Goal: Task Accomplishment & Management: Use online tool/utility

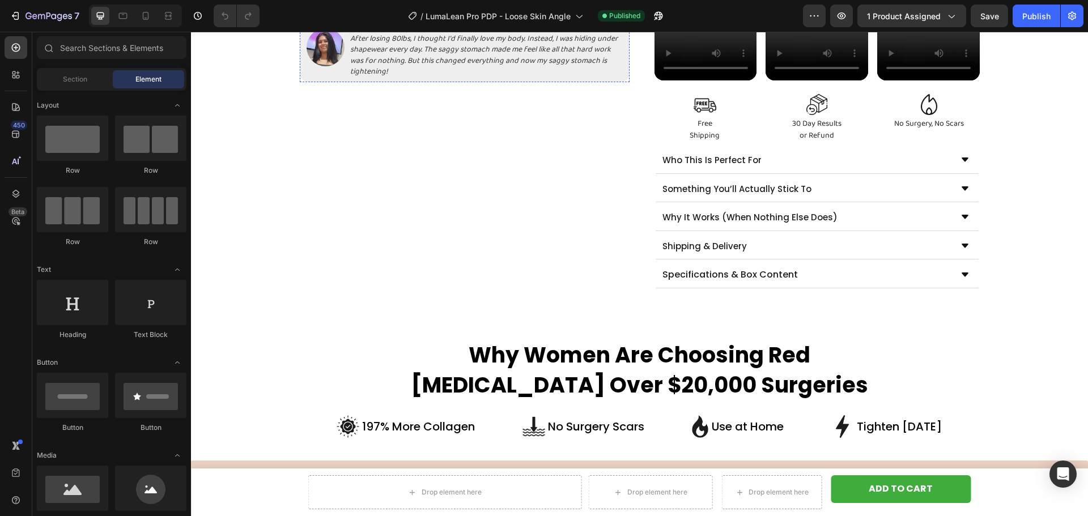
scroll to position [510, 0]
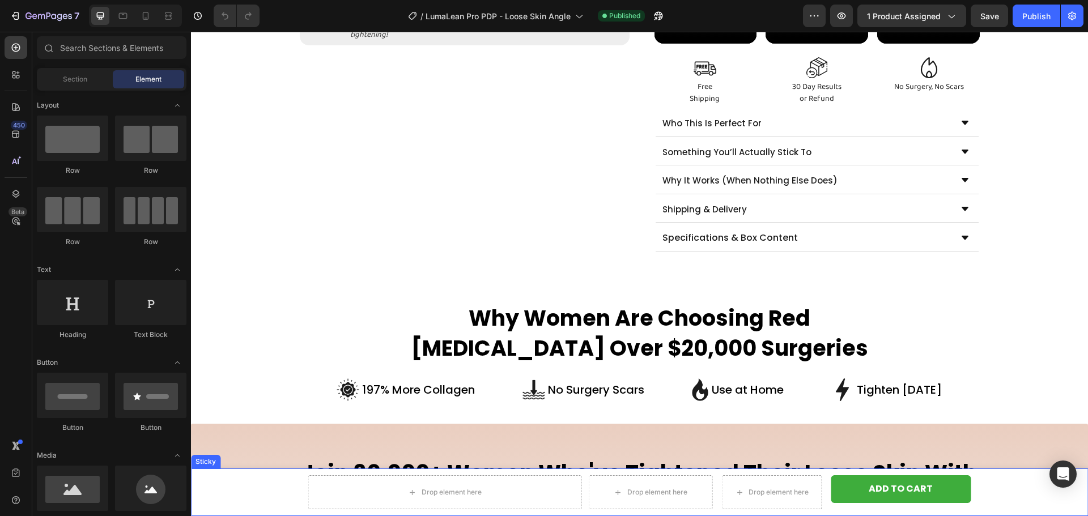
click at [254, 484] on div "Drop element here Drop element here Drop element here ADD TO CART Product Cart …" at bounding box center [639, 493] width 897 height 48
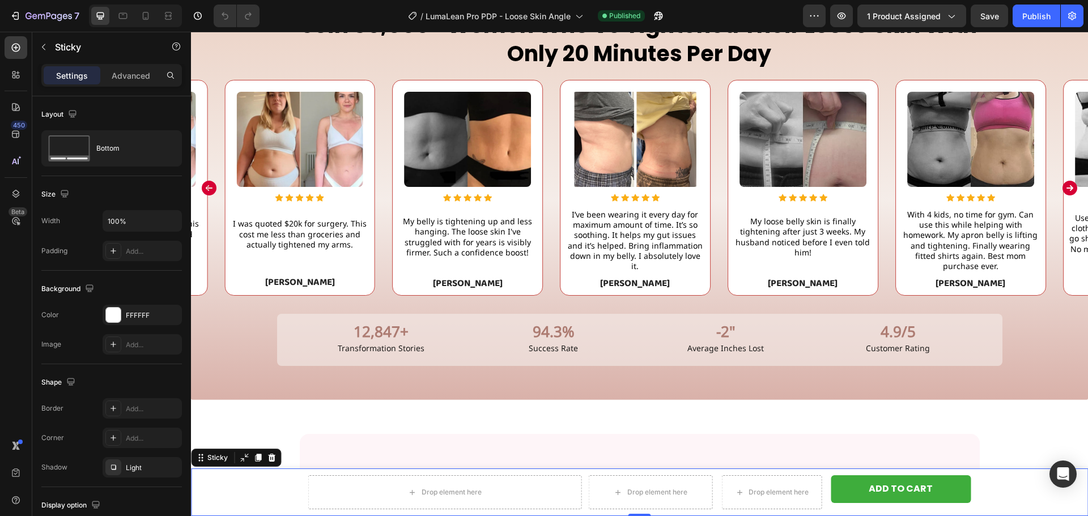
scroll to position [963, 0]
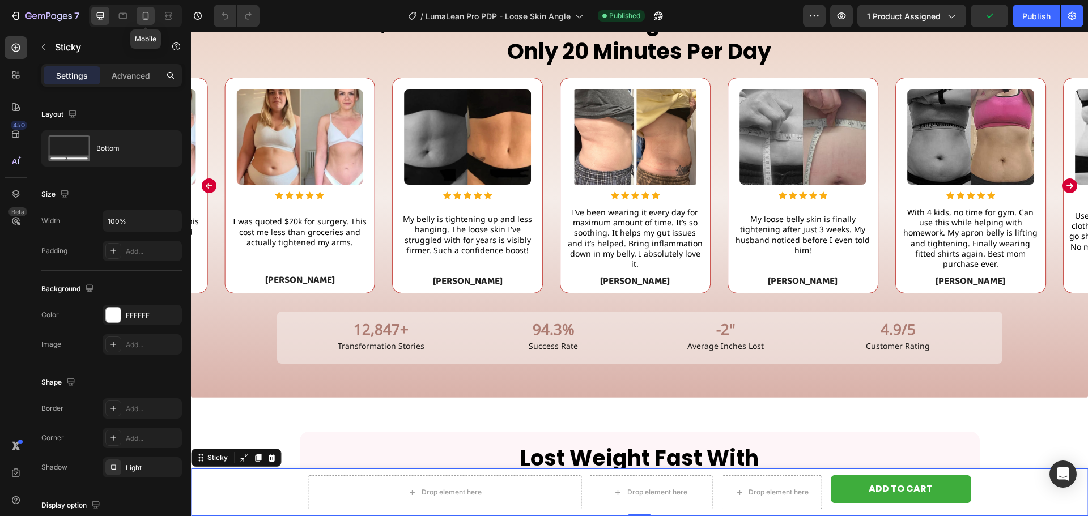
click at [149, 20] on icon at bounding box center [145, 15] width 11 height 11
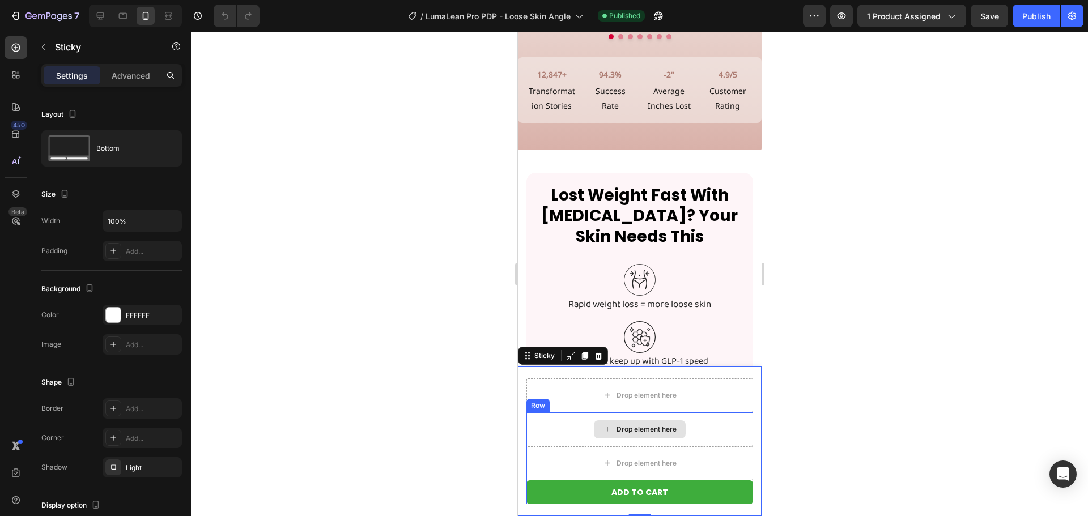
scroll to position [1258, 0]
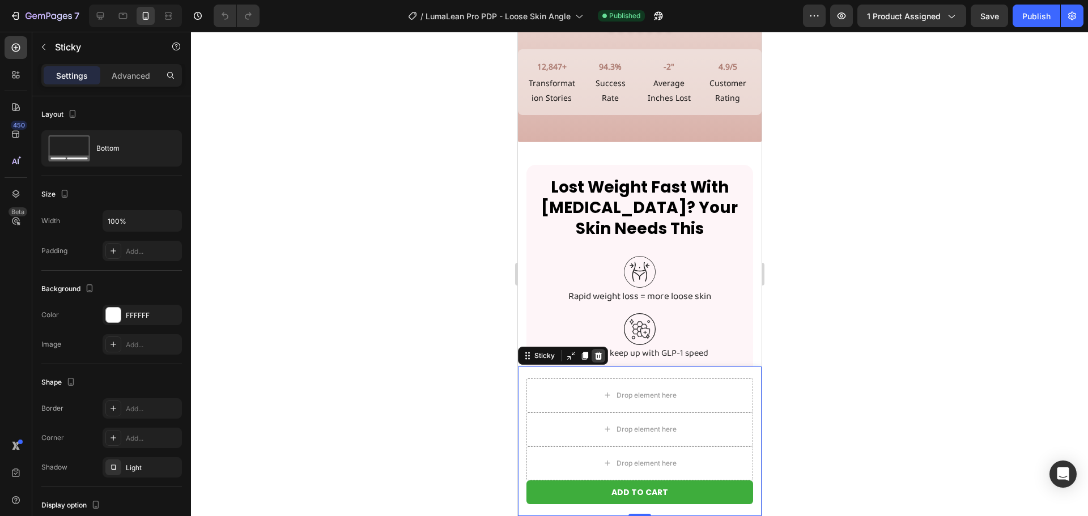
click at [593, 357] on icon at bounding box center [597, 355] width 9 height 9
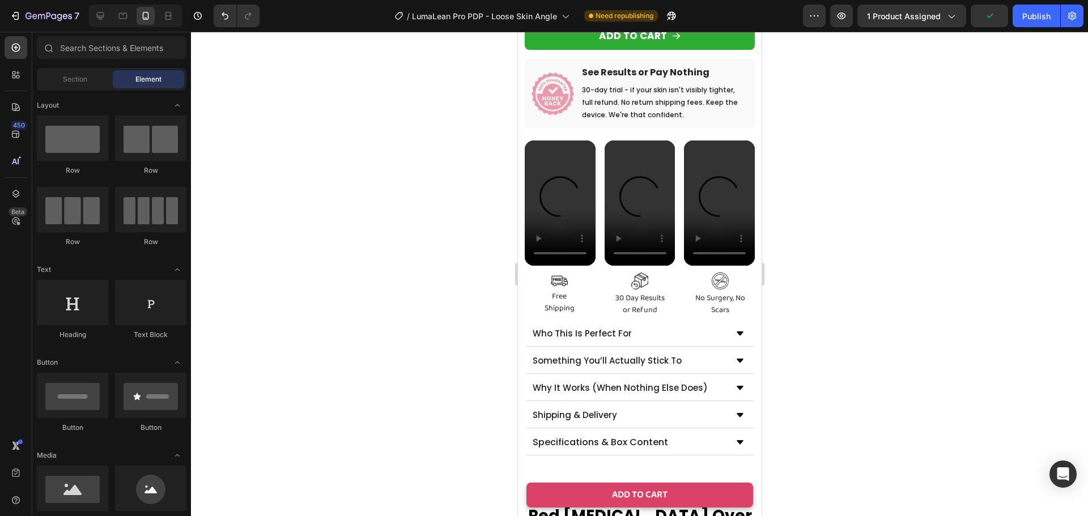
scroll to position [518, 0]
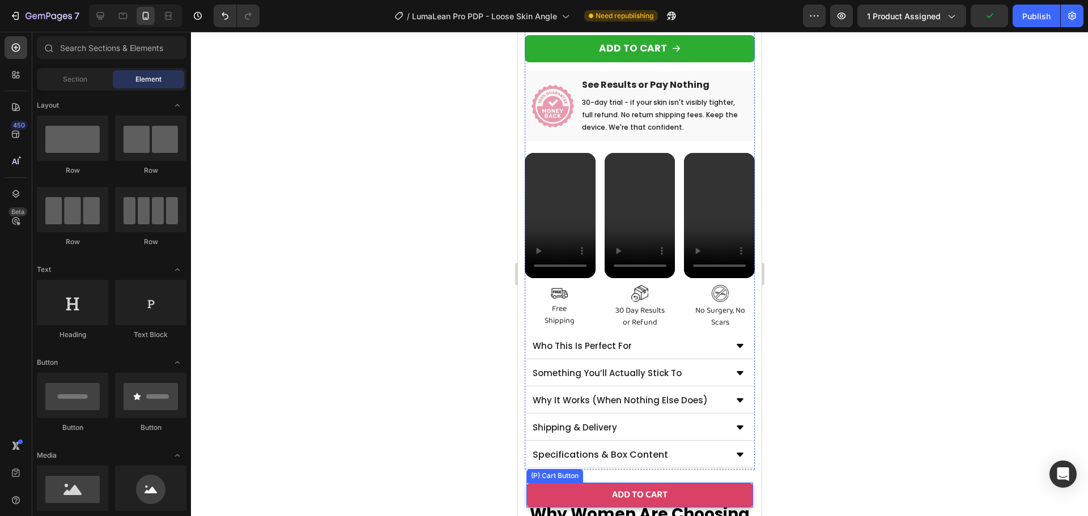
click at [560, 477] on div "(P) Cart Button" at bounding box center [554, 476] width 52 height 10
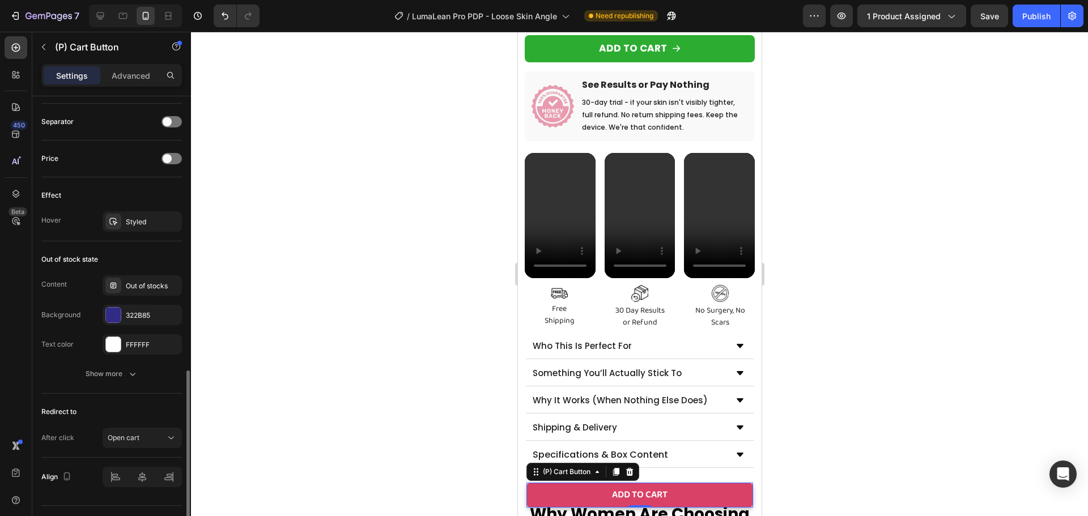
scroll to position [762, 0]
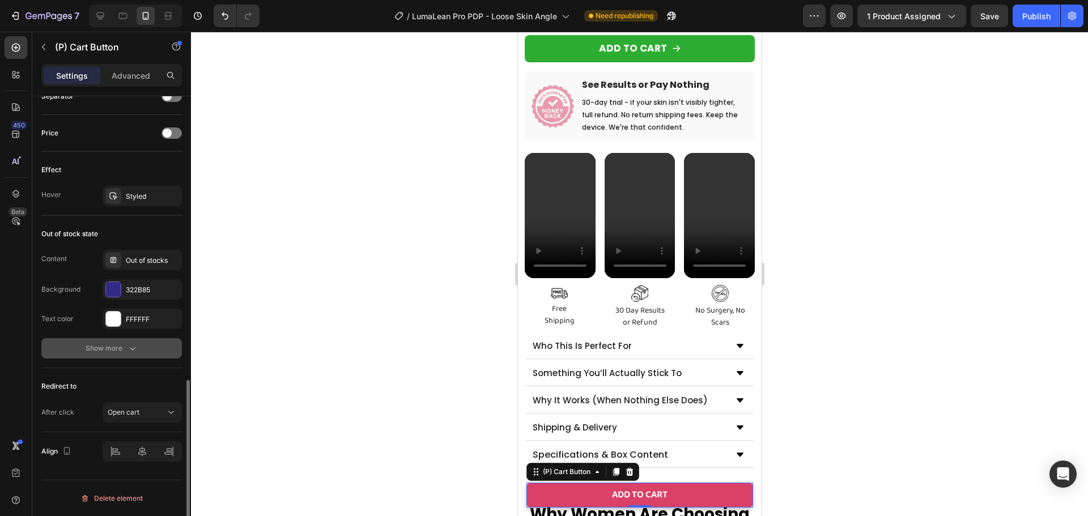
click at [116, 347] on div "Show more" at bounding box center [112, 348] width 53 height 11
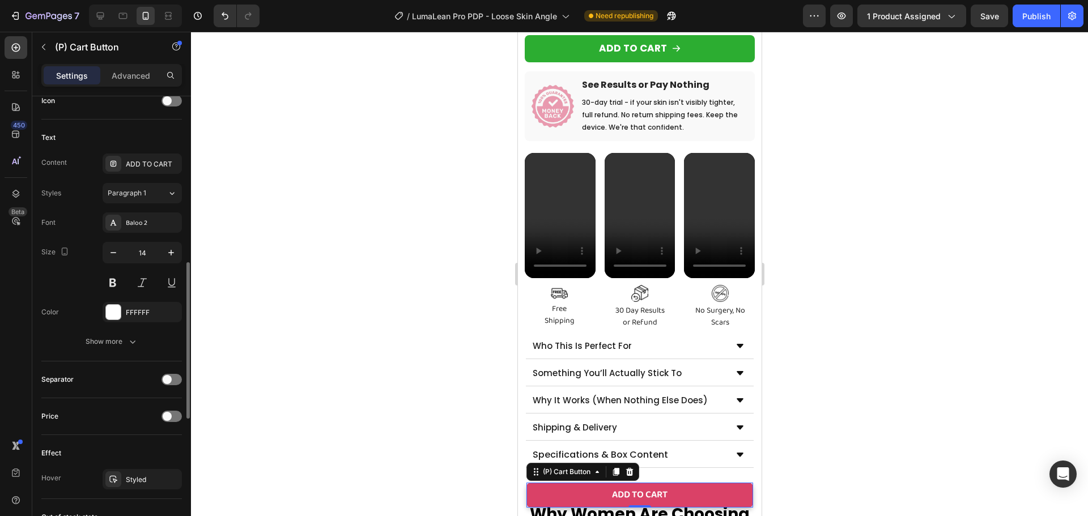
scroll to position [422, 0]
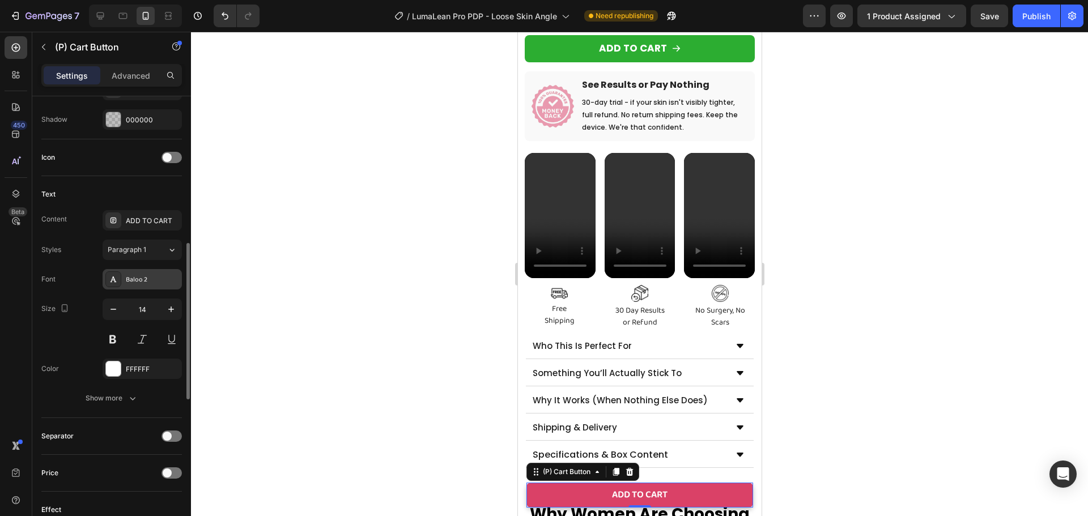
click at [143, 272] on div "Baloo 2" at bounding box center [142, 279] width 79 height 20
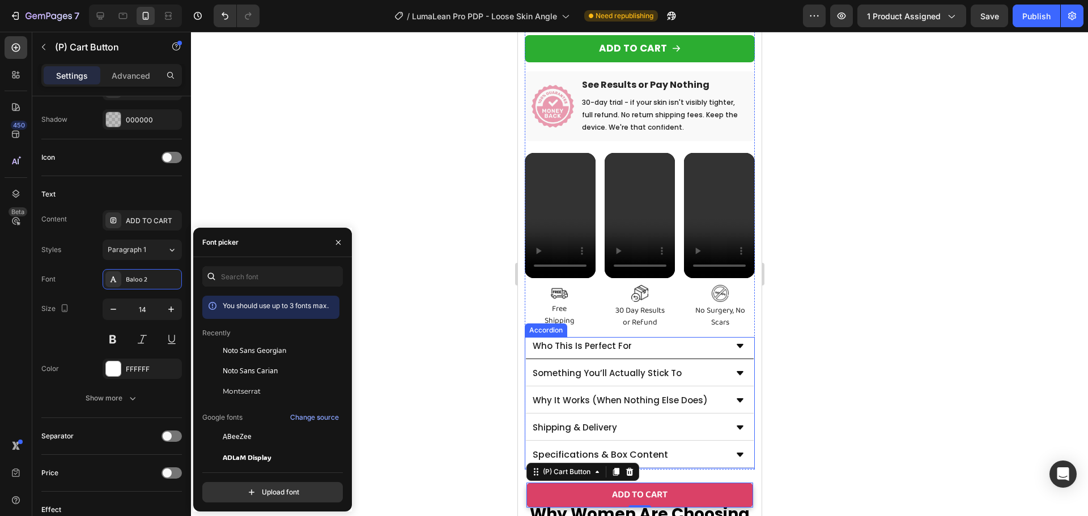
click at [606, 344] on span "Who This Is Perfect For" at bounding box center [581, 346] width 99 height 12
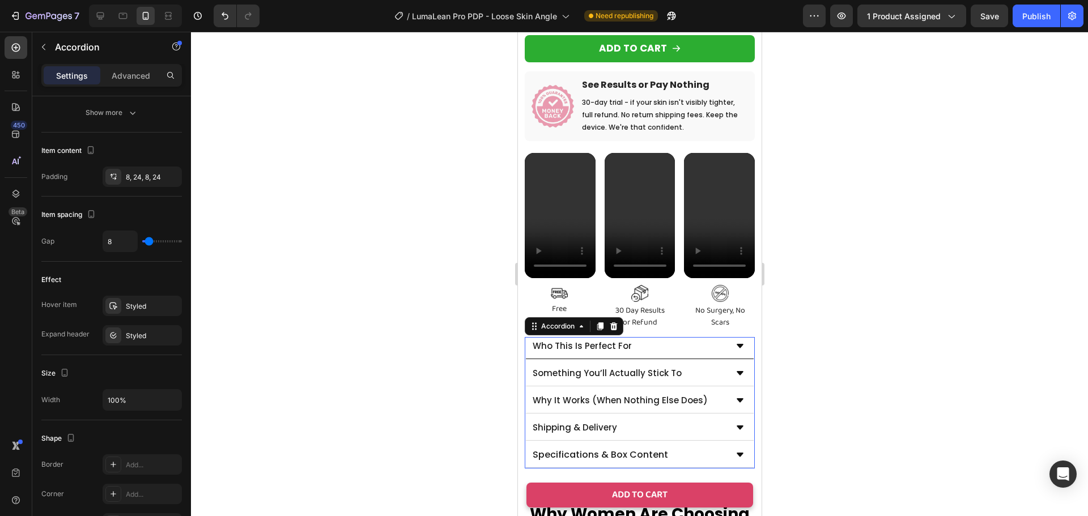
scroll to position [0, 0]
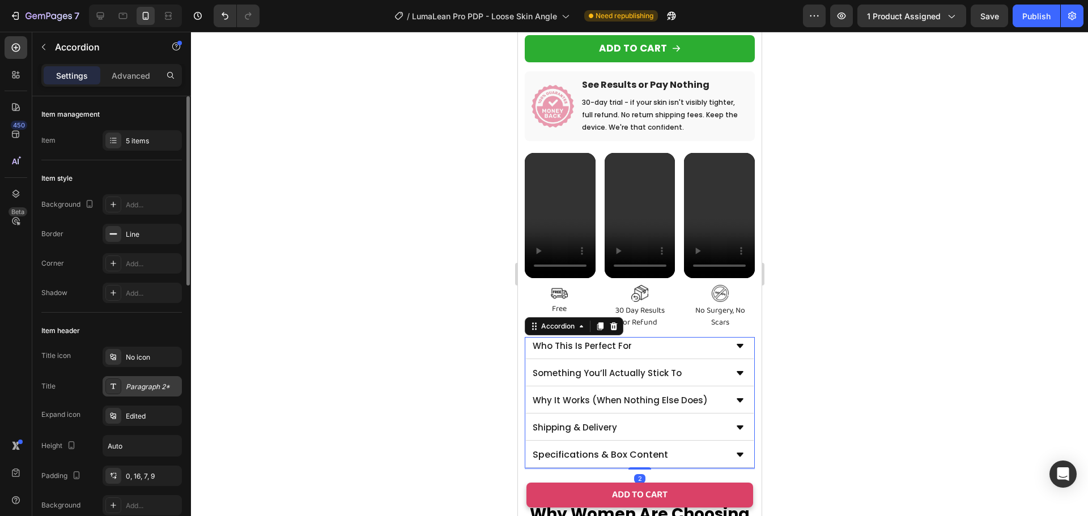
click at [146, 386] on div "Paragraph 2*" at bounding box center [152, 387] width 53 height 10
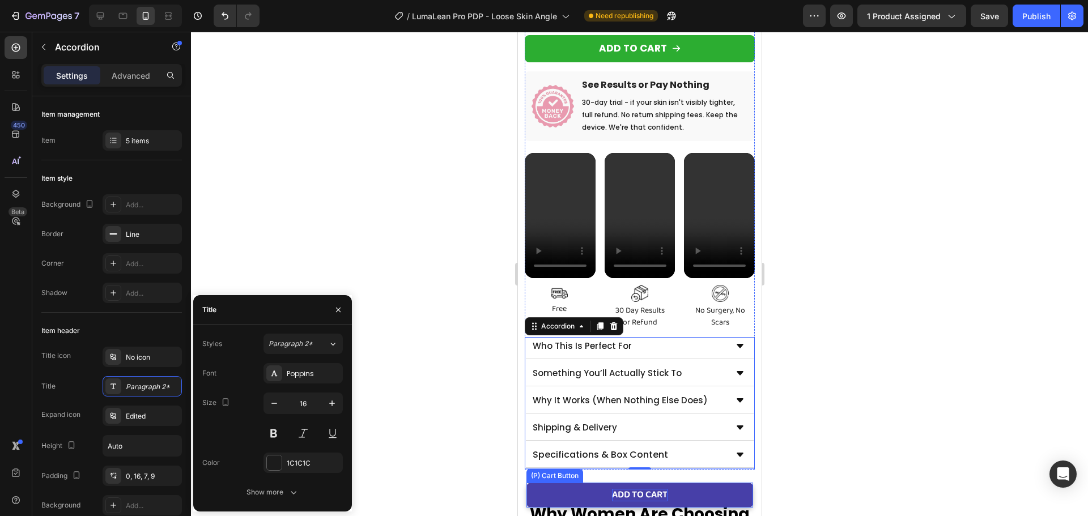
click at [618, 489] on div "ADD TO CART" at bounding box center [639, 495] width 56 height 12
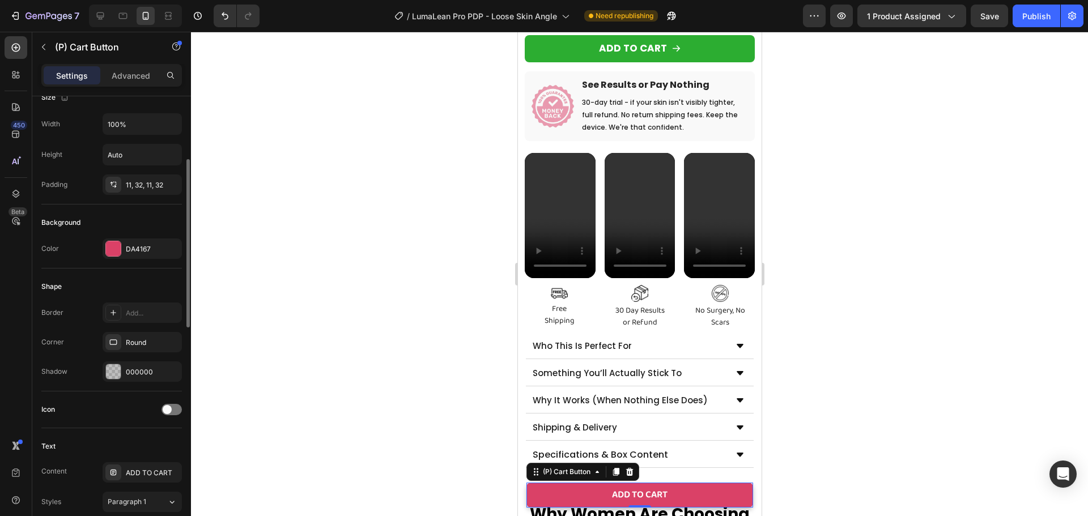
scroll to position [340, 0]
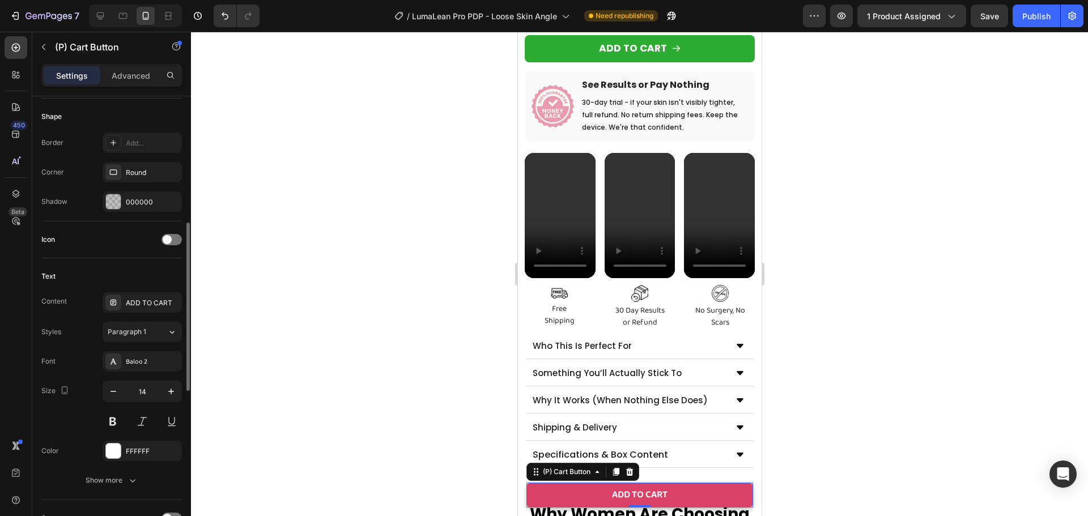
click at [135, 344] on div "Styles Paragraph 1 Font Baloo 2 Size 14 Color FFFFFF Show more" at bounding box center [111, 406] width 141 height 169
click at [137, 357] on div "Baloo 2" at bounding box center [152, 362] width 53 height 10
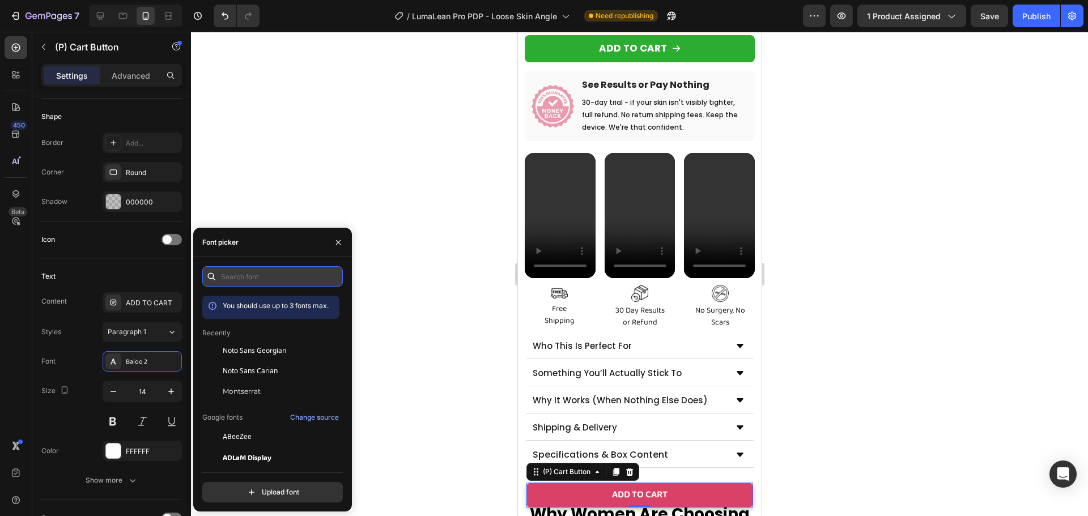
click at [270, 276] on input "text" at bounding box center [272, 276] width 141 height 20
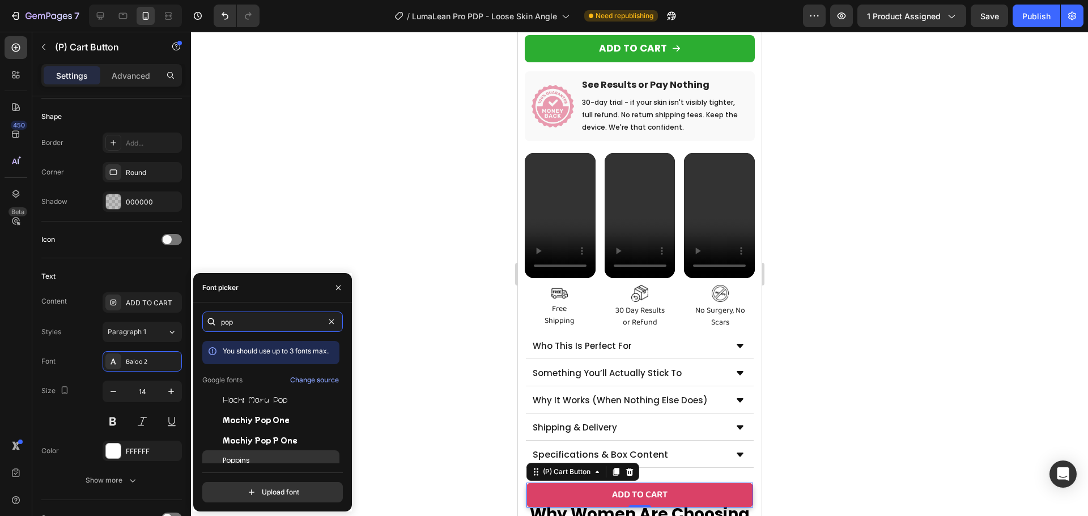
type input "pop"
click at [251, 462] on div "Poppins" at bounding box center [280, 461] width 114 height 10
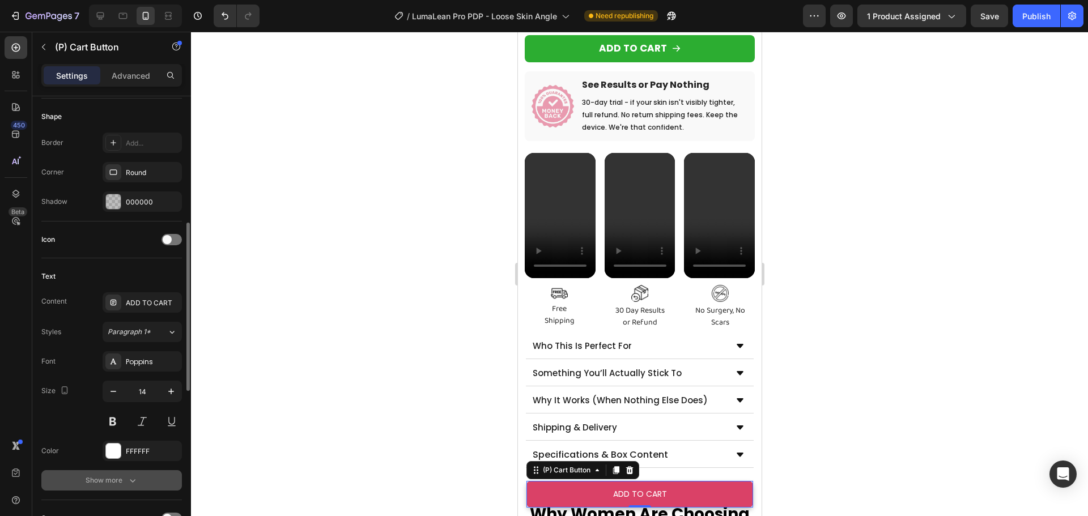
click at [114, 470] on button "Show more" at bounding box center [111, 480] width 141 height 20
click at [126, 474] on button "Normal" at bounding box center [142, 480] width 79 height 20
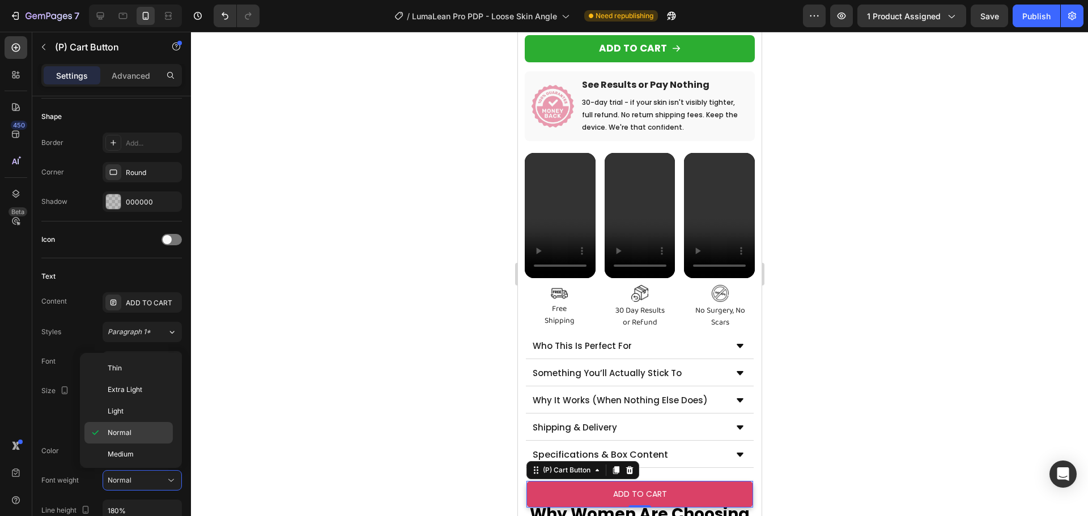
scroll to position [88, 0]
click at [133, 389] on span "Semi Bold" at bounding box center [124, 388] width 32 height 10
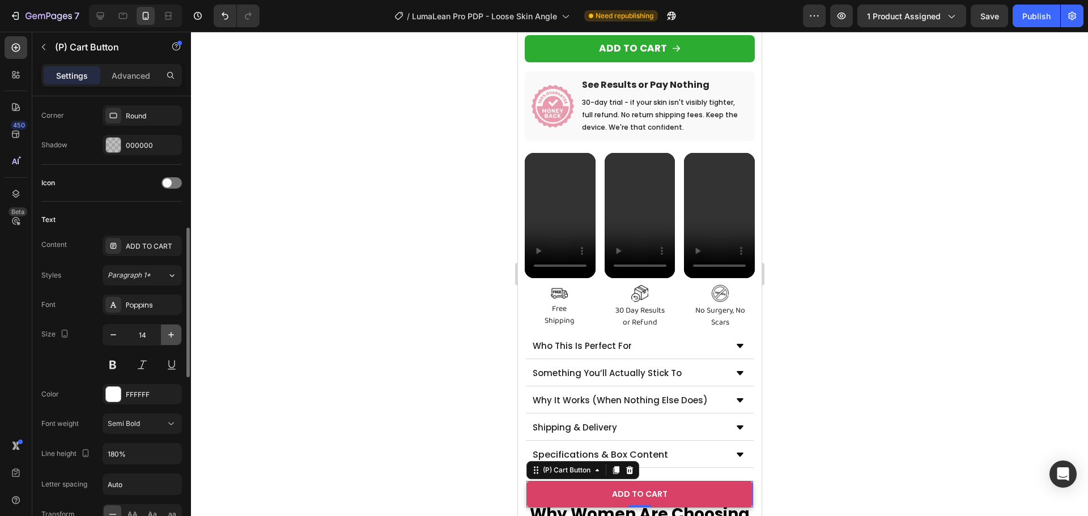
click at [169, 340] on icon "button" at bounding box center [170, 334] width 11 height 11
type input "16"
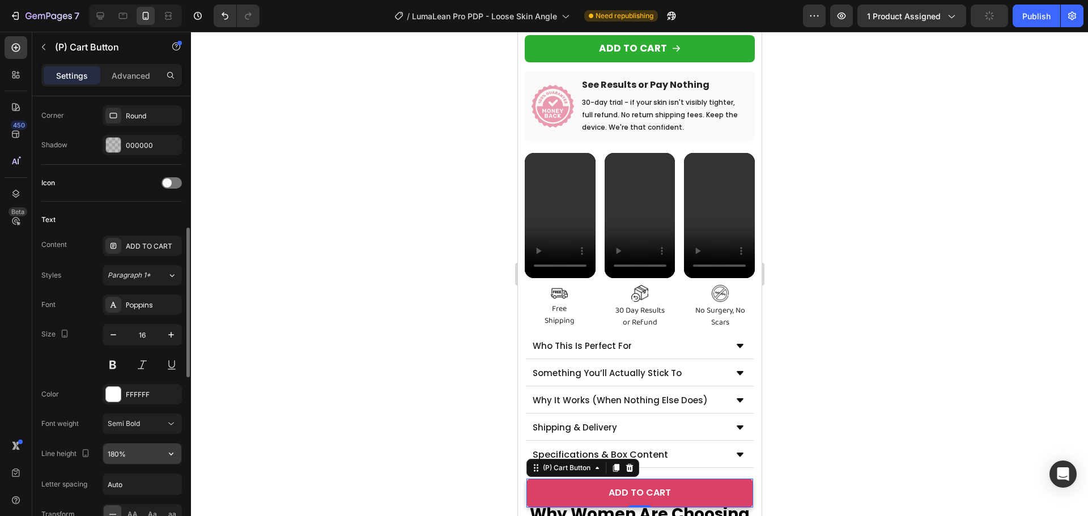
click at [113, 454] on input "180%" at bounding box center [142, 454] width 78 height 20
type input "150%"
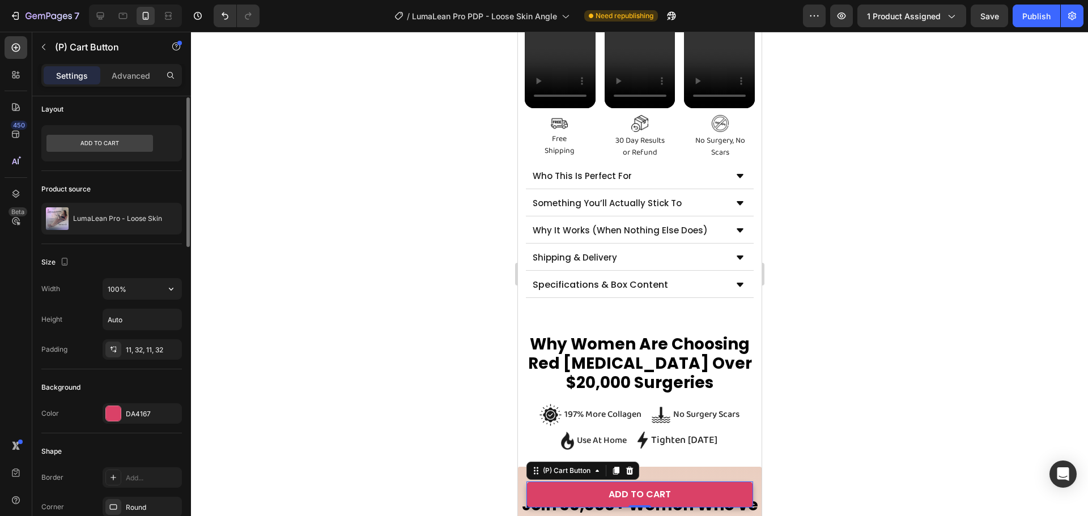
scroll to position [0, 0]
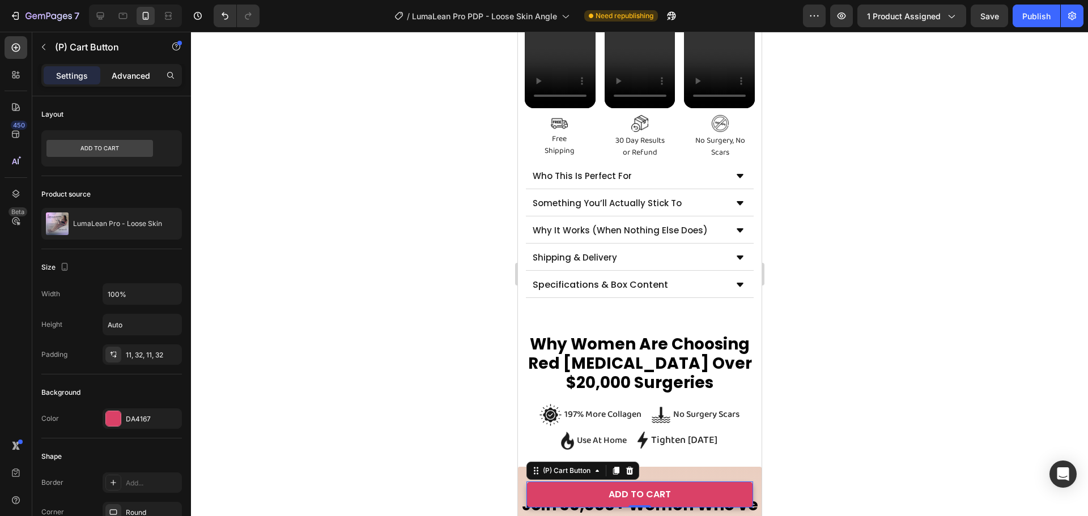
click at [131, 74] on p "Advanced" at bounding box center [131, 76] width 39 height 12
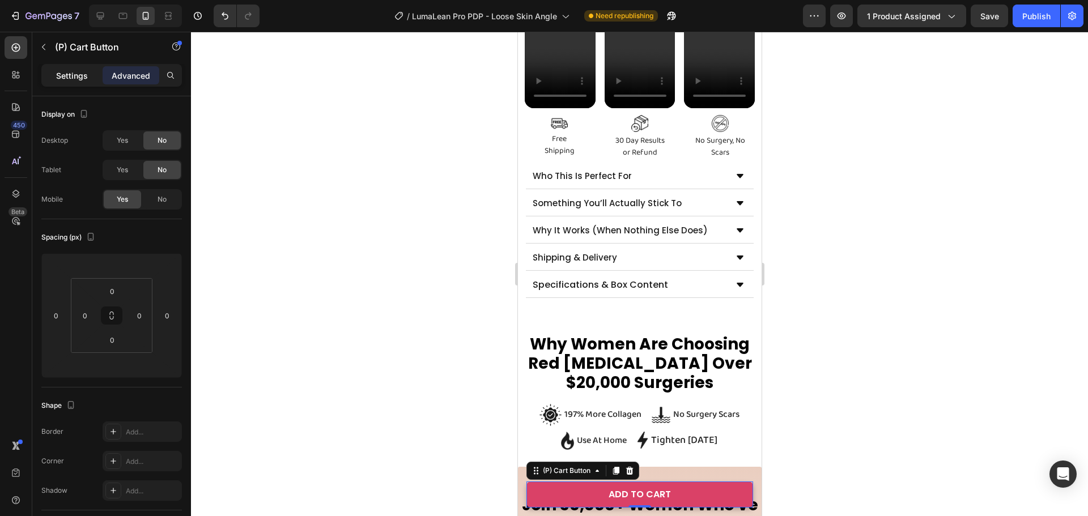
click at [95, 69] on div "Settings" at bounding box center [72, 75] width 57 height 18
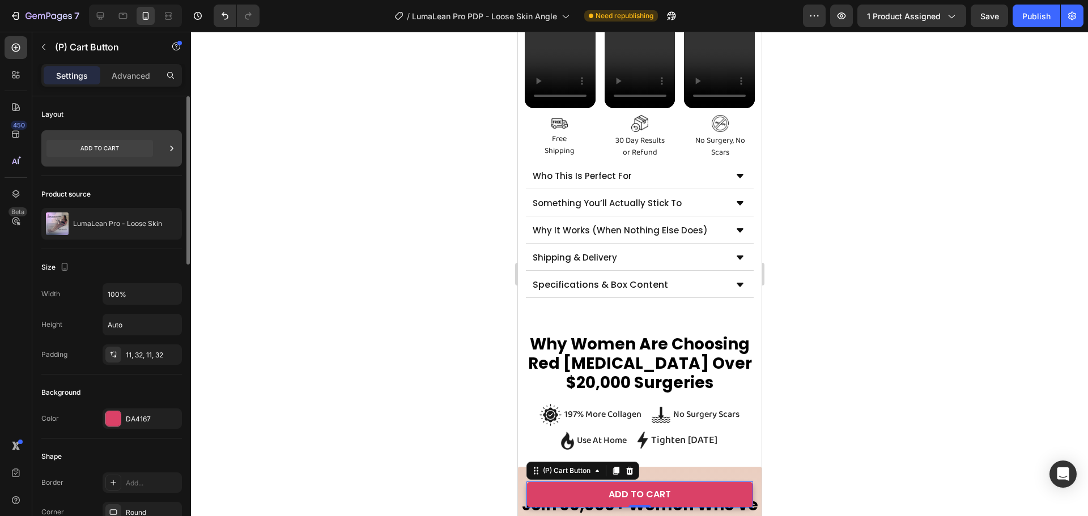
click at [137, 152] on icon at bounding box center [99, 148] width 107 height 17
click at [132, 67] on div "Advanced" at bounding box center [131, 75] width 57 height 18
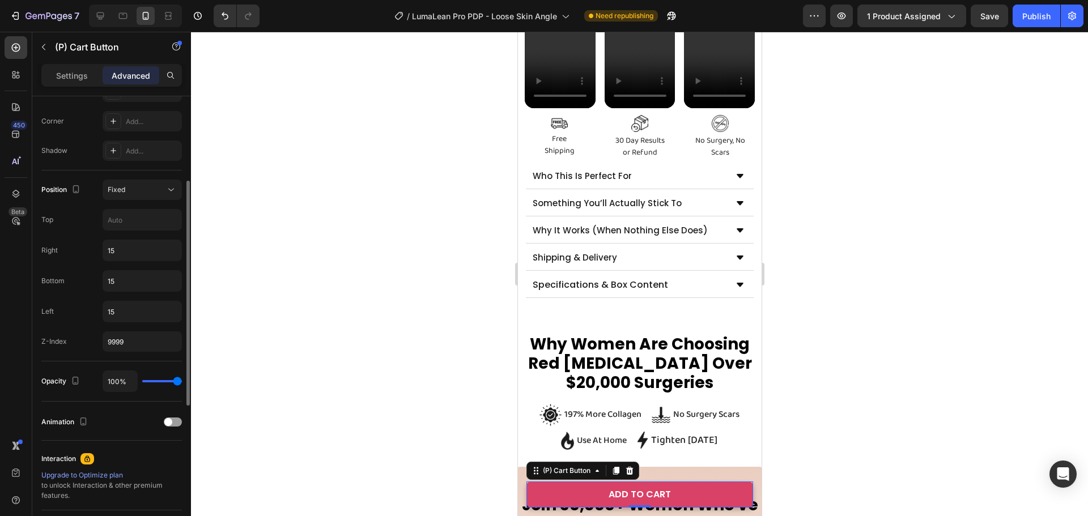
scroll to position [453, 0]
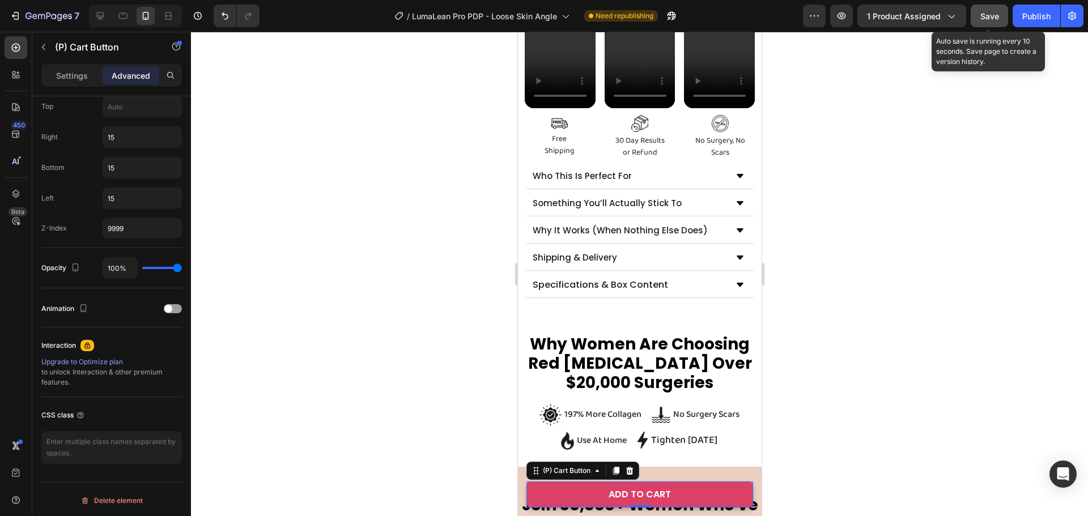
click at [994, 14] on span "Save" at bounding box center [989, 16] width 19 height 10
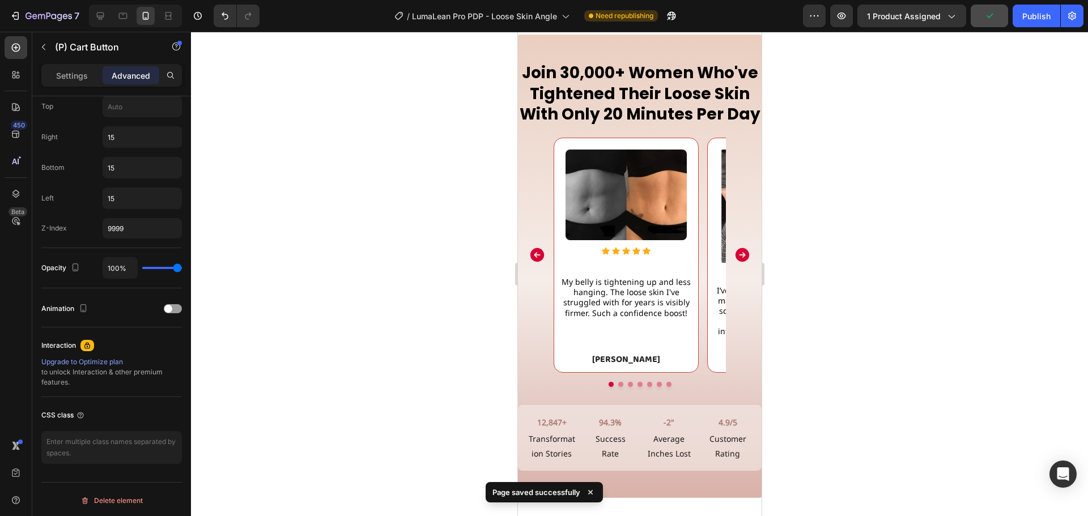
scroll to position [1141, 0]
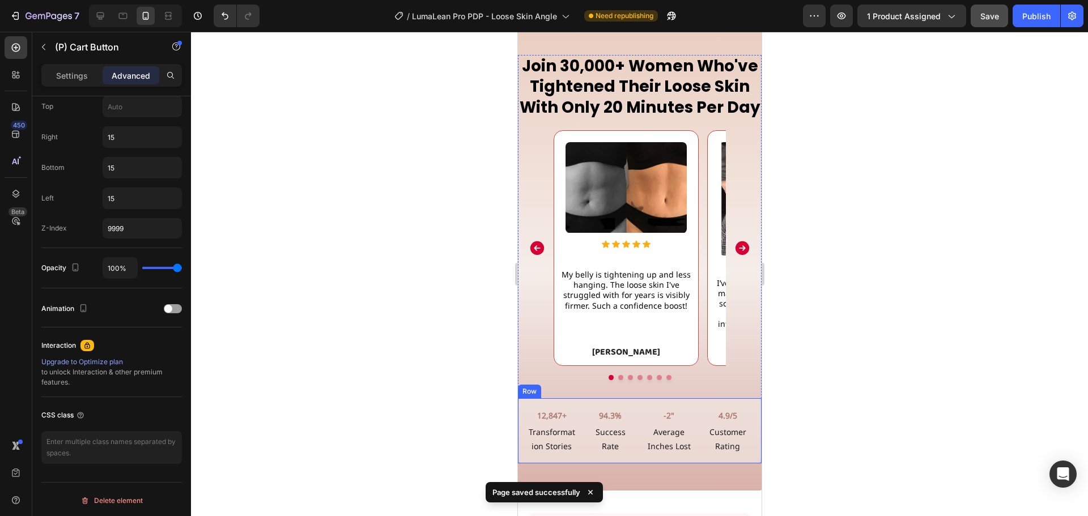
click at [571, 419] on div "12,847+ Text Block Transformation Stories Text Block 94.3% Text Block Success R…" at bounding box center [639, 431] width 244 height 66
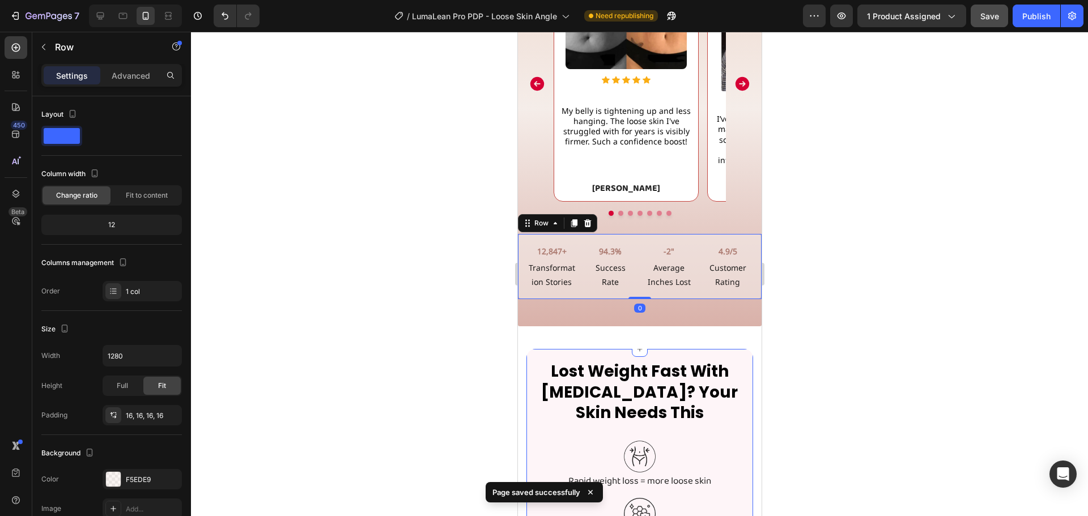
scroll to position [1311, 0]
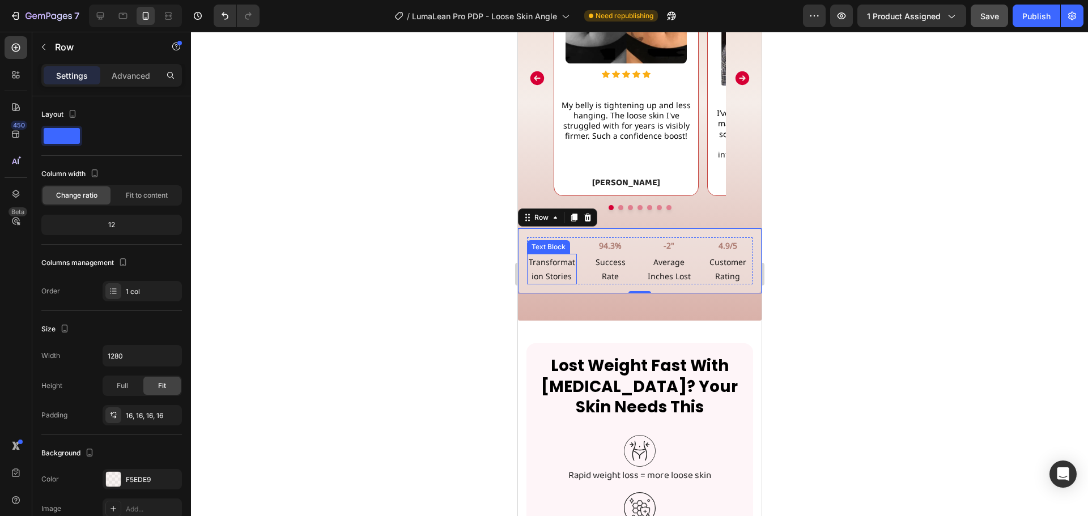
click at [561, 283] on p "Transformation Stories" at bounding box center [551, 269] width 48 height 28
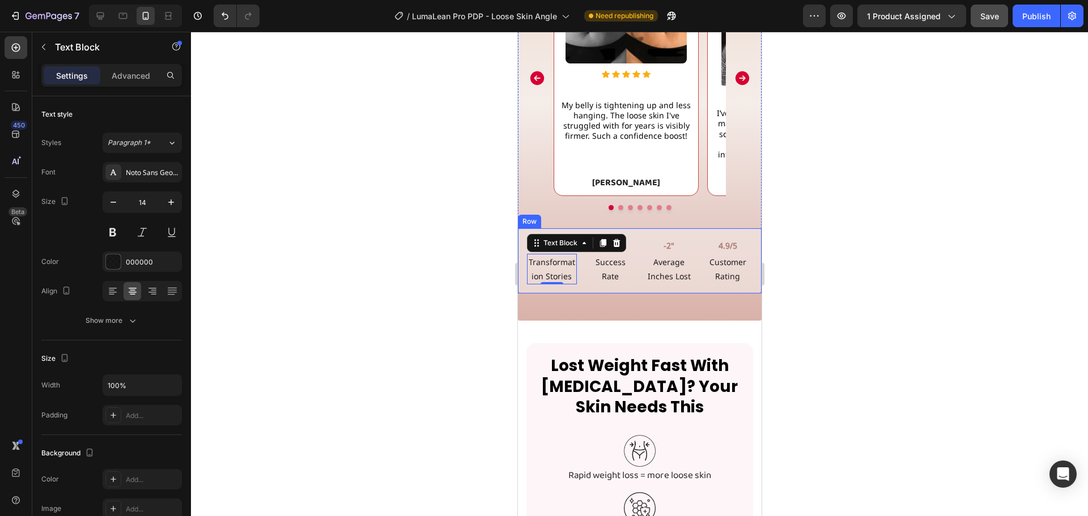
click at [519, 250] on div "12,847+ Text Block Transformation Stories Text Block 0 94.3% Text Block Success…" at bounding box center [639, 261] width 244 height 66
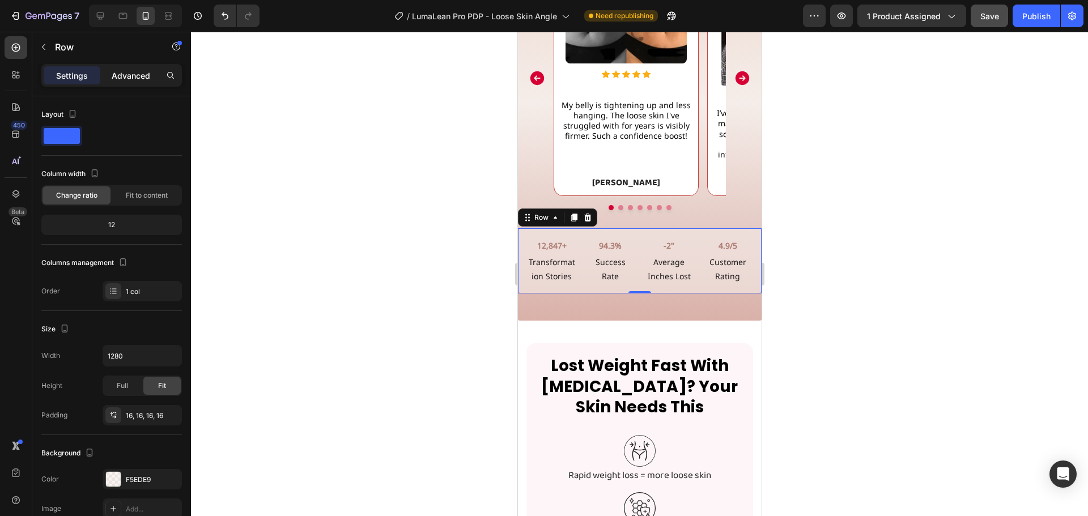
click at [122, 78] on p "Advanced" at bounding box center [131, 76] width 39 height 12
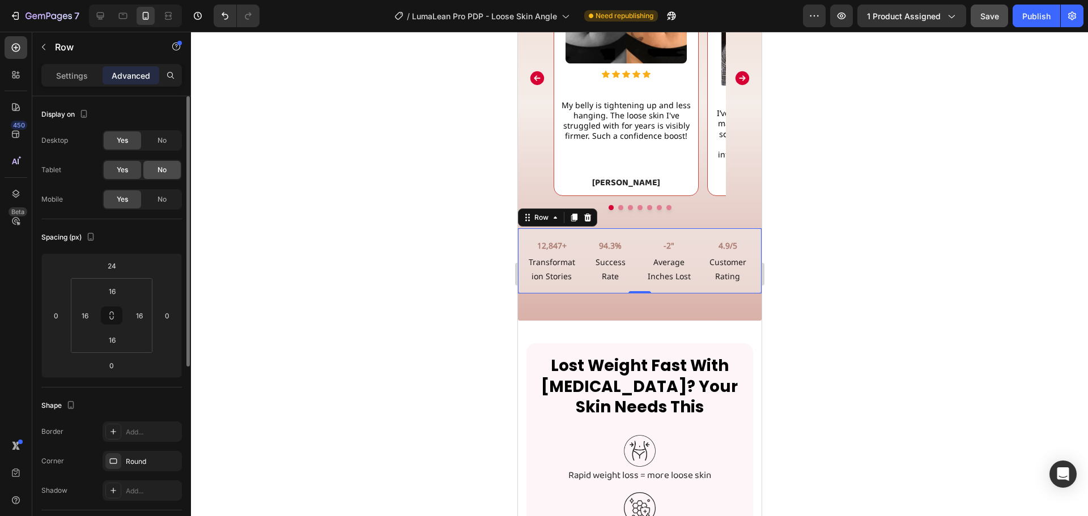
click at [161, 168] on span "No" at bounding box center [162, 170] width 9 height 10
click at [158, 141] on span "No" at bounding box center [162, 140] width 9 height 10
click at [167, 193] on div "No" at bounding box center [161, 199] width 37 height 18
click at [117, 183] on div "Desktop Yes No Tablet Yes No Mobile Yes No" at bounding box center [111, 169] width 141 height 79
click at [121, 163] on div "Yes" at bounding box center [122, 170] width 37 height 18
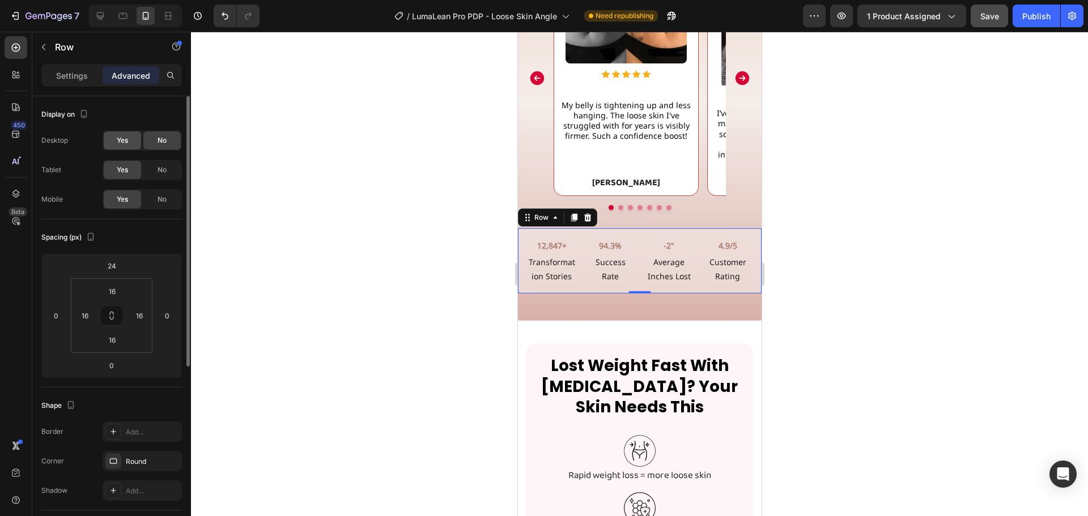
click at [126, 139] on span "Yes" at bounding box center [122, 140] width 11 height 10
click at [16, 194] on icon at bounding box center [15, 193] width 11 height 11
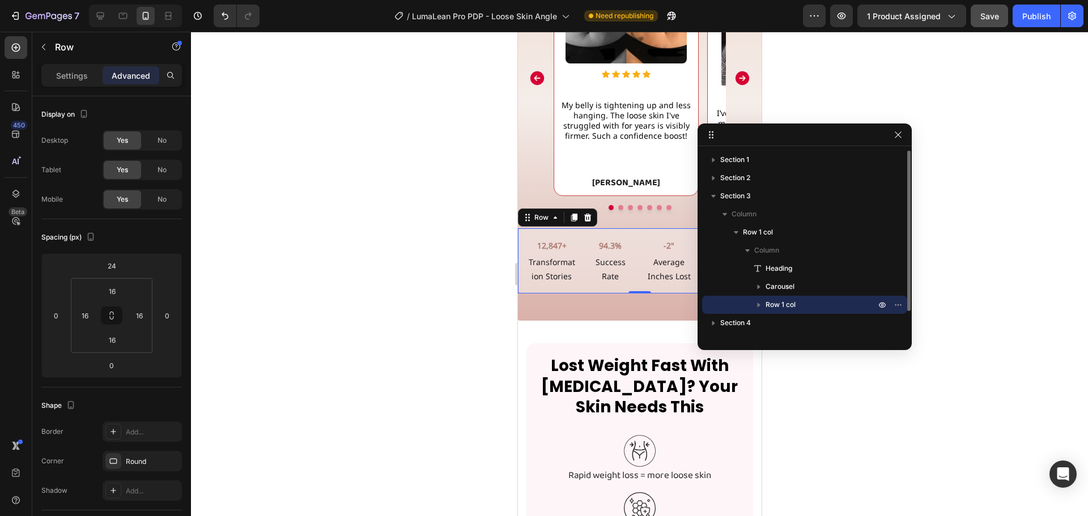
click at [875, 304] on p "Row 1 col" at bounding box center [821, 304] width 112 height 11
click at [883, 305] on icon "button" at bounding box center [882, 304] width 9 height 9
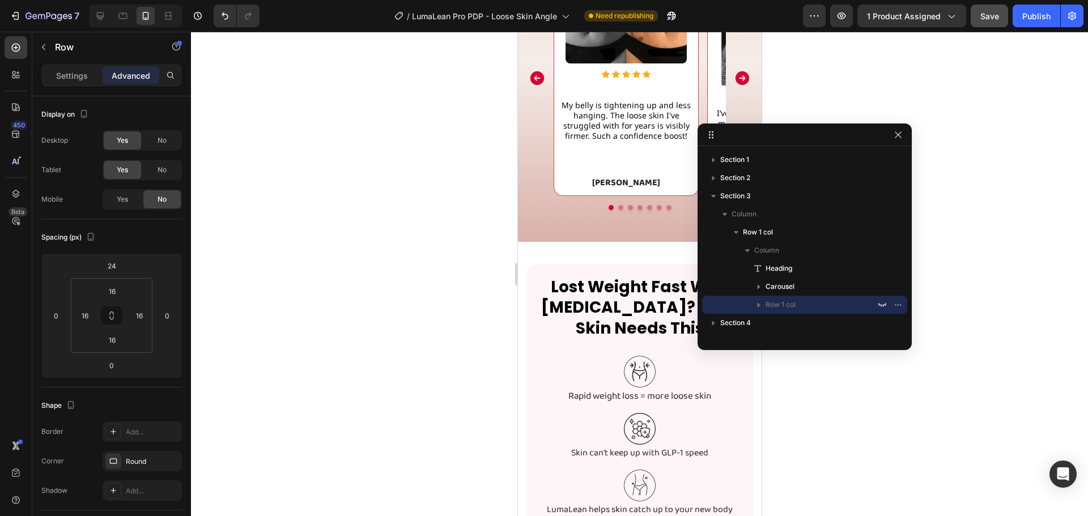
click at [921, 376] on div at bounding box center [639, 274] width 897 height 484
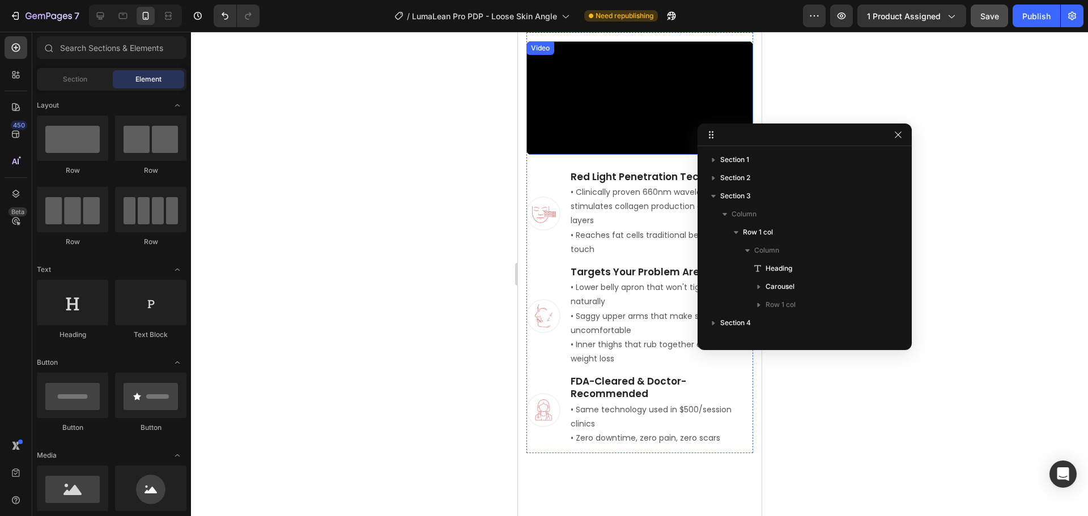
scroll to position [1934, 0]
click at [611, 155] on video at bounding box center [639, 98] width 227 height 113
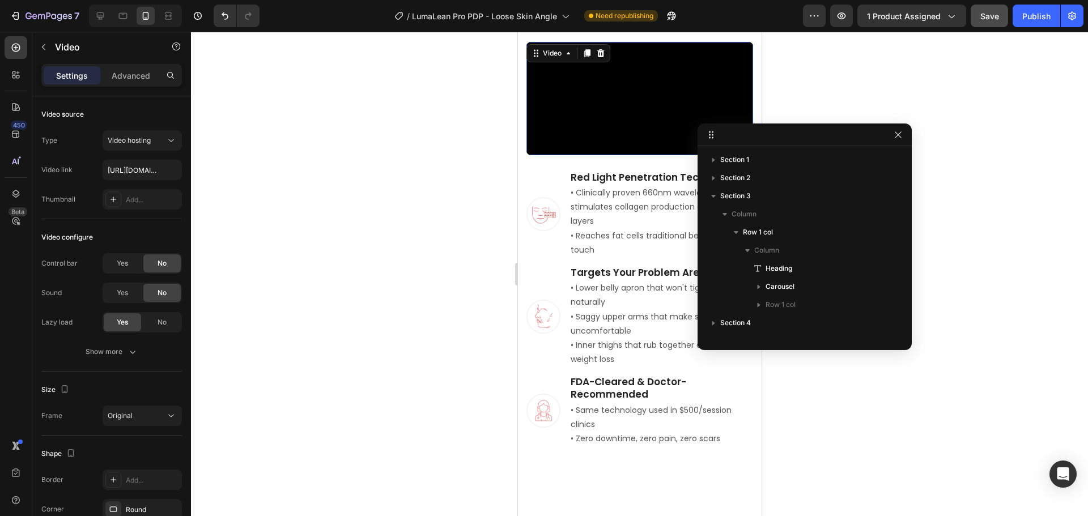
scroll to position [287, 0]
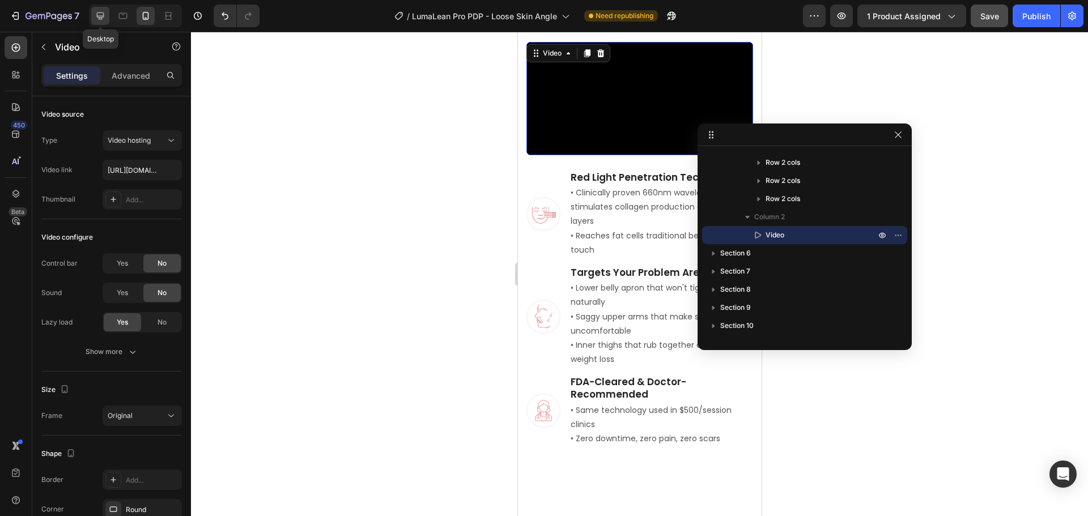
click at [99, 14] on icon at bounding box center [100, 15] width 11 height 11
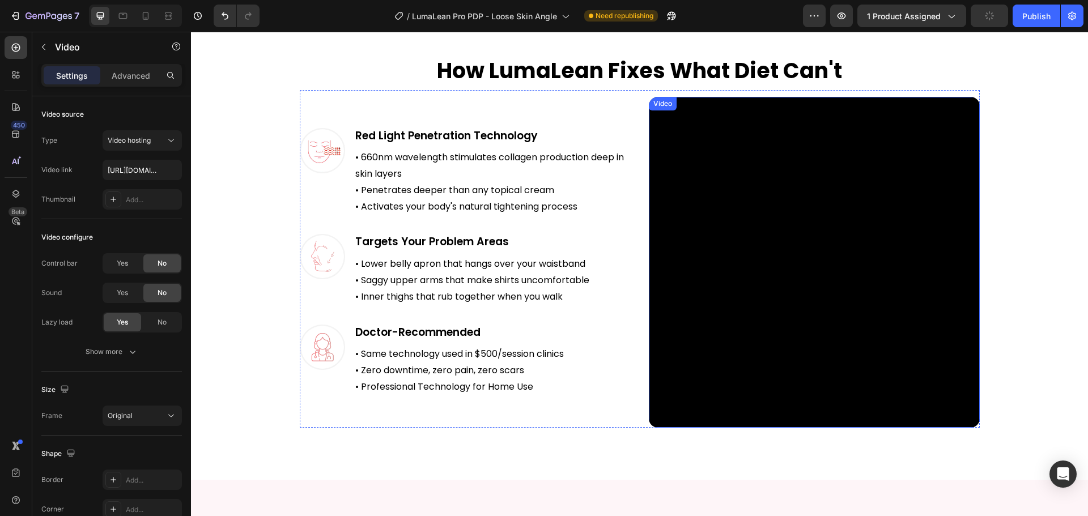
scroll to position [1895, 0]
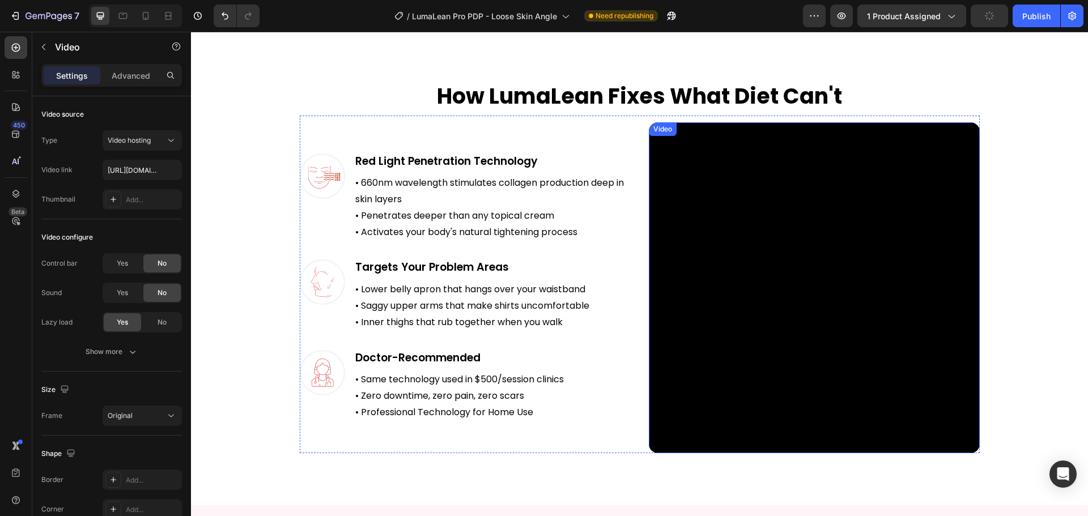
click at [763, 300] on video at bounding box center [814, 287] width 331 height 331
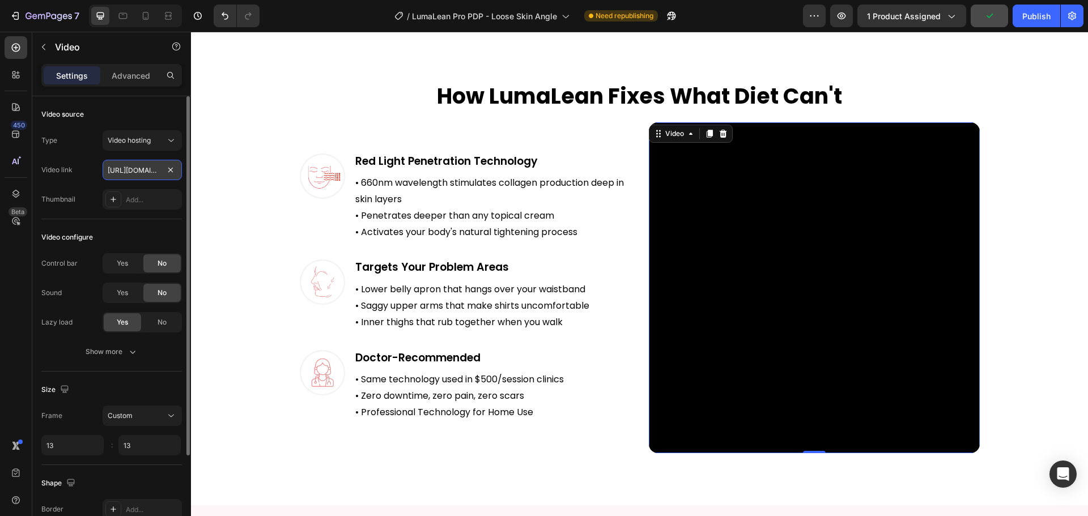
click at [131, 173] on input "[URL][DOMAIN_NAME]" at bounding box center [142, 170] width 79 height 20
click at [149, 13] on icon at bounding box center [145, 15] width 11 height 11
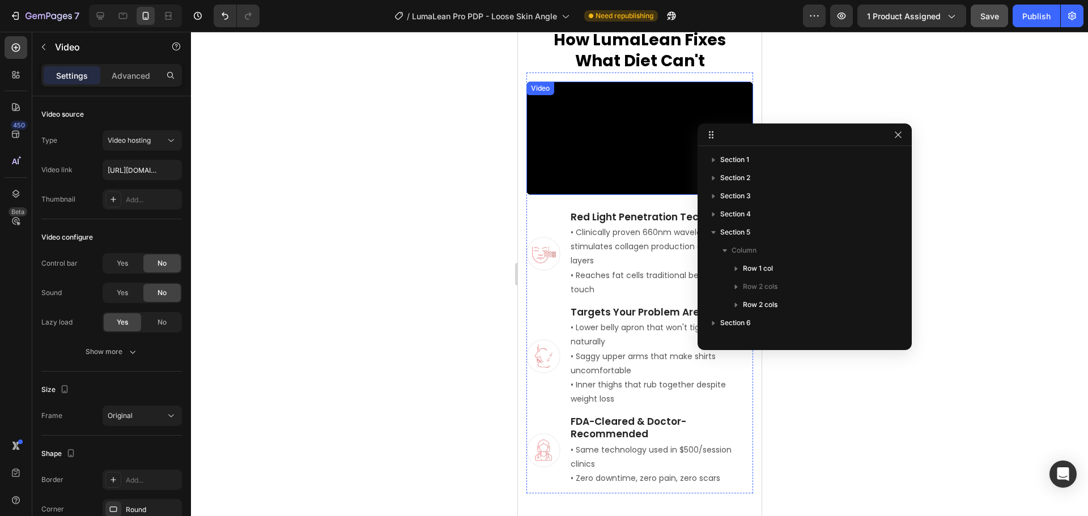
scroll to position [1855, 0]
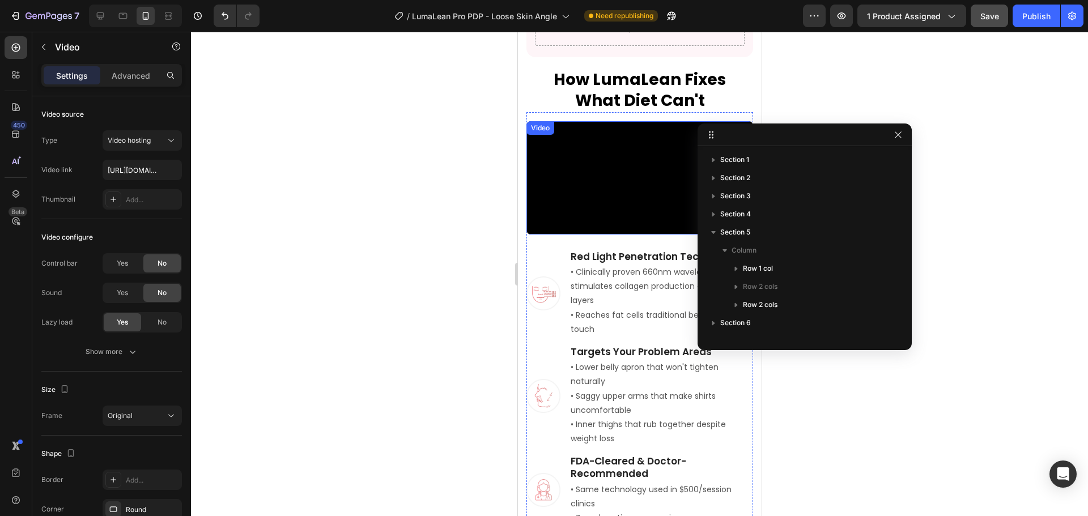
click at [579, 215] on video at bounding box center [639, 177] width 227 height 113
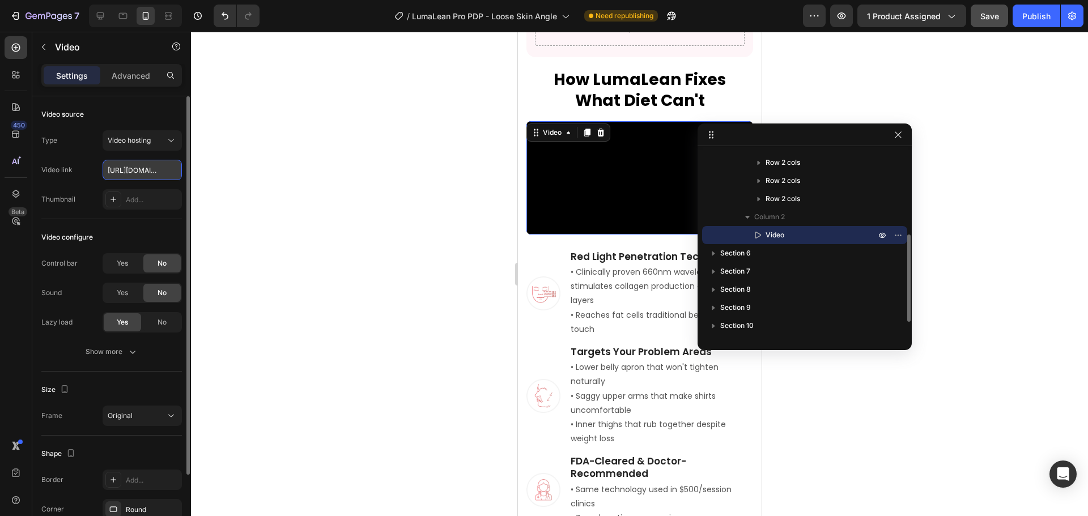
click at [141, 176] on input "[URL][DOMAIN_NAME]" at bounding box center [142, 170] width 79 height 20
paste input "51652d30e94b4476a78d07a1adcfc9ff"
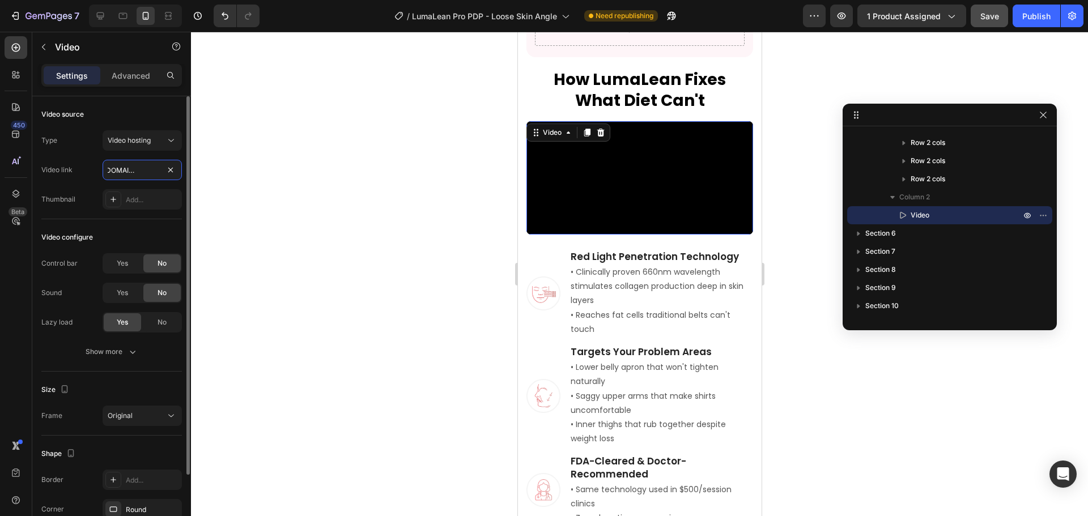
scroll to position [87, 0]
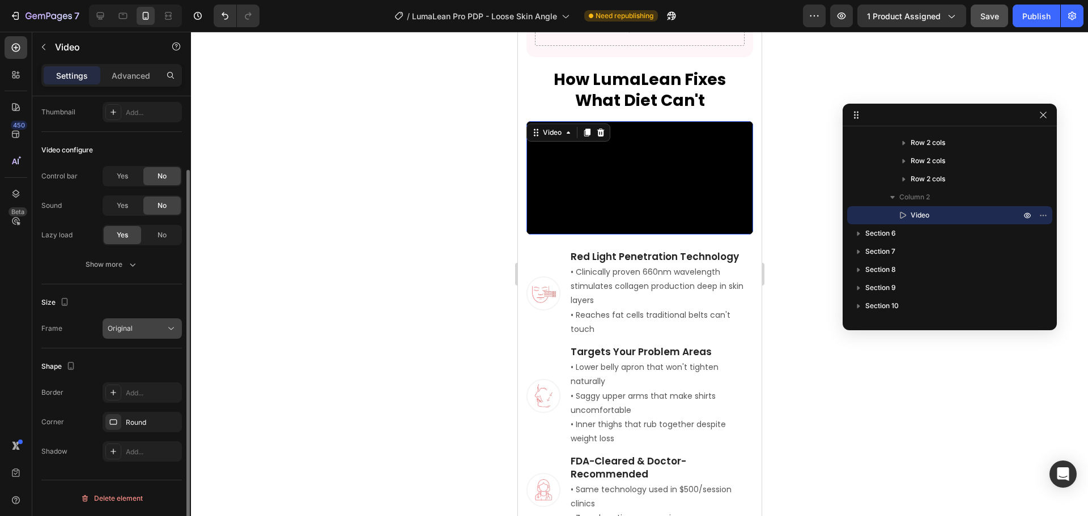
type input "[URL][DOMAIN_NAME]"
click at [141, 323] on div "Original" at bounding box center [142, 328] width 69 height 11
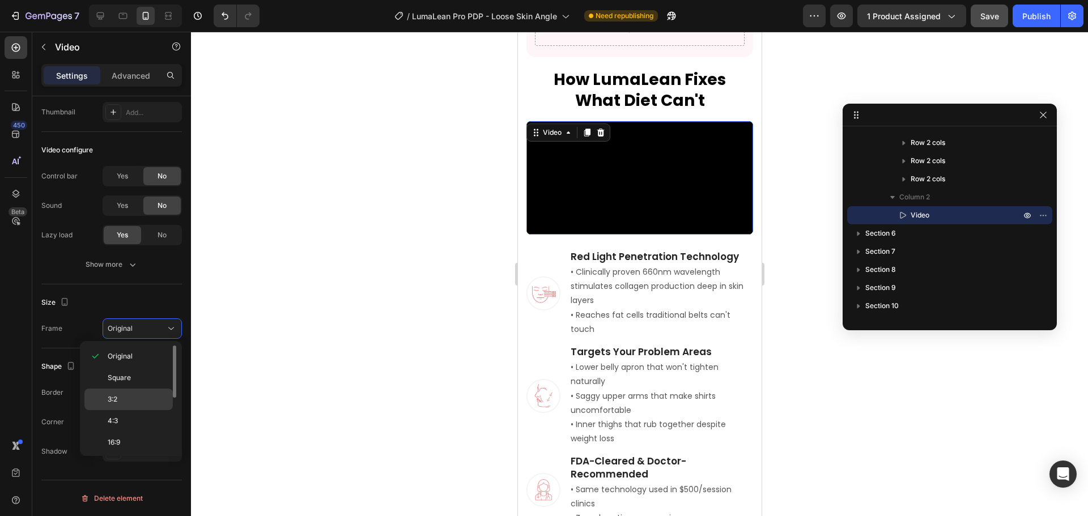
scroll to position [109, 0]
click at [139, 437] on p "Custom" at bounding box center [138, 441] width 60 height 10
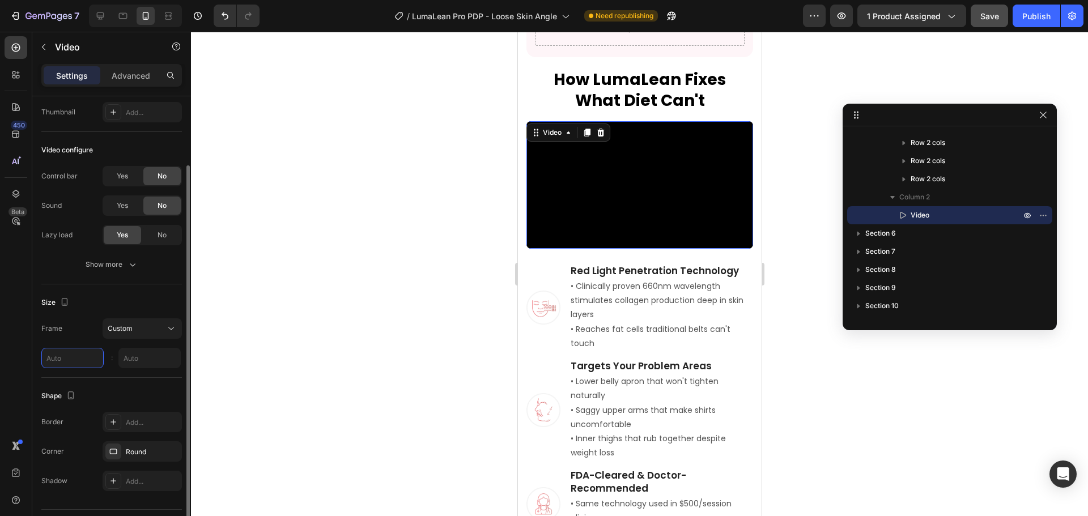
click at [66, 352] on input "text" at bounding box center [72, 358] width 62 height 20
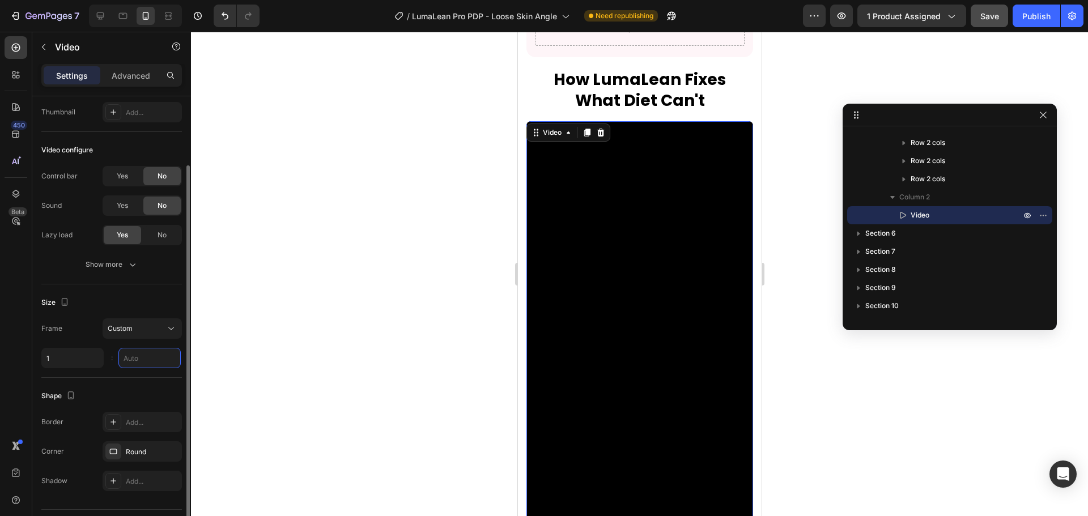
type input "1"
click at [133, 357] on input "9" at bounding box center [149, 358] width 62 height 20
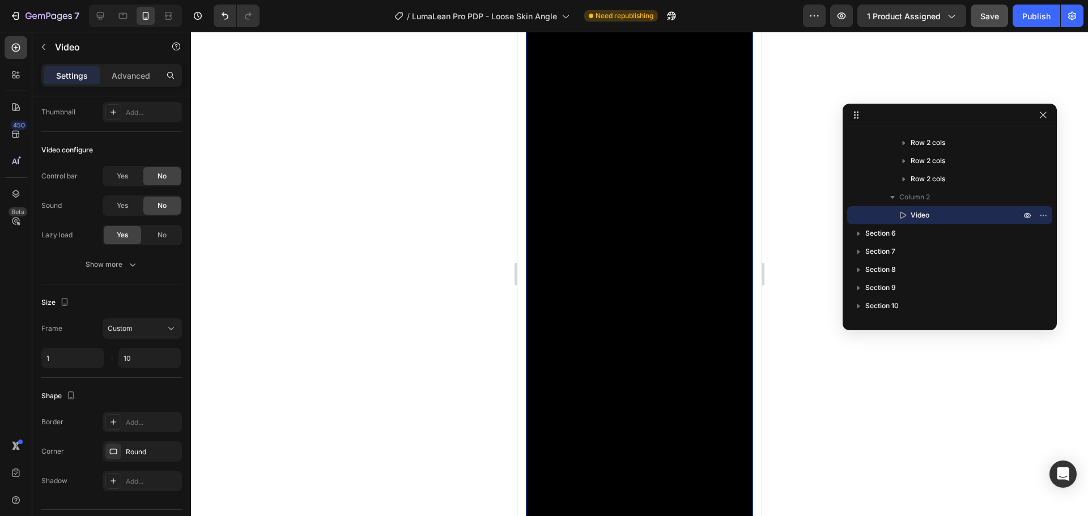
scroll to position [2195, 0]
click at [146, 349] on input "10" at bounding box center [149, 358] width 62 height 20
type input "5"
click at [98, 363] on input "1" at bounding box center [72, 358] width 62 height 20
type input "1"
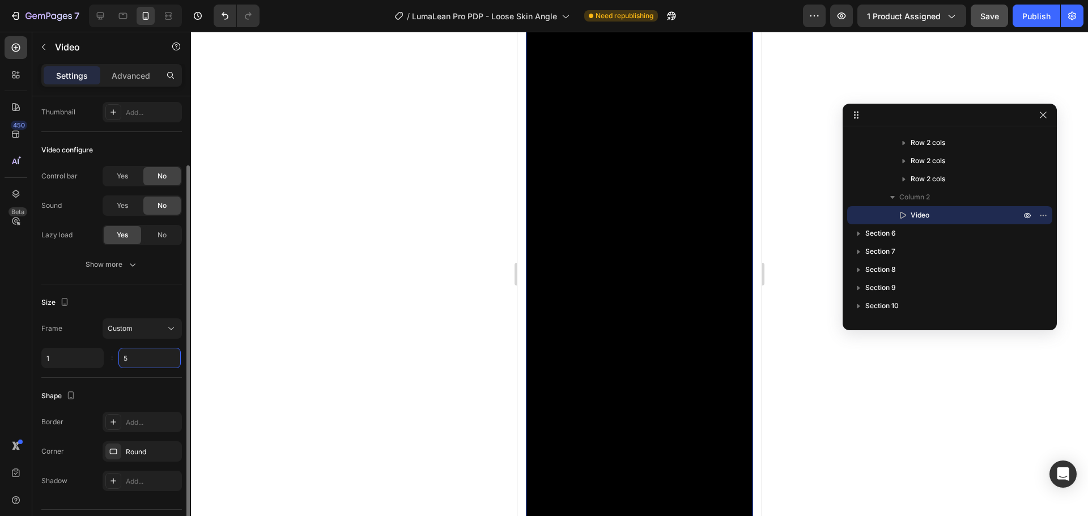
click at [174, 356] on input "5" at bounding box center [149, 358] width 62 height 20
type input "2"
click at [301, 358] on div at bounding box center [639, 274] width 897 height 484
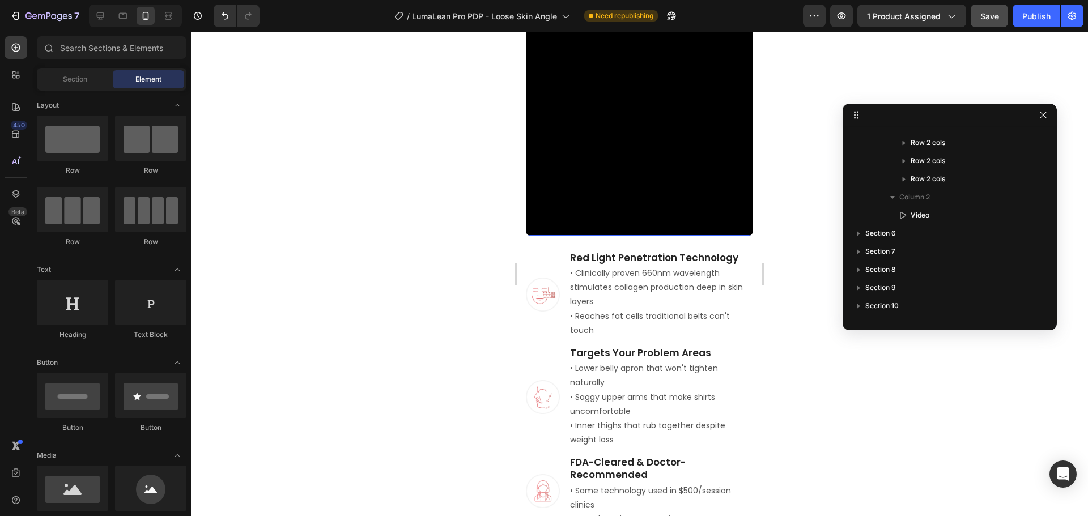
click at [645, 174] on video at bounding box center [639, 8] width 227 height 454
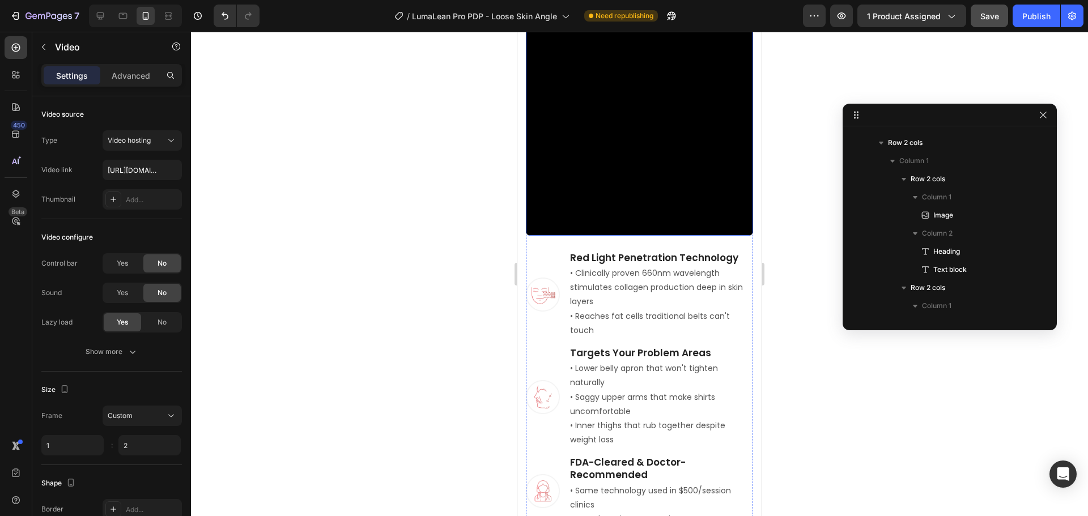
scroll to position [487, 0]
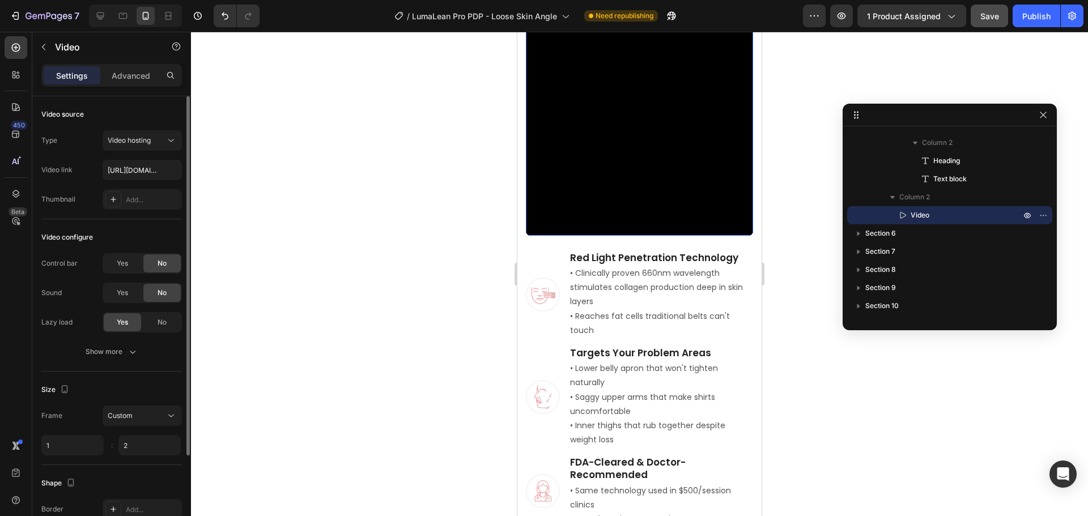
click at [69, 435] on div "Frame Custom 1 2 :" at bounding box center [111, 431] width 141 height 50
click at [69, 437] on input "1" at bounding box center [72, 445] width 62 height 20
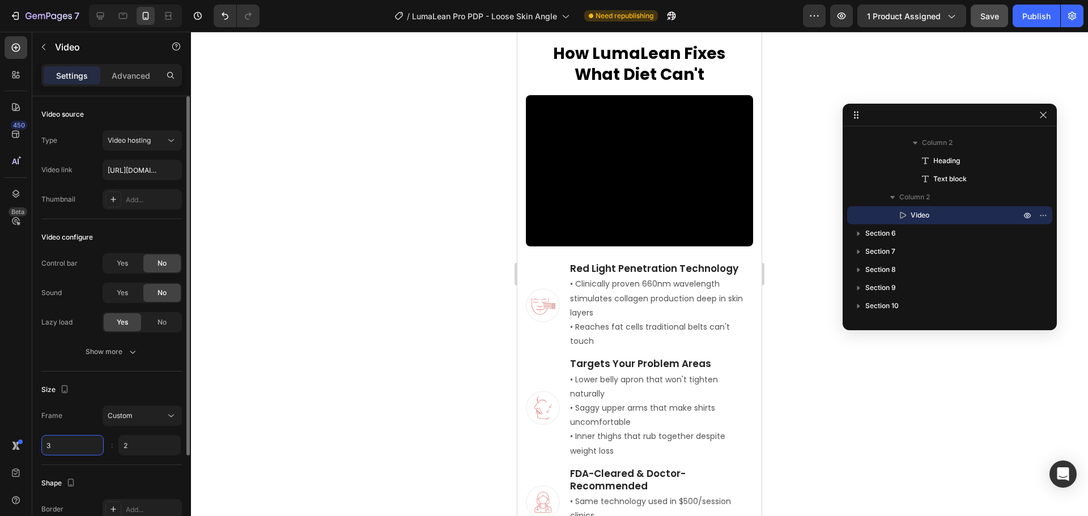
scroll to position [1855, 0]
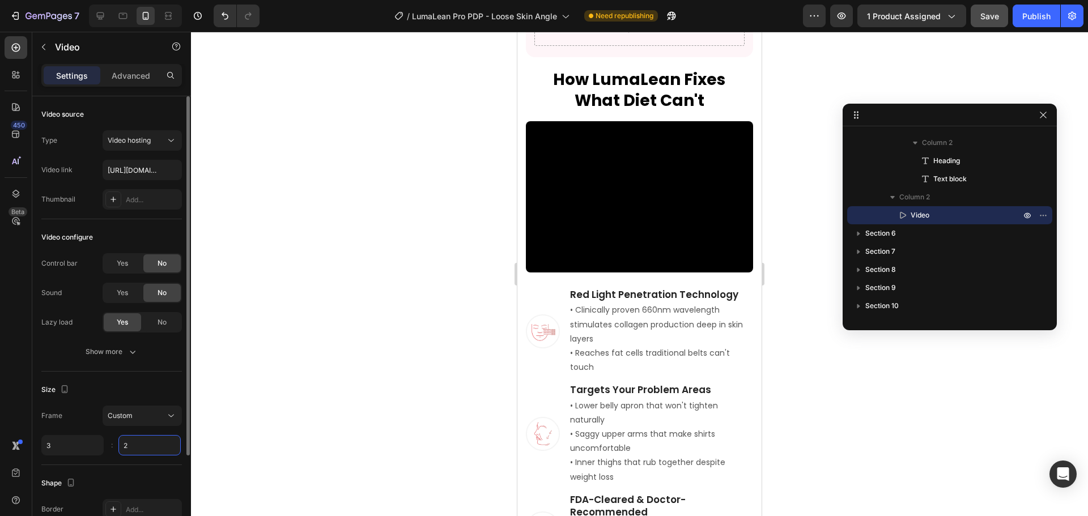
click at [151, 446] on input "2" at bounding box center [149, 445] width 62 height 20
type input "3"
click at [133, 388] on div "Size" at bounding box center [111, 390] width 141 height 18
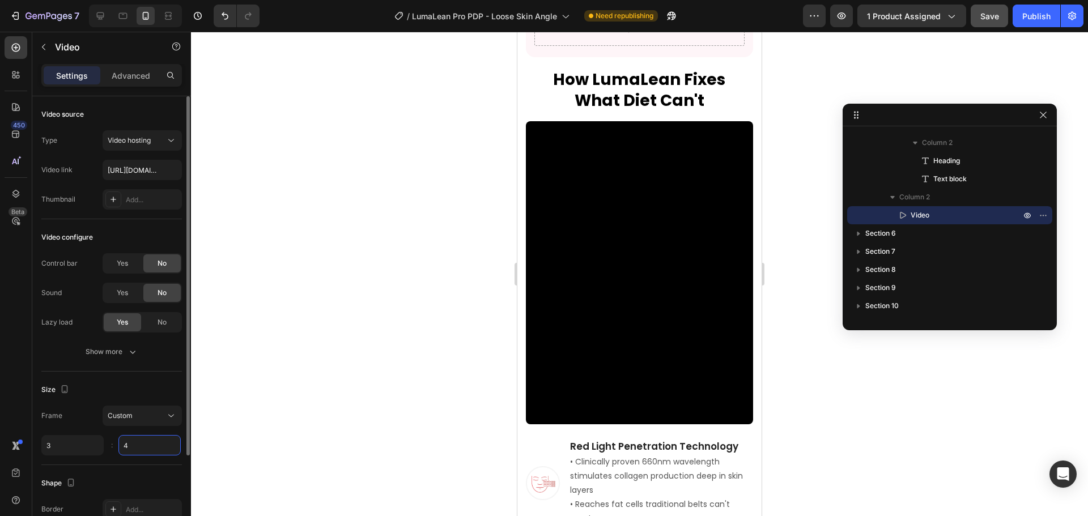
click at [144, 451] on input "4" at bounding box center [149, 445] width 62 height 20
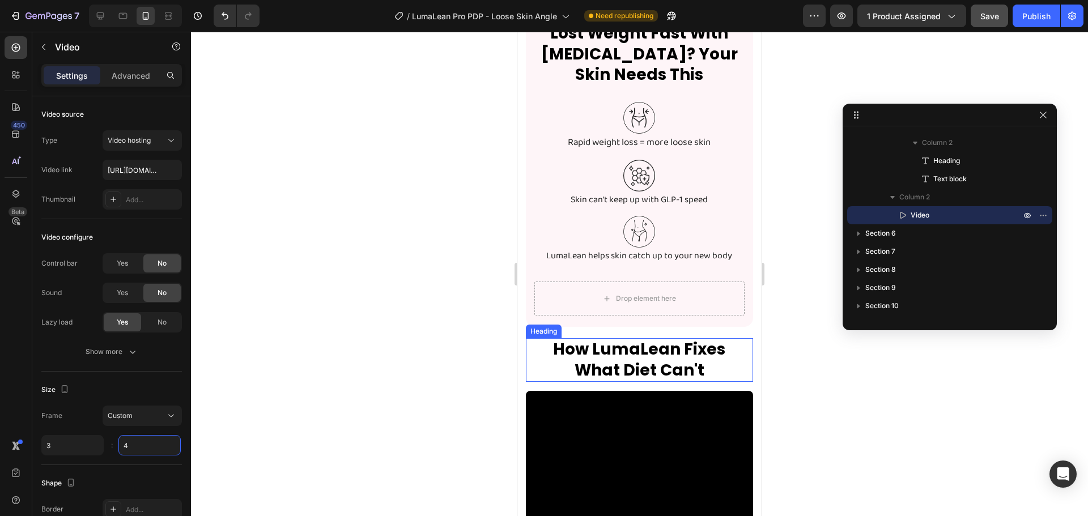
scroll to position [1742, 0]
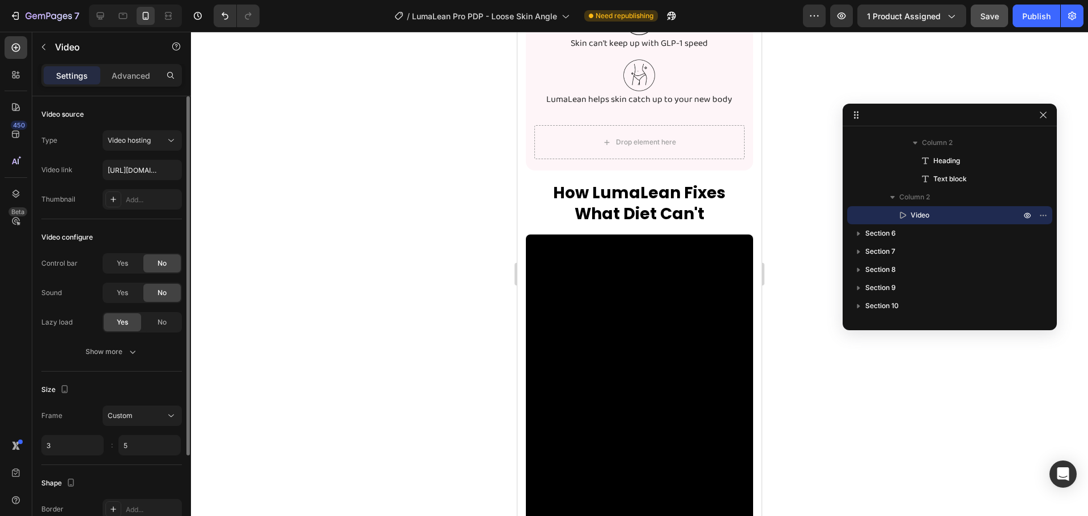
click at [124, 386] on div "Size" at bounding box center [111, 390] width 141 height 18
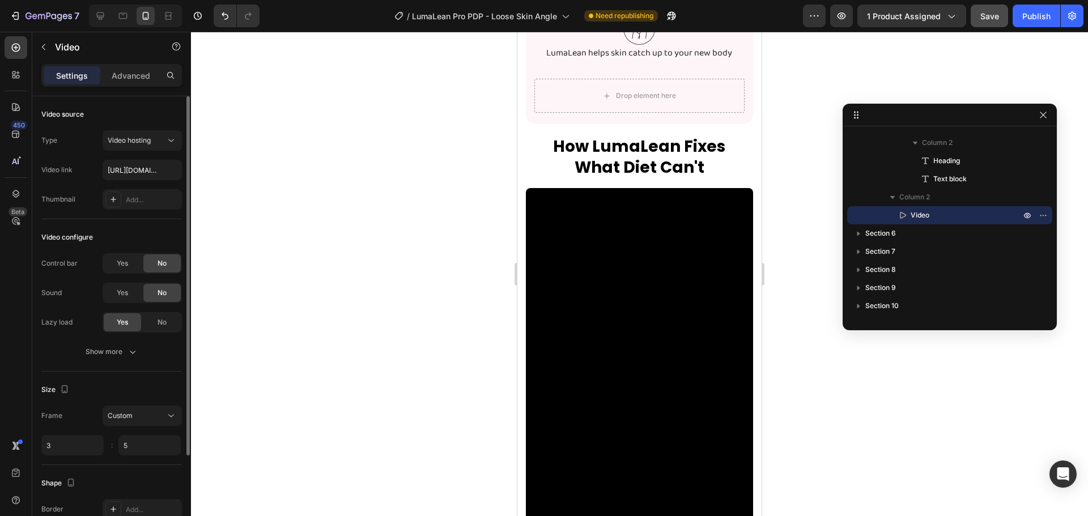
scroll to position [1855, 0]
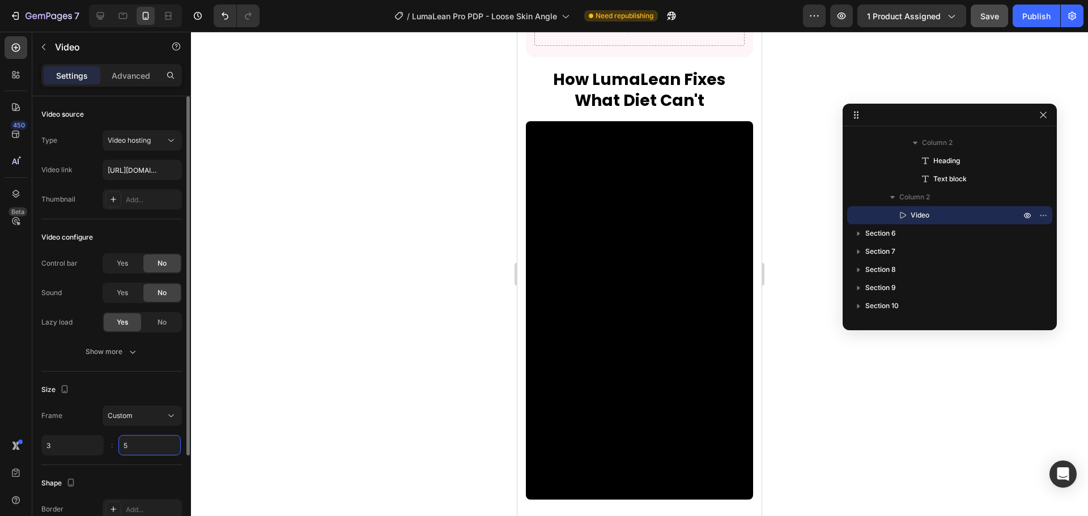
click at [137, 440] on input "5" at bounding box center [149, 445] width 62 height 20
click at [128, 386] on div "Size" at bounding box center [111, 390] width 141 height 18
type input "4"
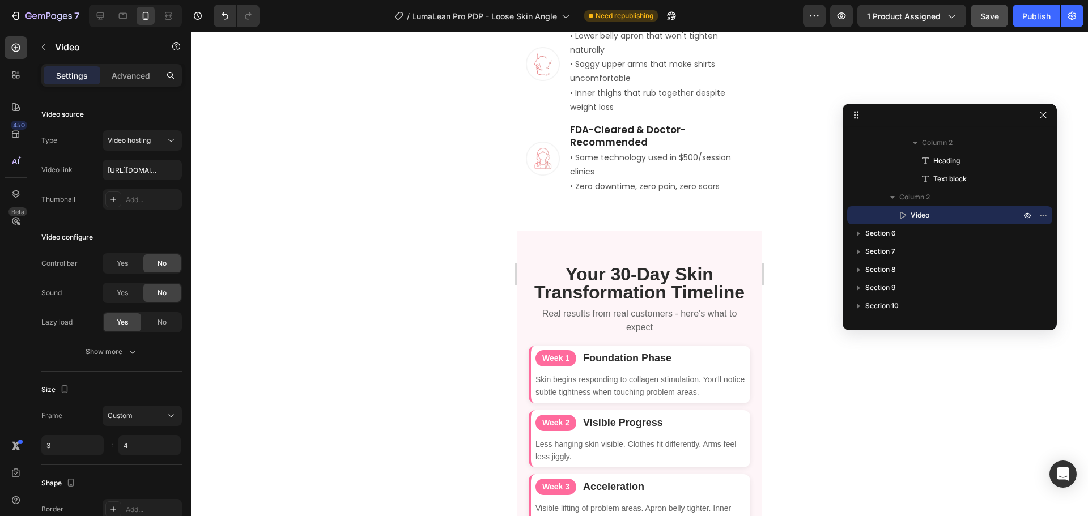
scroll to position [2478, 0]
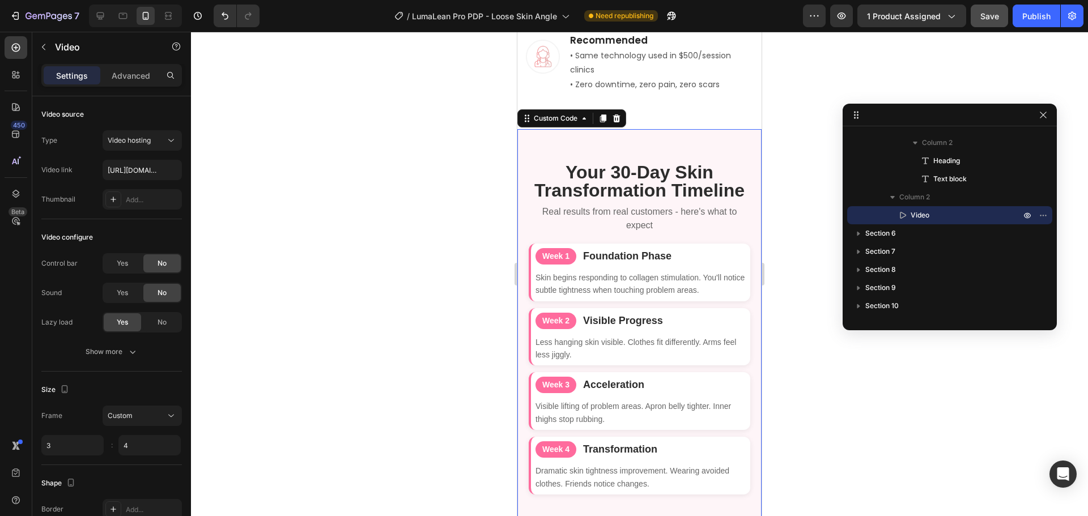
click at [589, 139] on div "Your 30-Day Skin Transformation Timeline Real results from real customers - her…" at bounding box center [639, 332] width 244 height 406
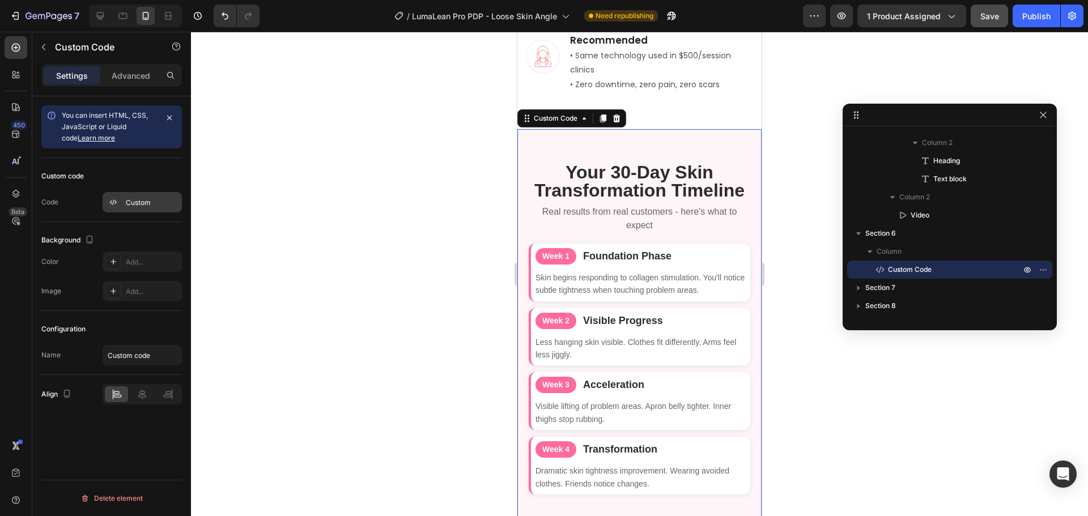
click at [131, 201] on div "Custom" at bounding box center [152, 203] width 53 height 10
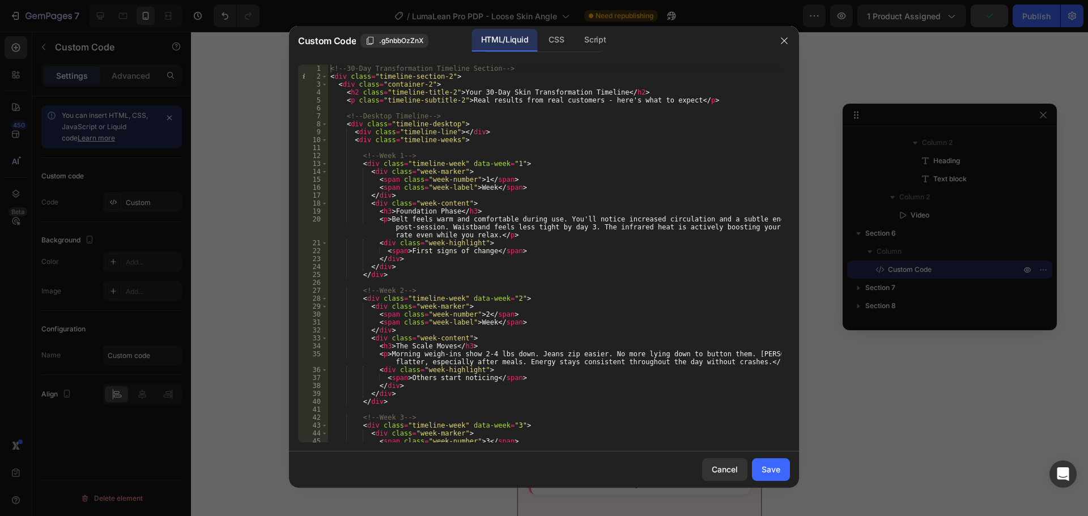
click at [426, 282] on div "<!-- 30-Day Transformation Timeline Section --> < div class = "timeline-section…" at bounding box center [554, 262] width 453 height 394
type textarea "} </style>"
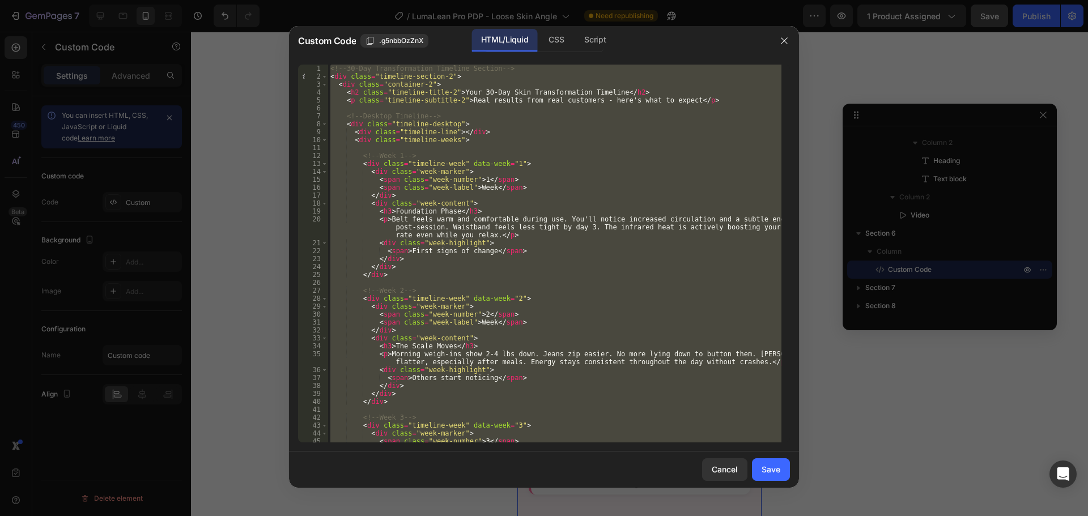
click at [426, 282] on div "<!-- 30-Day Transformation Timeline Section --> < div class = "timeline-section…" at bounding box center [554, 254] width 453 height 378
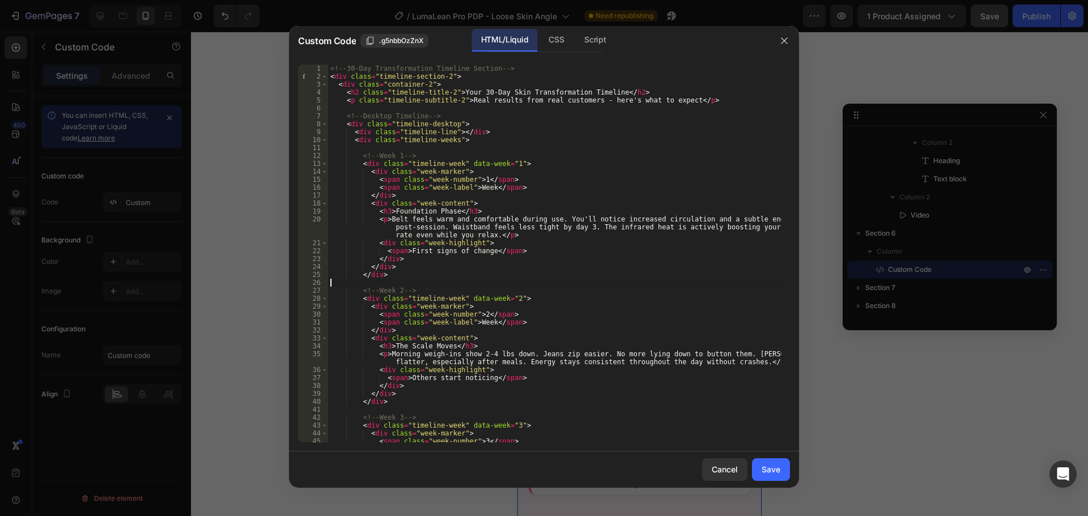
click at [246, 291] on div at bounding box center [544, 258] width 1088 height 516
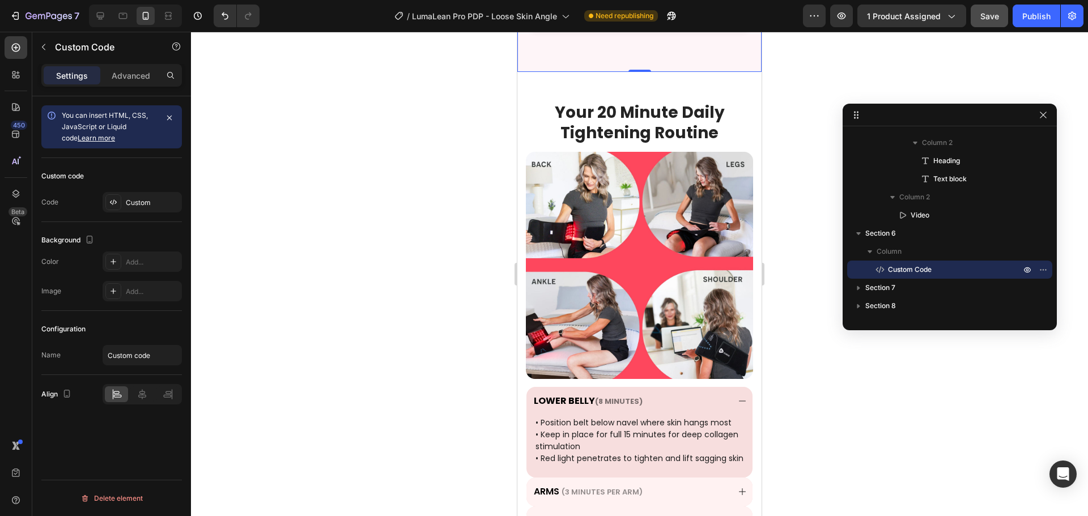
scroll to position [2931, 0]
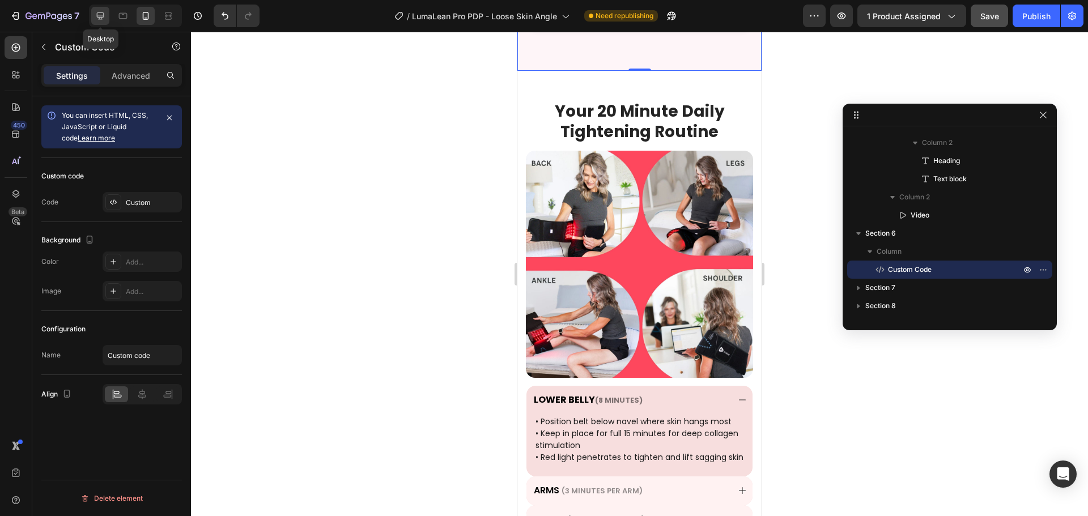
click at [97, 12] on icon at bounding box center [100, 15] width 11 height 11
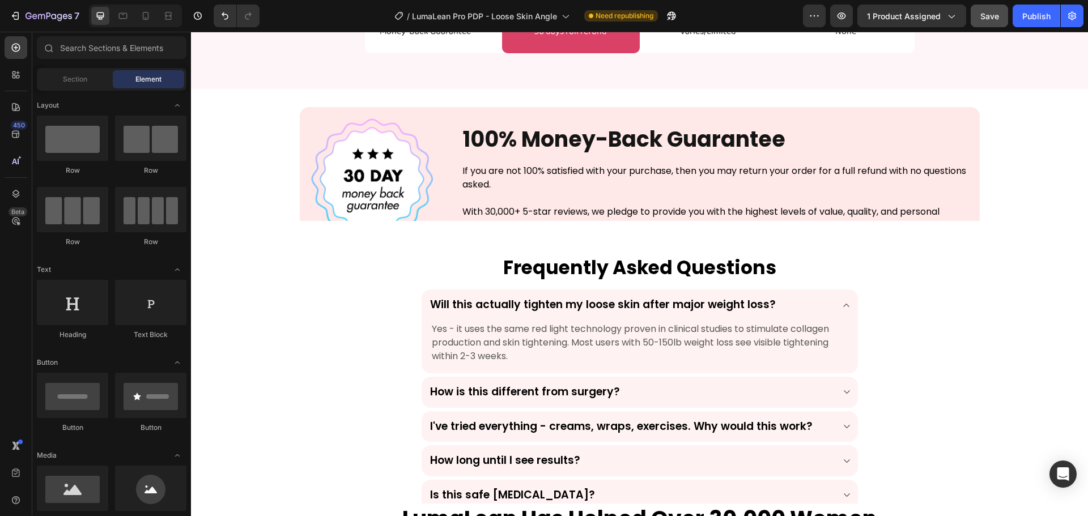
scroll to position [3878, 0]
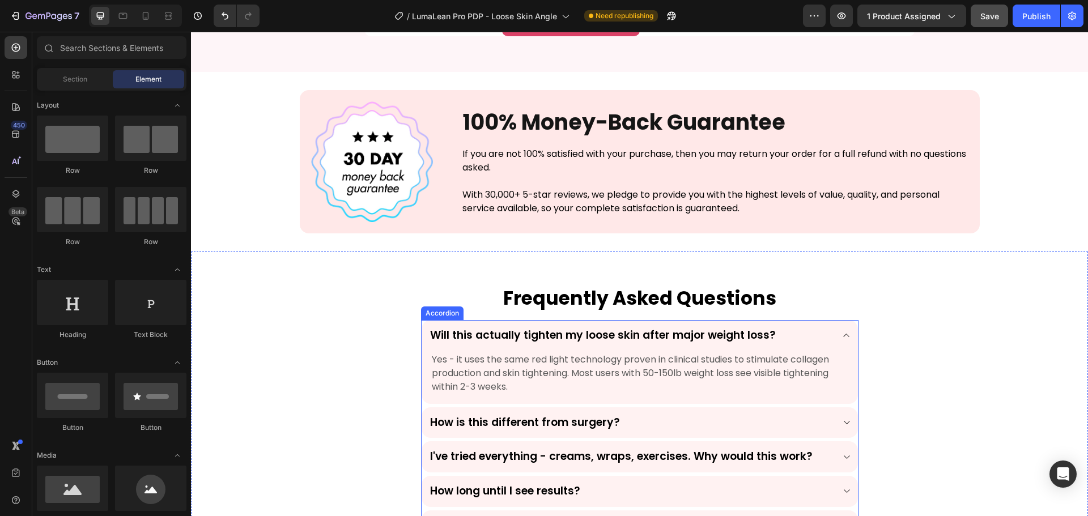
click at [686, 293] on p "Frequently Asked Questions" at bounding box center [639, 299] width 661 height 24
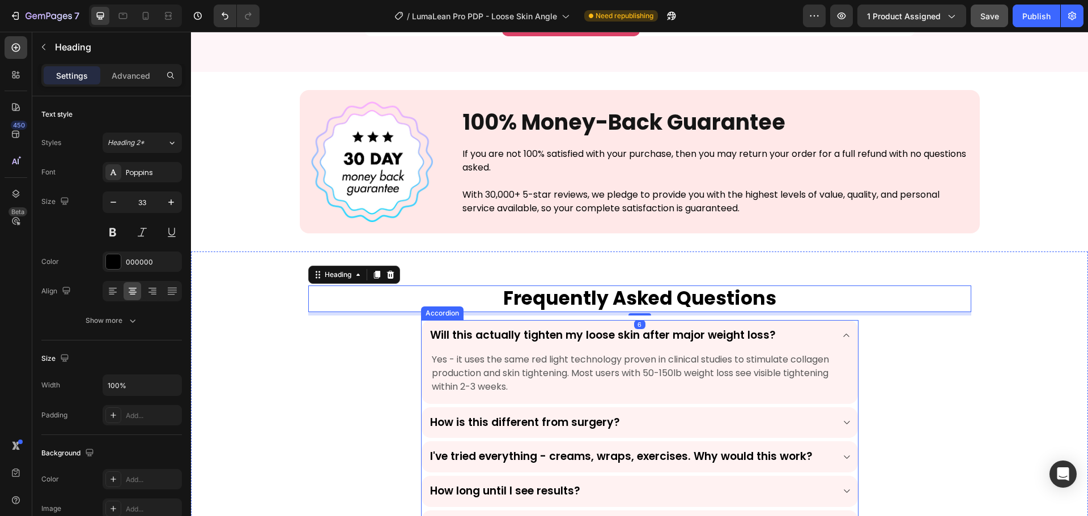
click at [676, 333] on p "Will this actually tighten my loose skin after major weight loss?" at bounding box center [603, 336] width 346 height 14
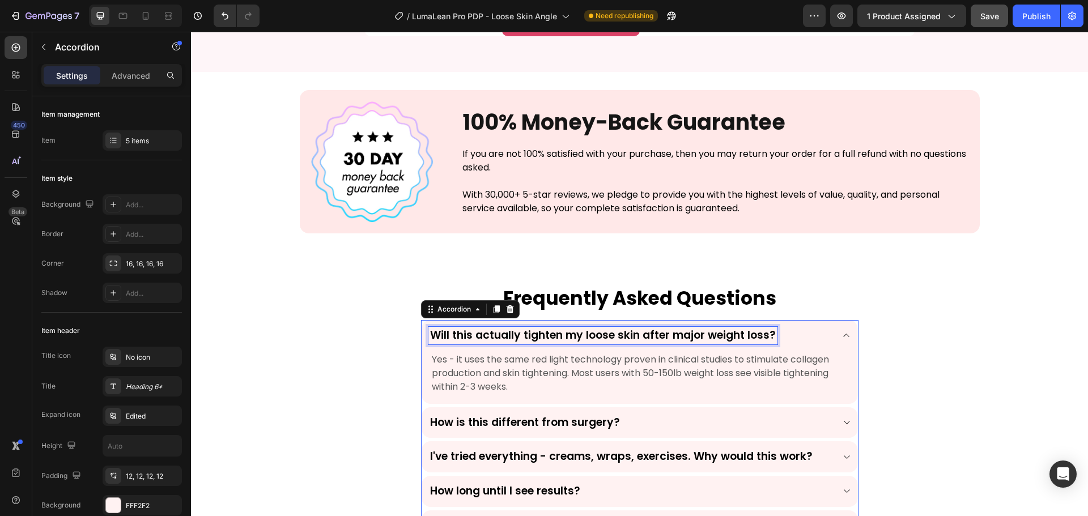
click at [676, 333] on p "Will this actually tighten my loose skin after major weight loss?" at bounding box center [603, 336] width 346 height 14
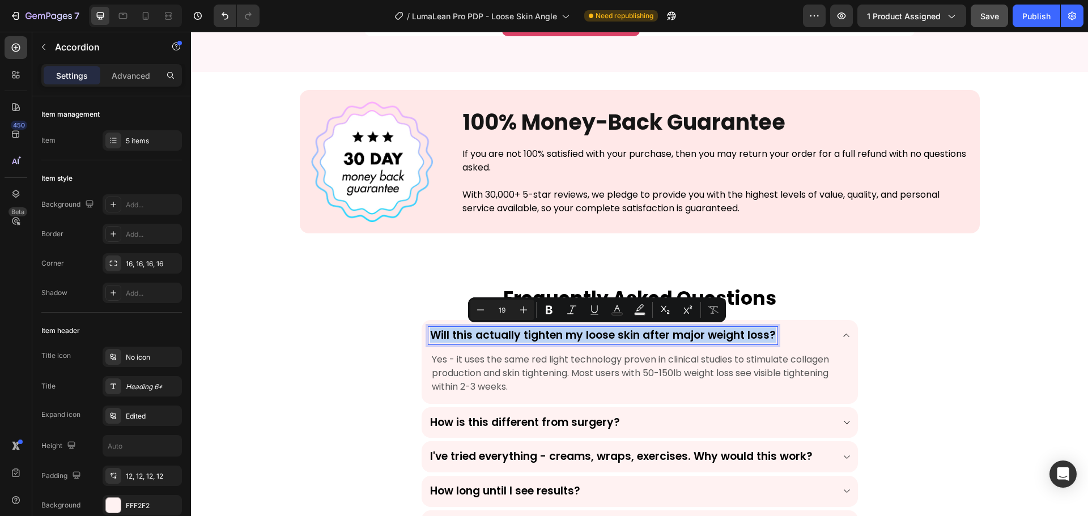
click at [671, 333] on p "Will this actually tighten my loose skin after major weight loss?" at bounding box center [603, 336] width 346 height 14
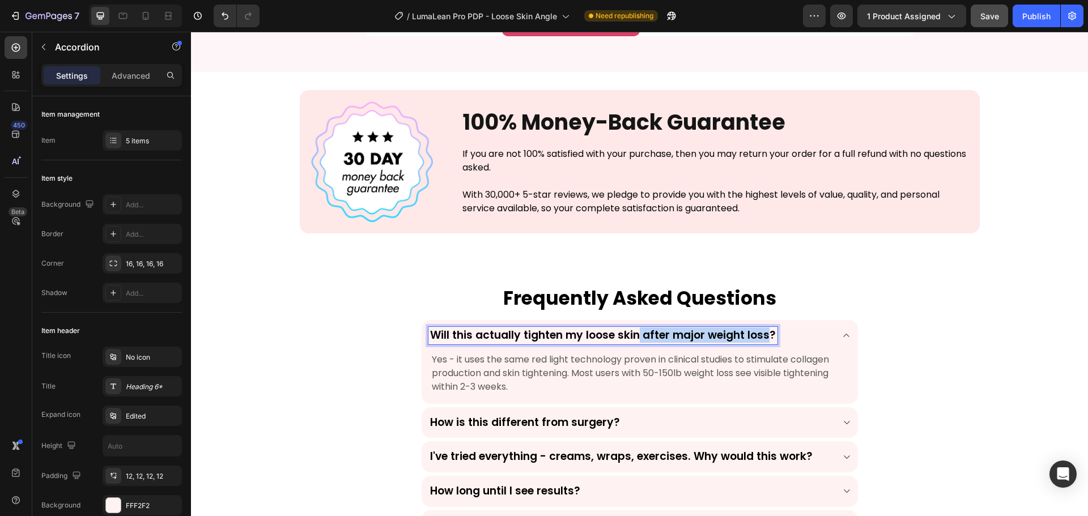
drag, startPoint x: 632, startPoint y: 331, endPoint x: 765, endPoint y: 342, distance: 133.0
click at [765, 342] on p "Will this actually tighten my loose skin after major weight loss?" at bounding box center [603, 336] width 346 height 14
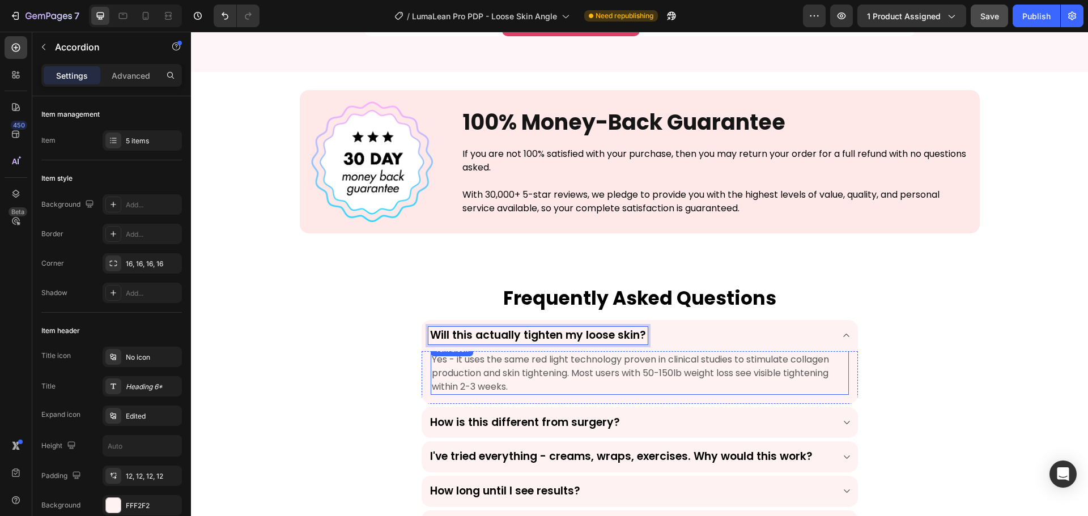
click at [522, 374] on p "Yes - it uses the same red light technology proven in clinical studies to stimu…" at bounding box center [640, 373] width 416 height 41
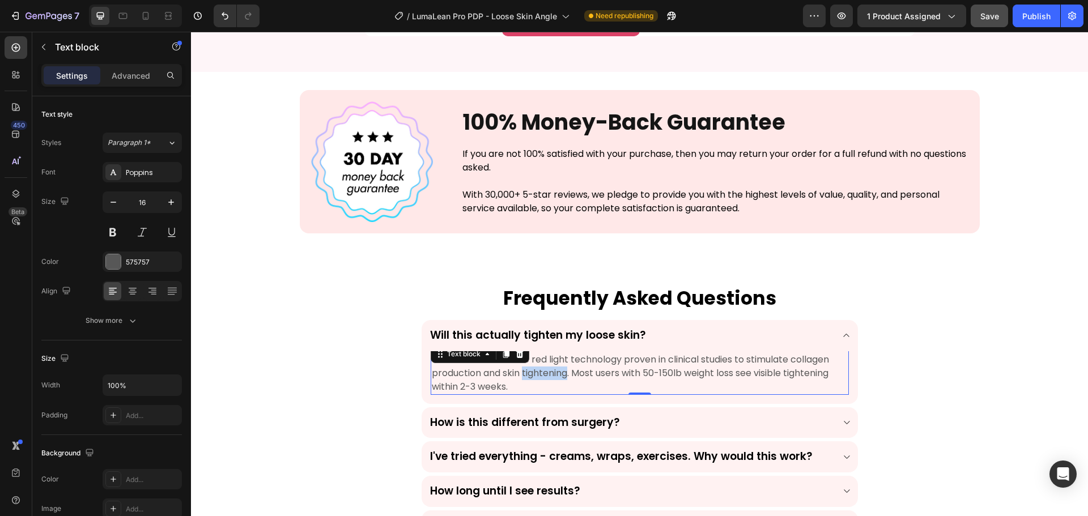
click at [522, 374] on p "Yes - it uses the same red light technology proven in clinical studies to stimu…" at bounding box center [640, 373] width 416 height 41
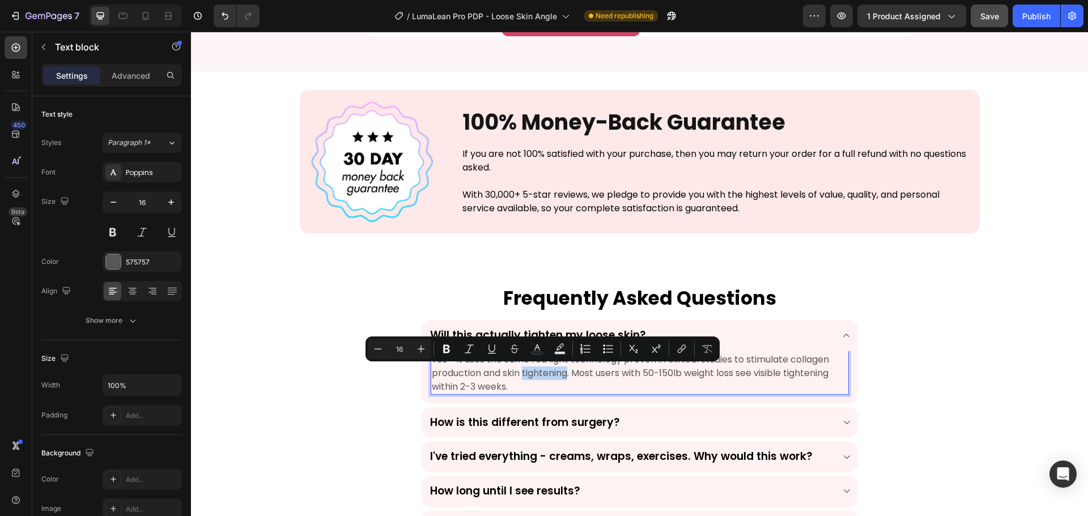
click at [560, 370] on p "Yes - it uses the same red light technology proven in clinical studies to stimu…" at bounding box center [640, 373] width 416 height 41
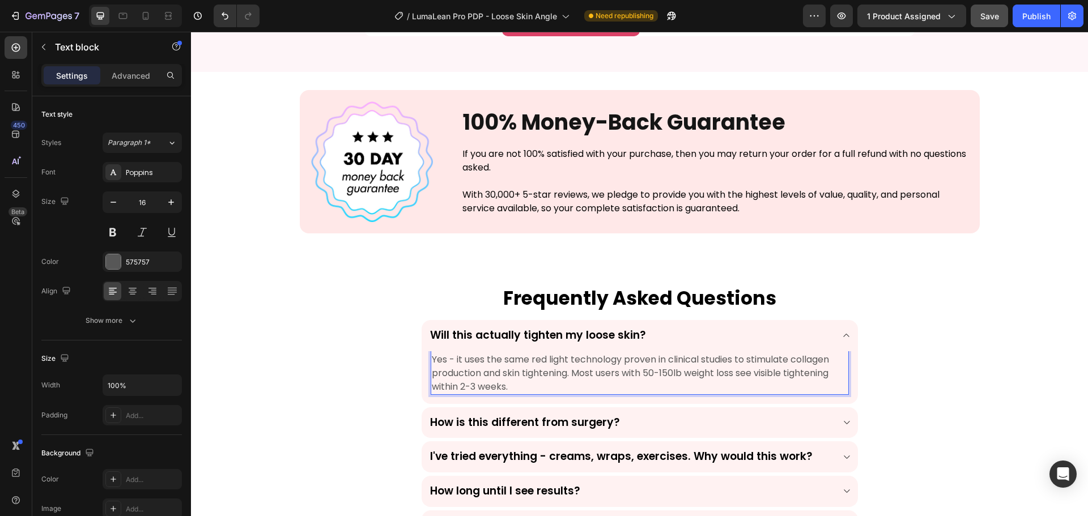
click at [619, 372] on p "Yes - it uses the same red light technology proven in clinical studies to stimu…" at bounding box center [640, 373] width 416 height 41
click at [732, 374] on p "Yes - it uses the same red light technology proven in clinical studies to stimu…" at bounding box center [640, 373] width 416 height 41
click at [535, 392] on p "Yes - it uses the same red light technology proven in clinical studies to stimu…" at bounding box center [640, 373] width 416 height 41
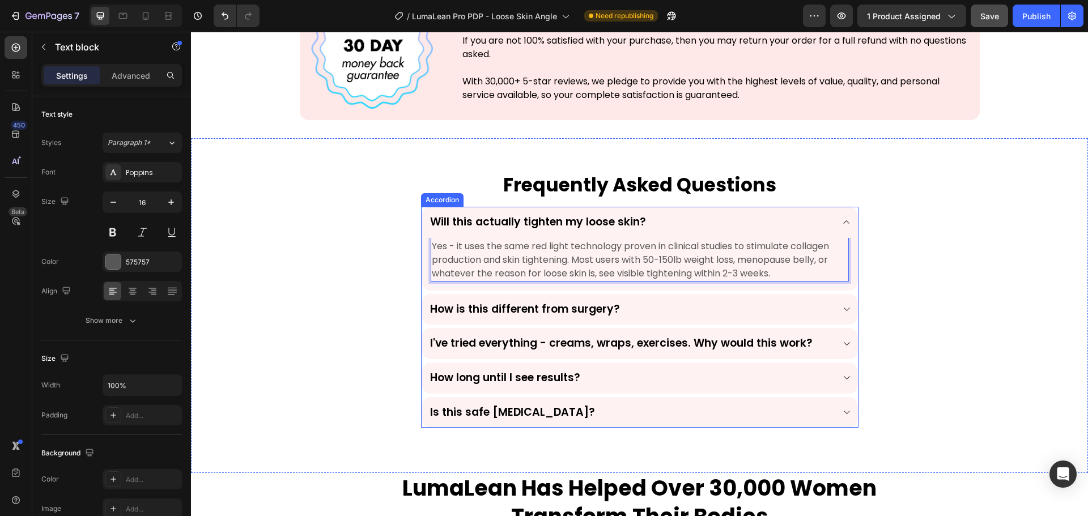
click at [700, 307] on div "How is this different from surgery?" at bounding box center [630, 310] width 405 height 18
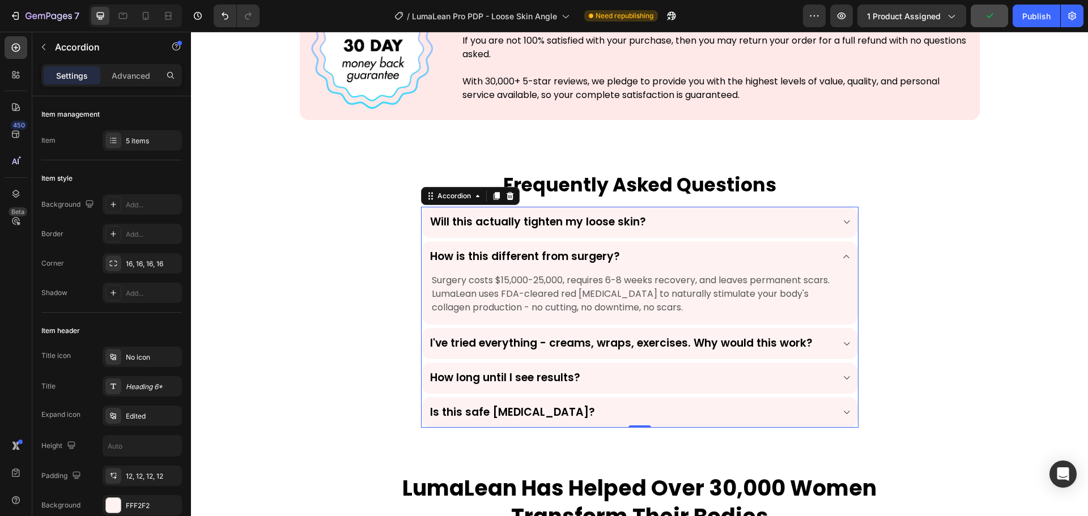
click at [818, 335] on div "I've tried everything - creams, wraps, exercises. Why would this work?" at bounding box center [630, 344] width 405 height 18
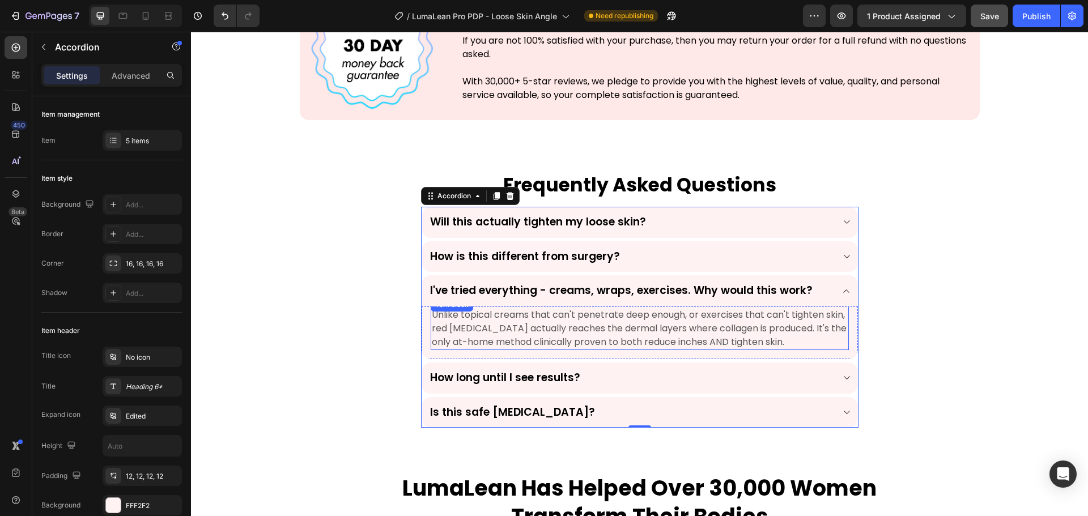
click at [583, 331] on p "Unlike topical creams that can't penetrate deep enough, or exercises that can't…" at bounding box center [640, 328] width 416 height 41
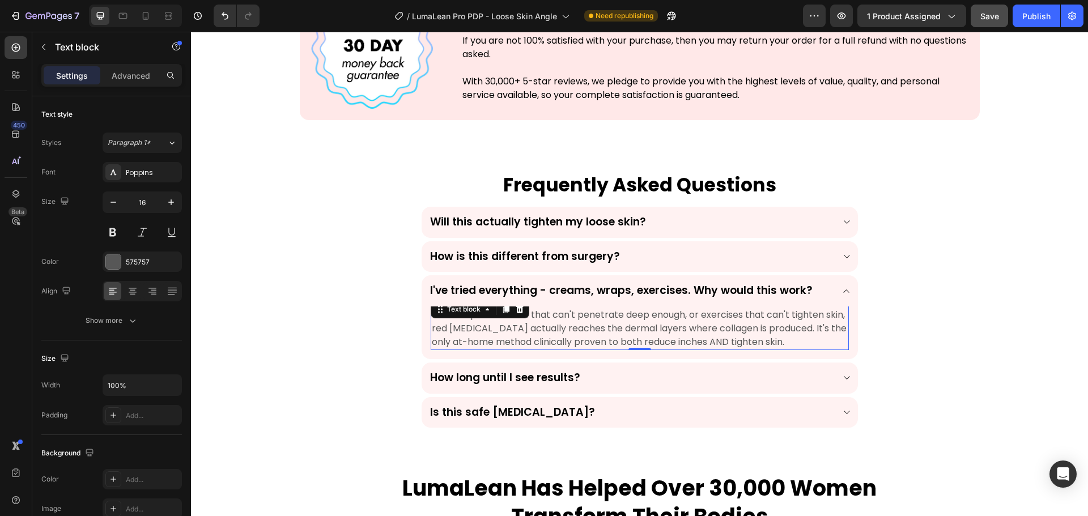
click at [583, 331] on p "Unlike topical creams that can't penetrate deep enough, or exercises that can't…" at bounding box center [640, 328] width 416 height 41
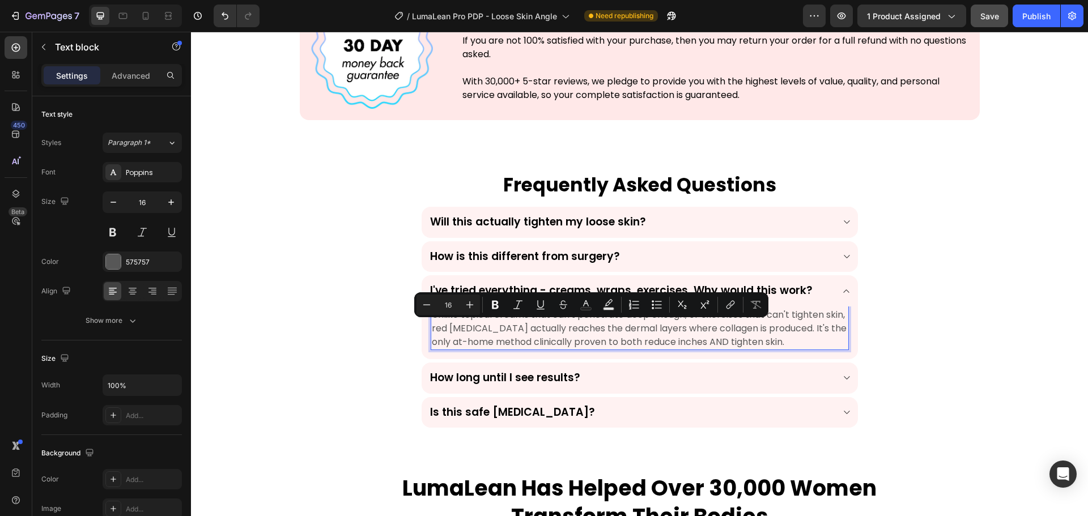
click at [520, 335] on p "Unlike topical creams that can't penetrate deep enough, or exercises that can't…" at bounding box center [640, 328] width 416 height 41
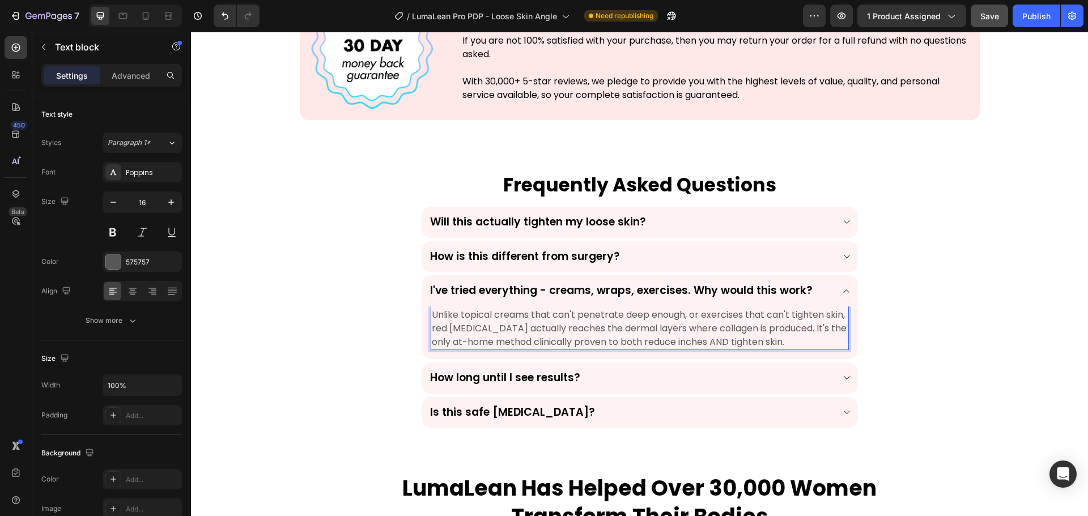
click at [564, 340] on p "Unlike topical creams that can't penetrate deep enough, or exercises that can't…" at bounding box center [640, 328] width 416 height 41
click at [692, 377] on div "How long until I see results?" at bounding box center [630, 378] width 405 height 18
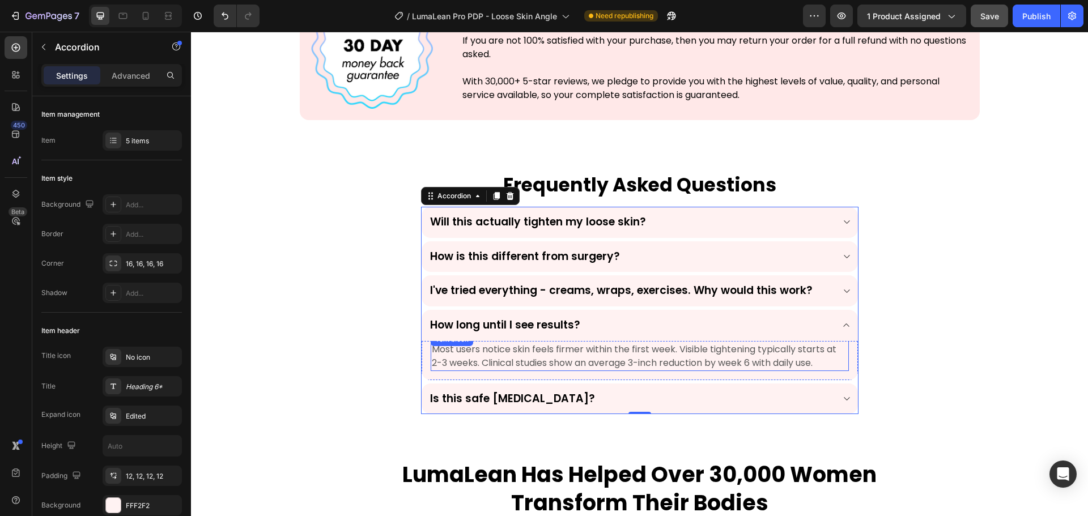
click at [597, 354] on p "Most users notice skin feels firmer within the first week. Visible tightening t…" at bounding box center [640, 356] width 416 height 27
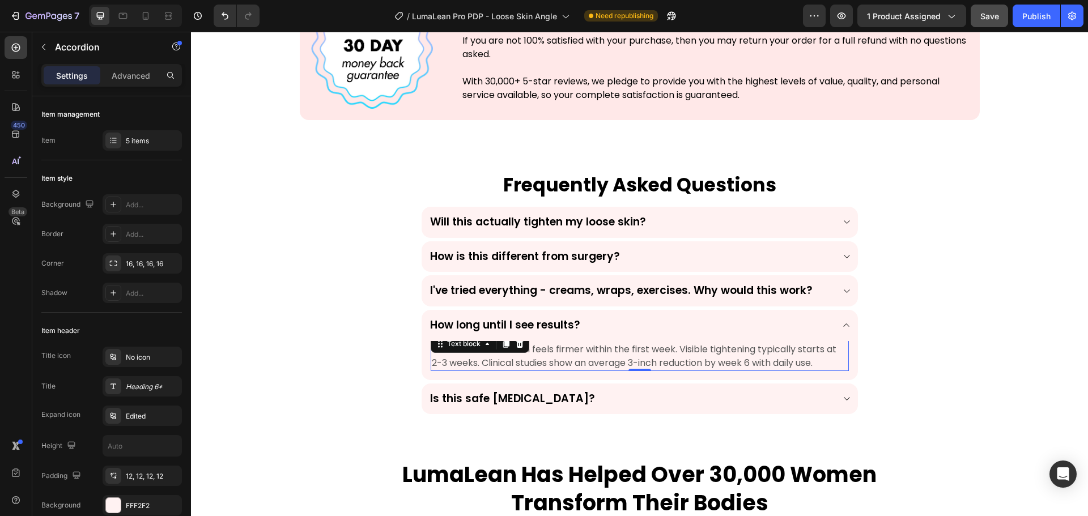
click at [597, 354] on p "Most users notice skin feels firmer within the first week. Visible tightening t…" at bounding box center [640, 356] width 416 height 27
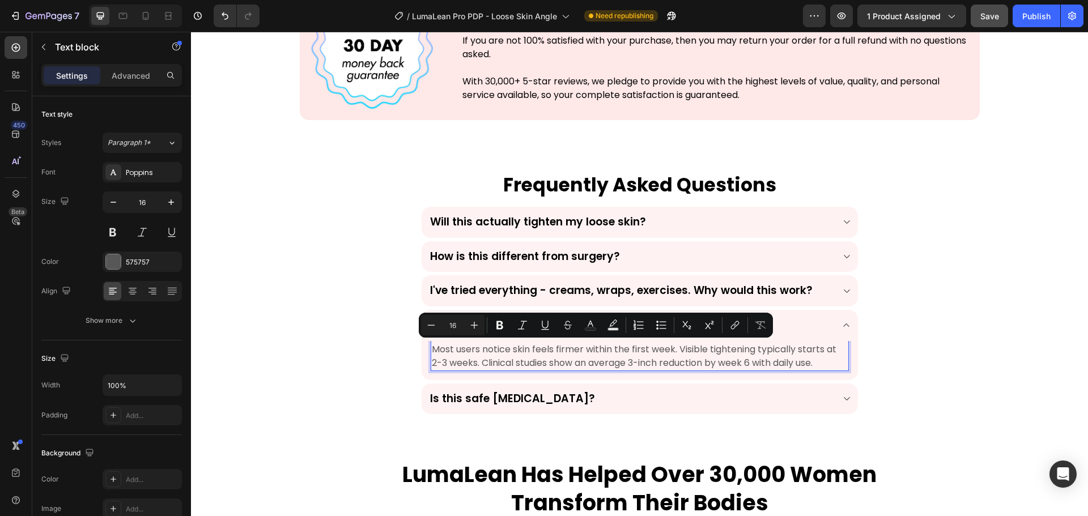
click at [630, 351] on p "Most users notice skin feels firmer within the first week. Visible tightening t…" at bounding box center [640, 356] width 416 height 27
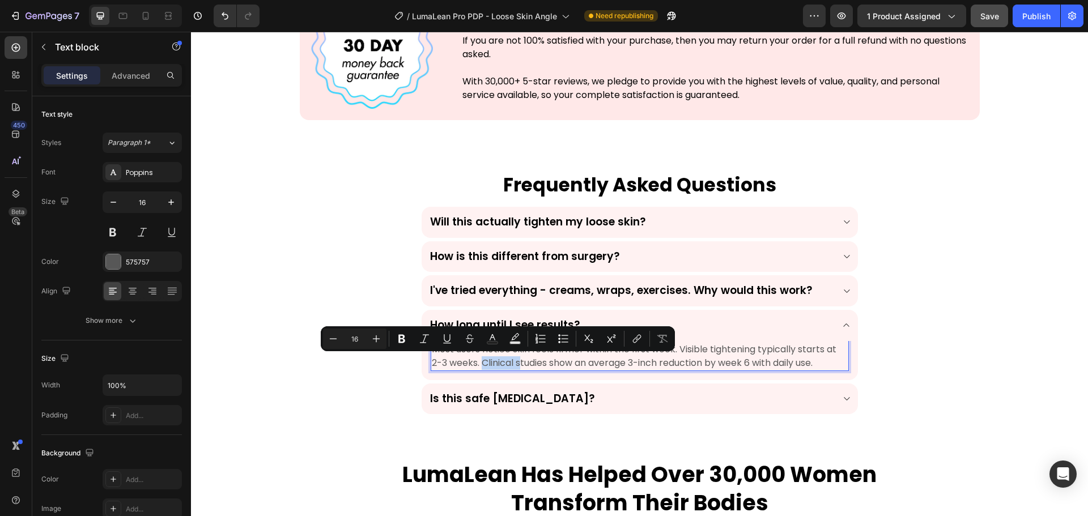
drag, startPoint x: 517, startPoint y: 366, endPoint x: 478, endPoint y: 369, distance: 38.7
click at [478, 369] on p "Most users notice skin feels firmer within the first week. Visible tightening t…" at bounding box center [640, 356] width 416 height 27
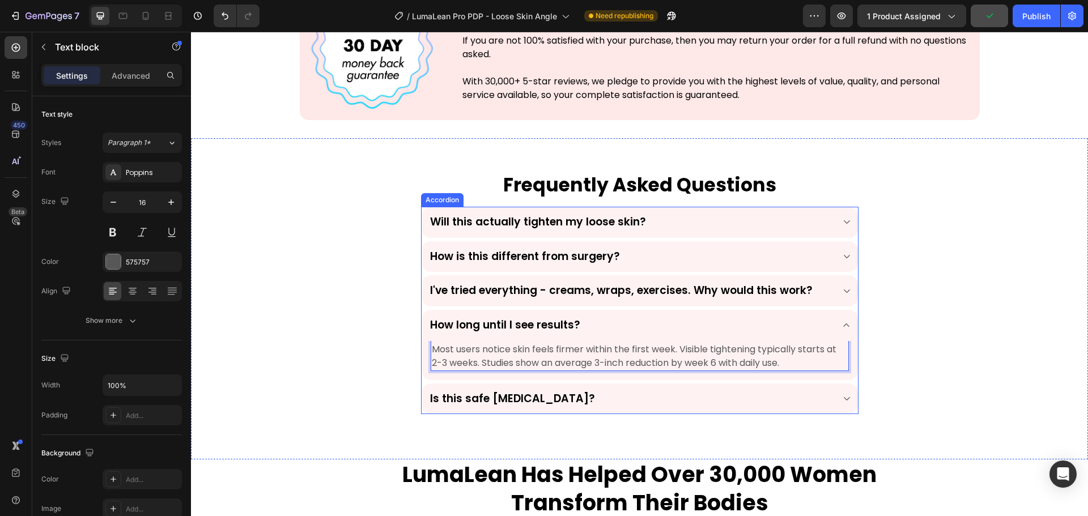
click at [656, 395] on div "Is this safe [MEDICAL_DATA]?" at bounding box center [630, 399] width 405 height 18
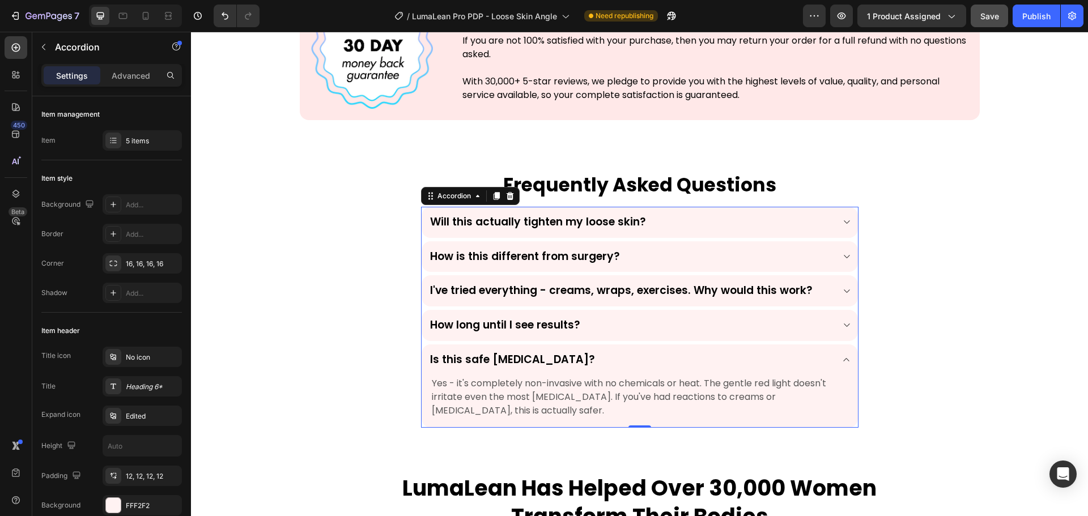
click at [662, 347] on div "Is this safe [MEDICAL_DATA]?" at bounding box center [640, 359] width 436 height 31
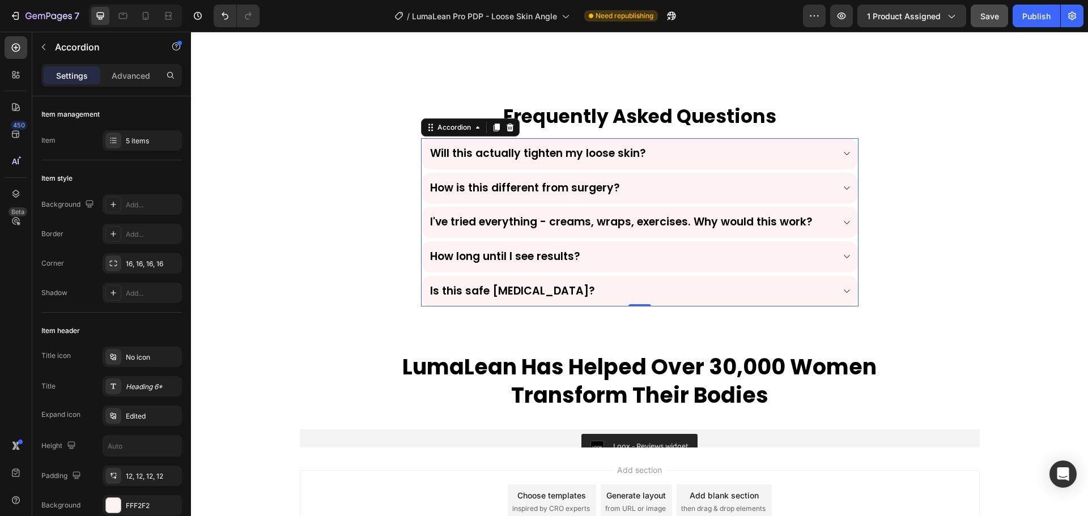
scroll to position [4154, 0]
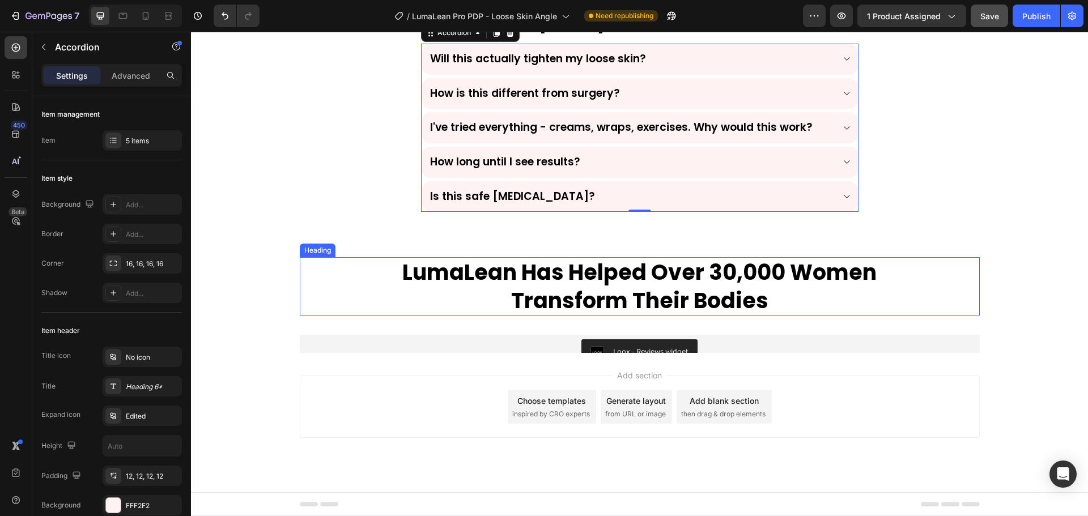
click at [537, 303] on h2 "LumaLean Has Helped Over 30,000 Women Transform Their Bodies" at bounding box center [640, 286] width 510 height 58
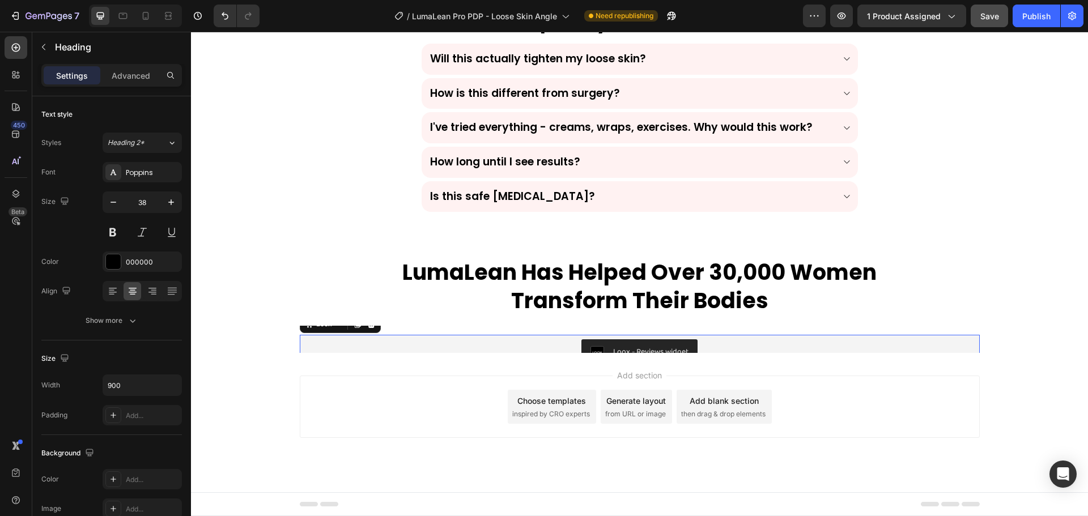
click at [513, 344] on div "Loox - Reviews widget" at bounding box center [639, 352] width 671 height 27
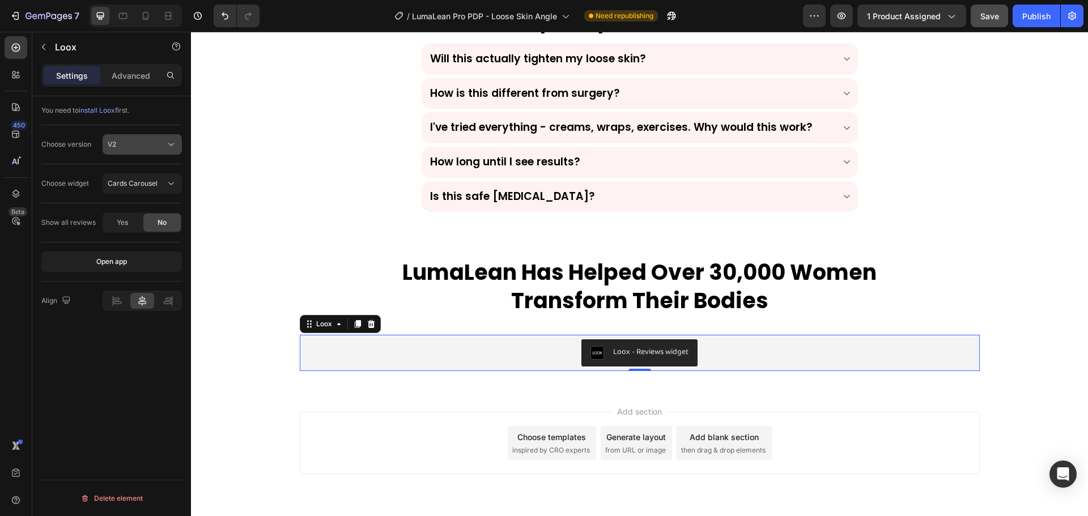
click at [143, 151] on button "V2" at bounding box center [142, 144] width 79 height 20
click at [131, 169] on p "V1" at bounding box center [140, 172] width 65 height 10
click at [140, 182] on span "Reviews Widget" at bounding box center [134, 183] width 52 height 8
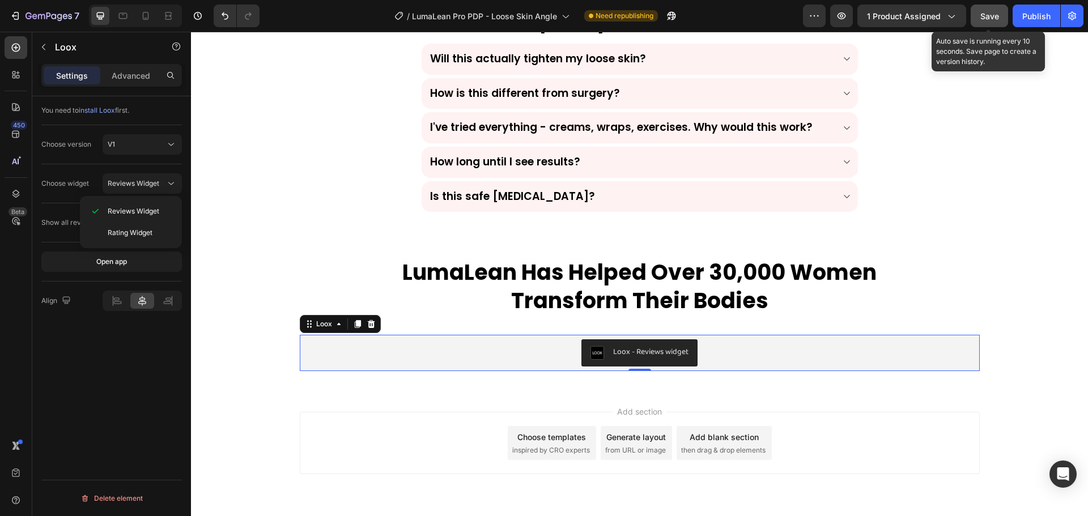
click at [984, 9] on button "Save" at bounding box center [989, 16] width 37 height 23
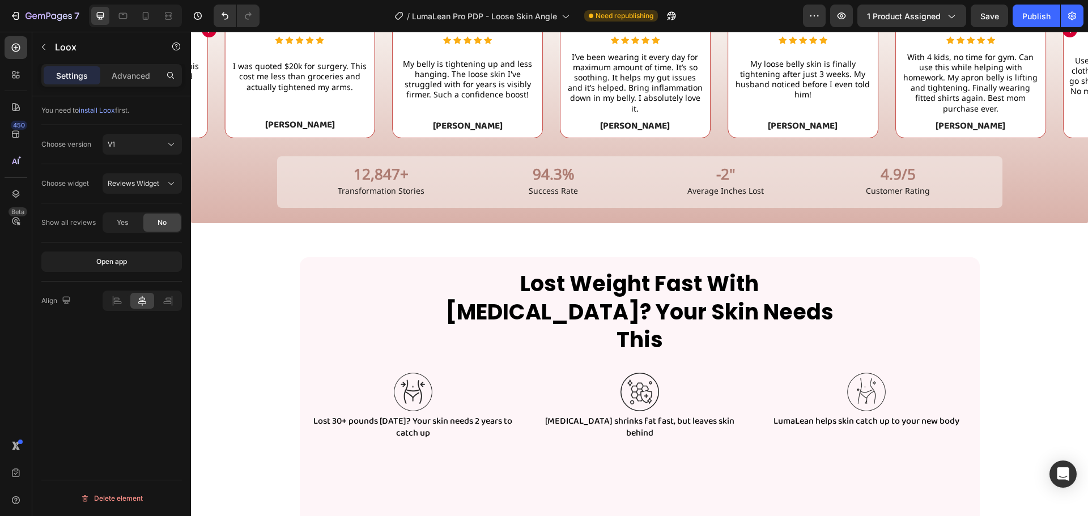
scroll to position [1321, 0]
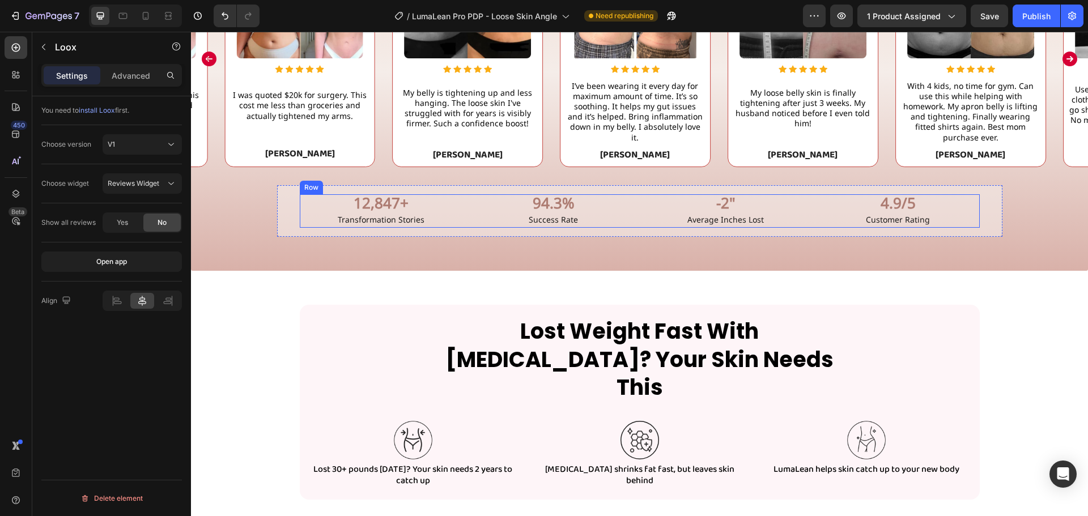
click at [634, 201] on div "12,847+ Text Block Transformation Stories Text Block 94.3% Text Block Success R…" at bounding box center [640, 210] width 680 height 33
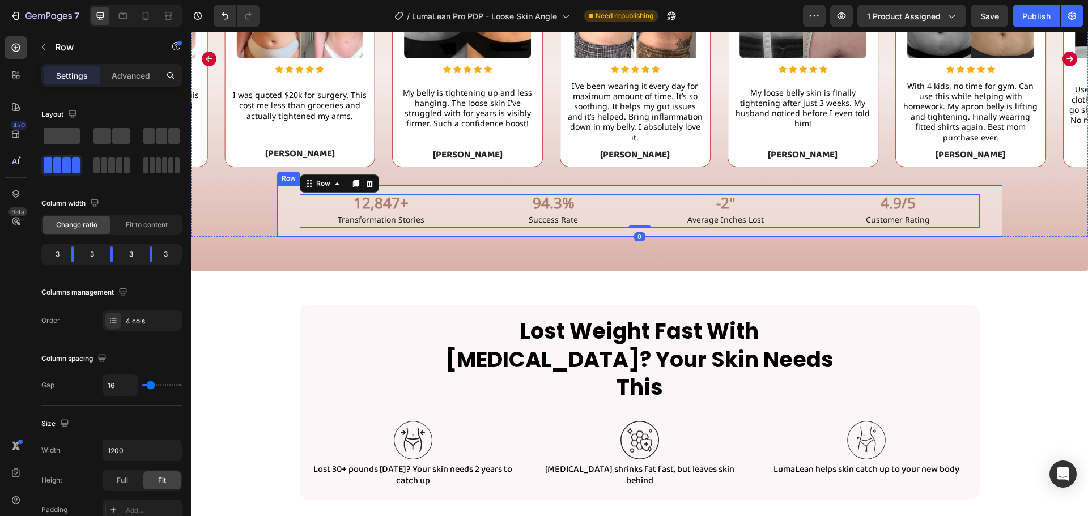
click at [632, 190] on div "12,847+ Text Block Transformation Stories Text Block 94.3% Text Block Success R…" at bounding box center [639, 211] width 725 height 52
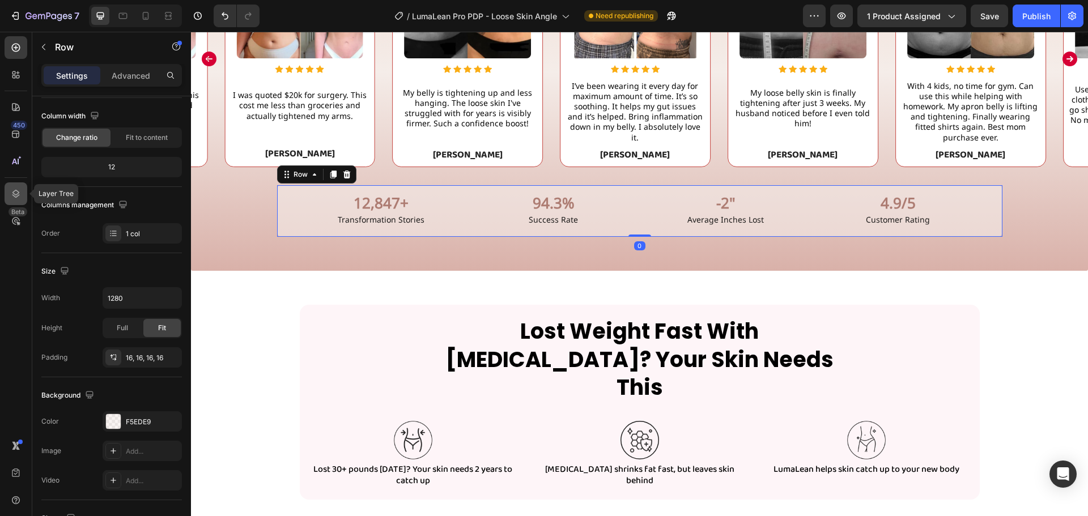
click at [18, 190] on icon at bounding box center [15, 193] width 11 height 11
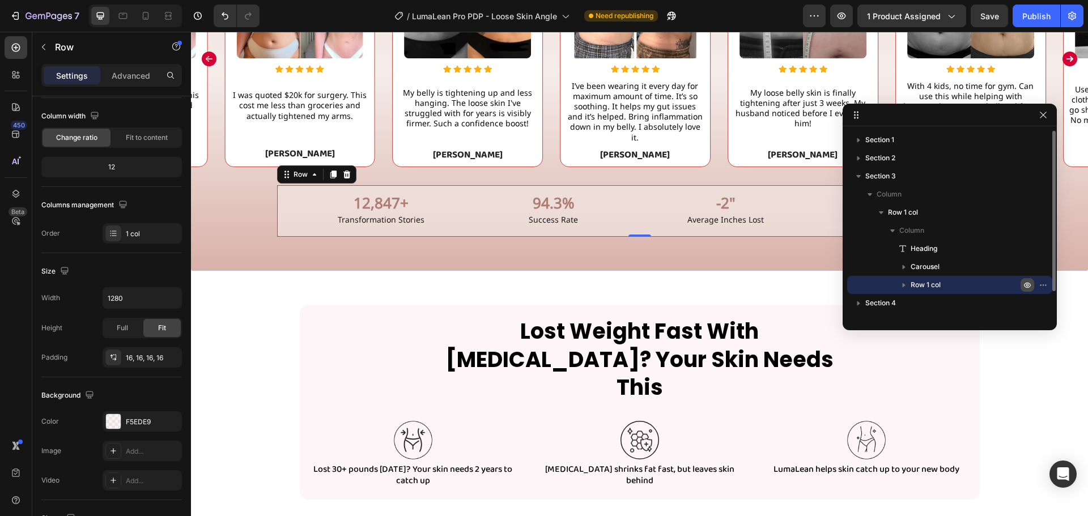
click at [1024, 283] on icon "button" at bounding box center [1027, 284] width 9 height 9
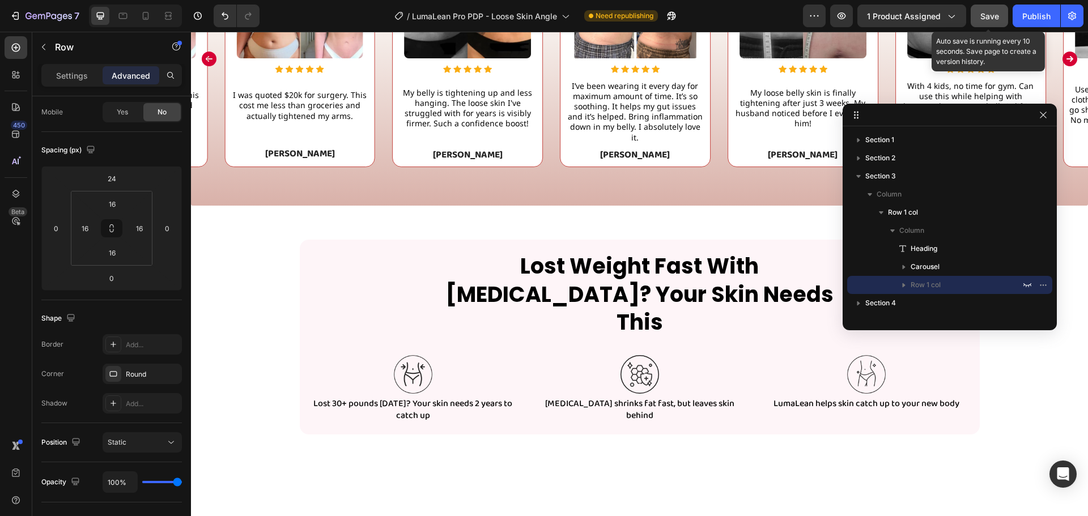
click at [999, 14] on button "Save" at bounding box center [989, 16] width 37 height 23
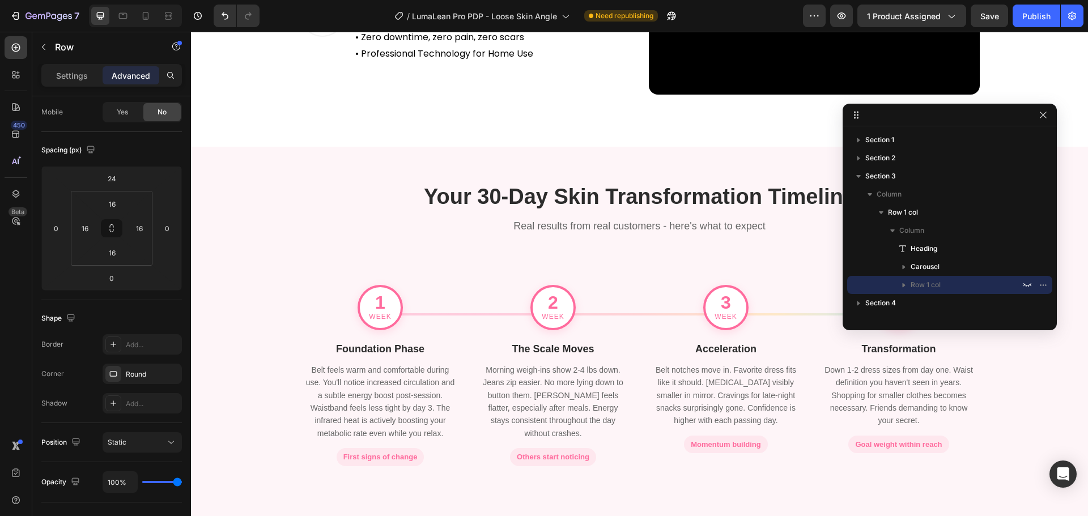
scroll to position [2058, 0]
click at [343, 189] on h2 "Your 30-Day Skin Transformation Timeline" at bounding box center [640, 196] width 680 height 32
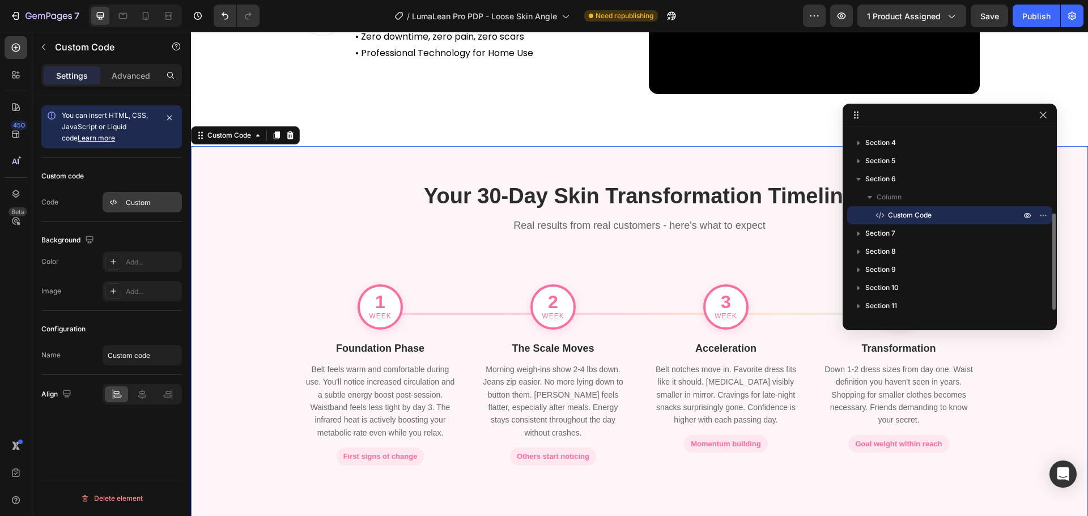
click at [124, 198] on div "Custom" at bounding box center [142, 202] width 79 height 20
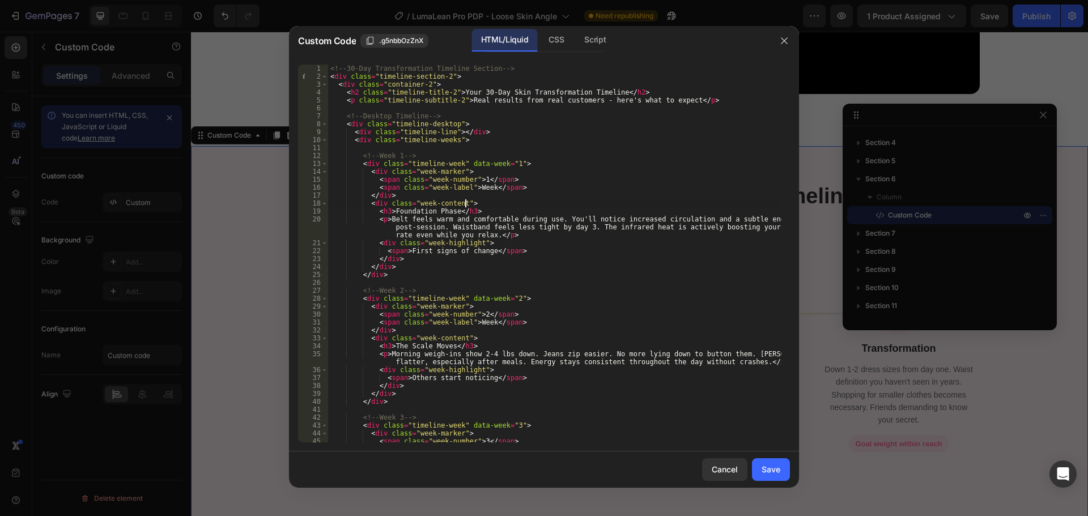
click at [484, 205] on div "<!-- 30-Day Transformation Timeline Section --> < div class = "timeline-section…" at bounding box center [554, 262] width 453 height 394
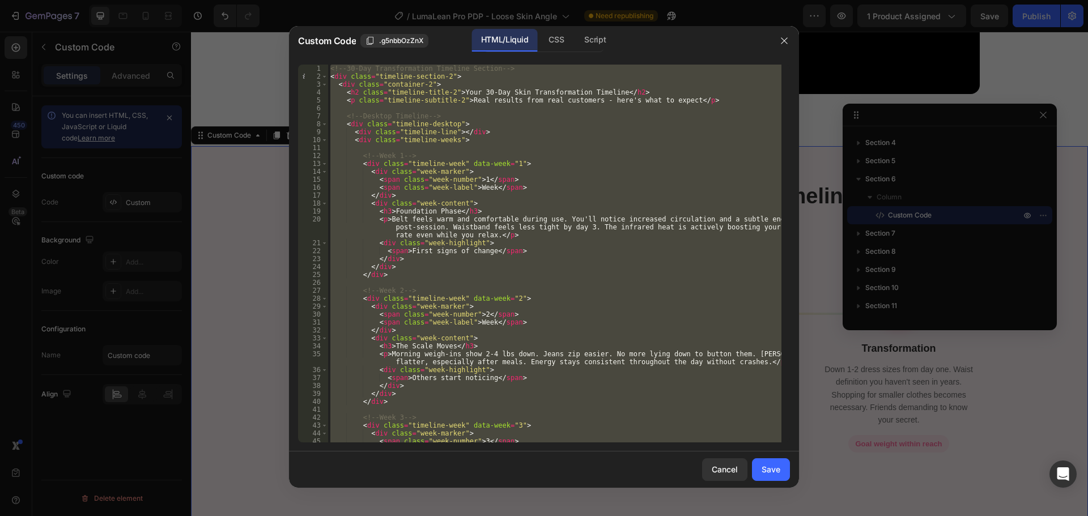
paste textarea
type textarea "</style>"
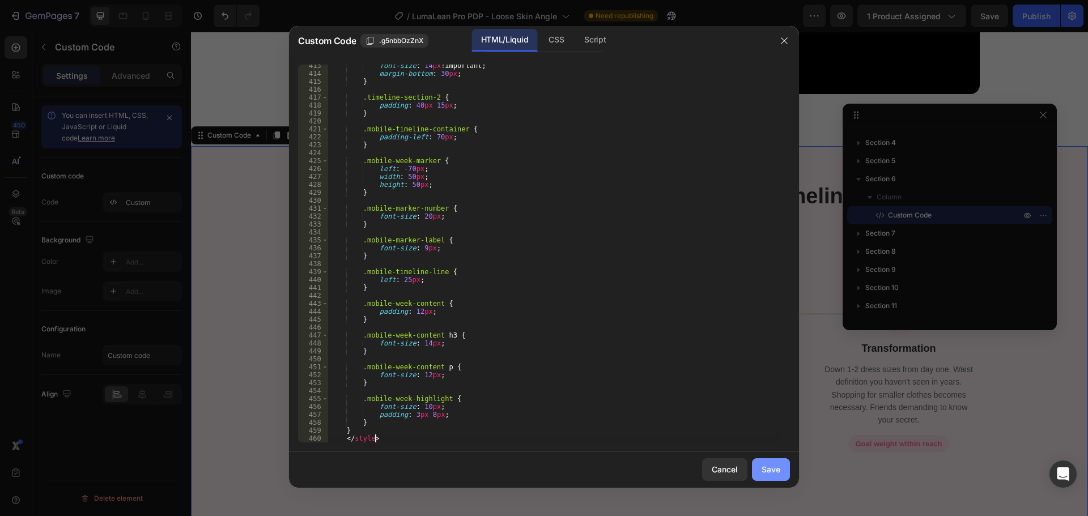
click at [773, 473] on div "Save" at bounding box center [770, 469] width 19 height 12
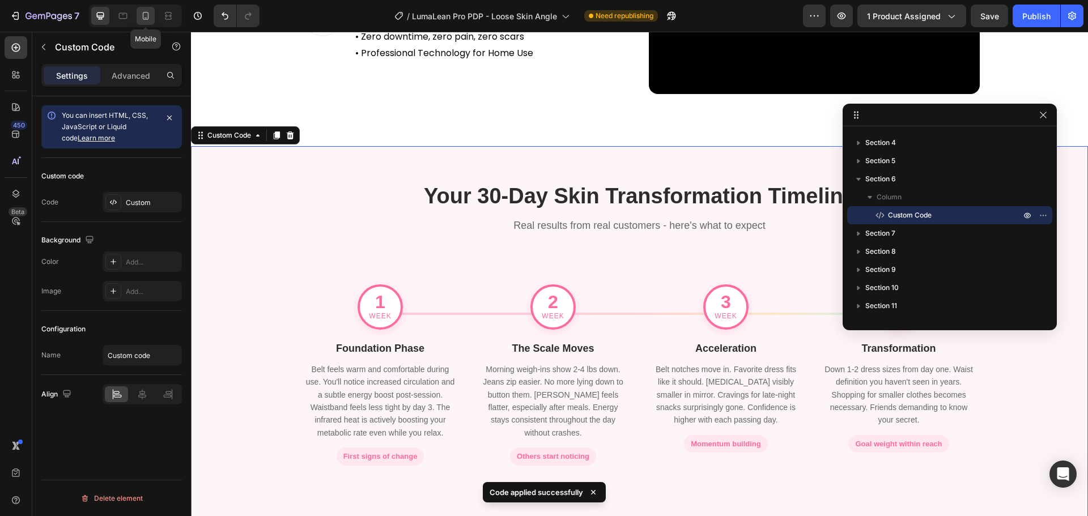
click at [142, 14] on icon at bounding box center [145, 15] width 11 height 11
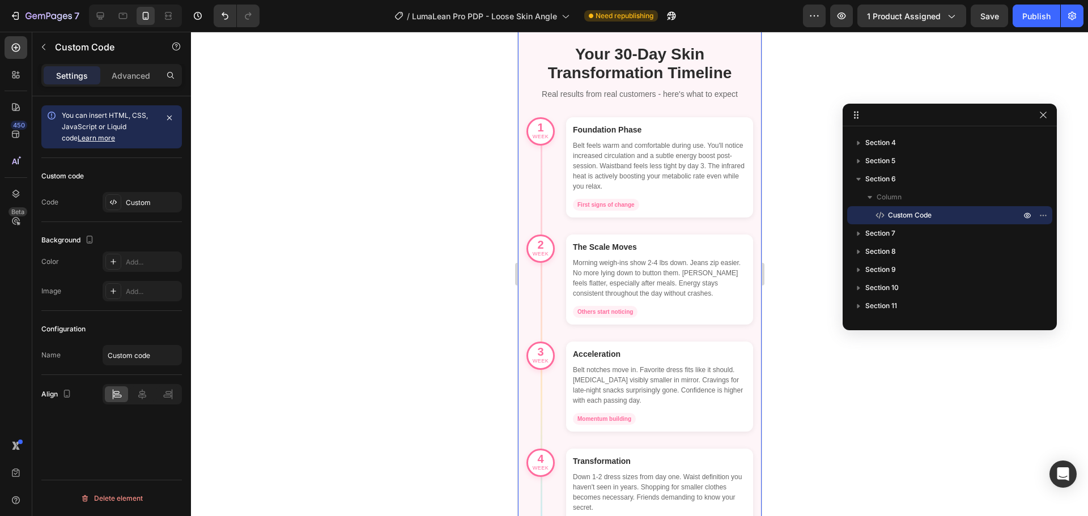
scroll to position [2318, 0]
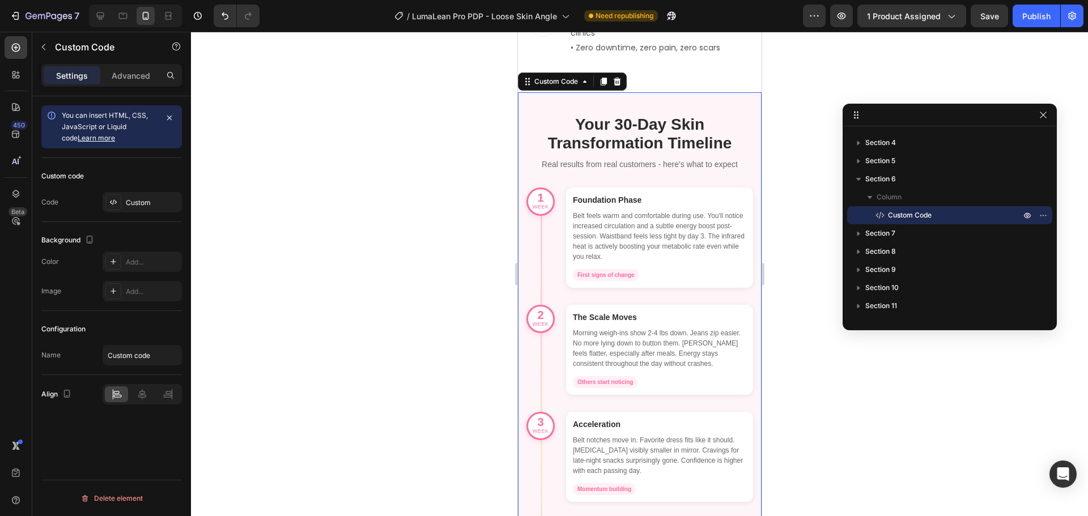
click at [145, 190] on div "Custom code Code Custom" at bounding box center [111, 190] width 141 height 64
click at [143, 198] on div "Custom" at bounding box center [152, 203] width 53 height 10
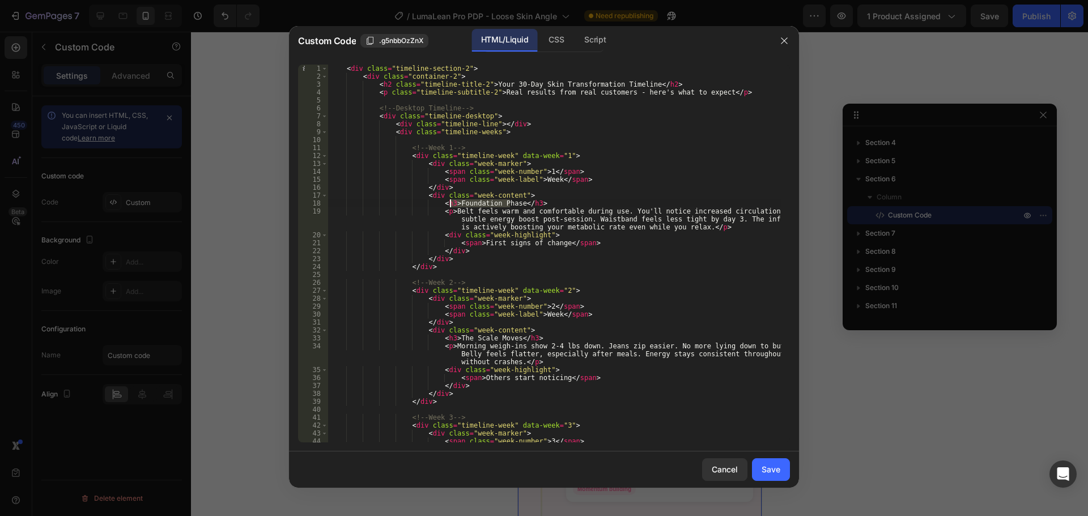
drag, startPoint x: 509, startPoint y: 202, endPoint x: 450, endPoint y: 206, distance: 59.1
click at [450, 206] on div "< div class = "timeline-section-2" > < div class = "container-2" > < h2 class =…" at bounding box center [554, 262] width 453 height 394
paste textarea "My Waist Feel Tighter"
click at [455, 202] on div "< div class = "timeline-section-2" > < div class = "container-2" > < h2 class =…" at bounding box center [554, 262] width 453 height 394
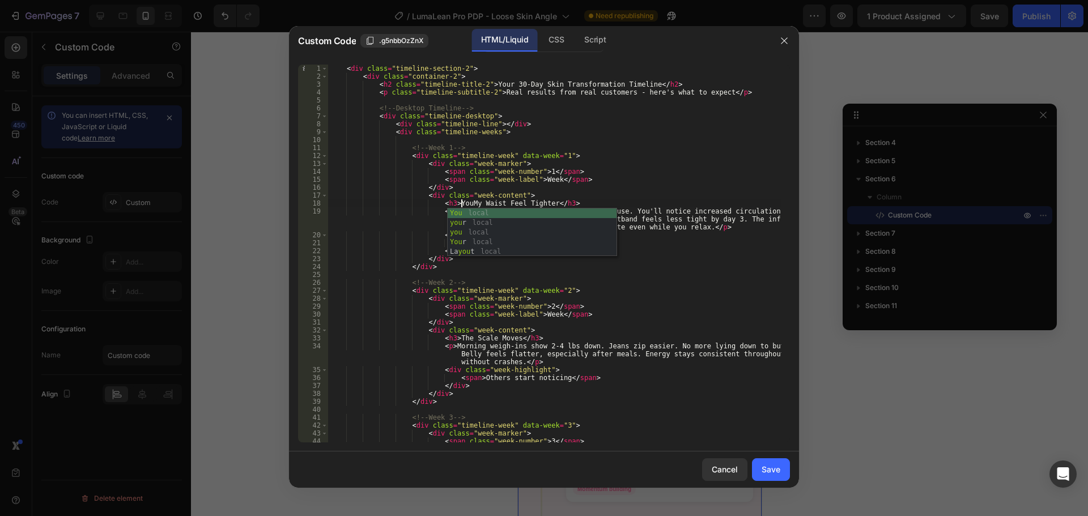
scroll to position [0, 11]
click at [508, 205] on div "< div class = "timeline-section-2" > < div class = "container-2" > < h2 class =…" at bounding box center [554, 262] width 453 height 394
click at [505, 205] on div "< div class = "timeline-section-2" > < div class = "container-2" > < h2 class =…" at bounding box center [554, 262] width 453 height 394
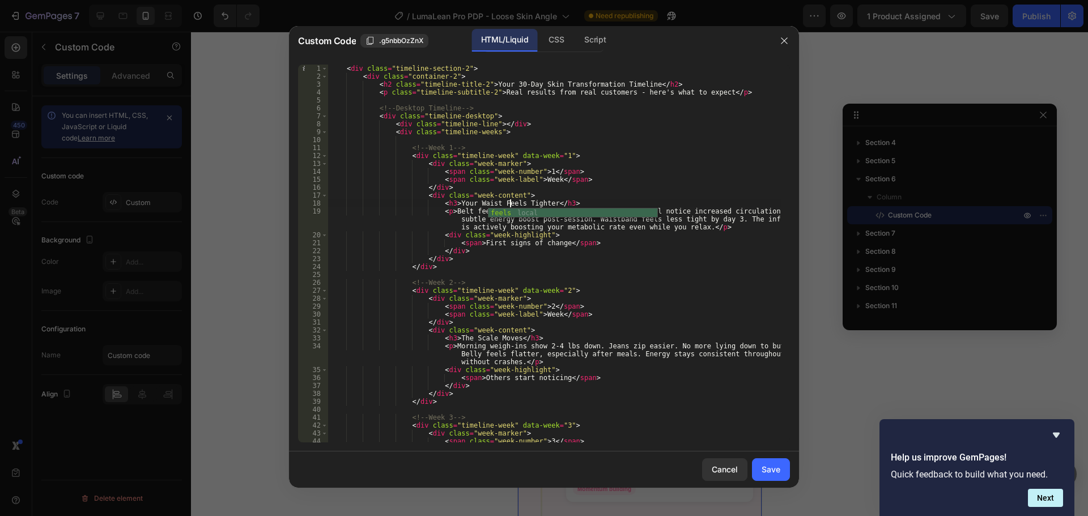
click at [513, 280] on div "< div class = "timeline-section-2" > < div class = "container-2" > < h2 class =…" at bounding box center [554, 262] width 453 height 394
drag, startPoint x: 505, startPoint y: 339, endPoint x: 449, endPoint y: 341, distance: 56.7
click at [449, 341] on div "< div class = "timeline-section-2" > < div class = "container-2" > < h2 class =…" at bounding box center [554, 262] width 453 height 394
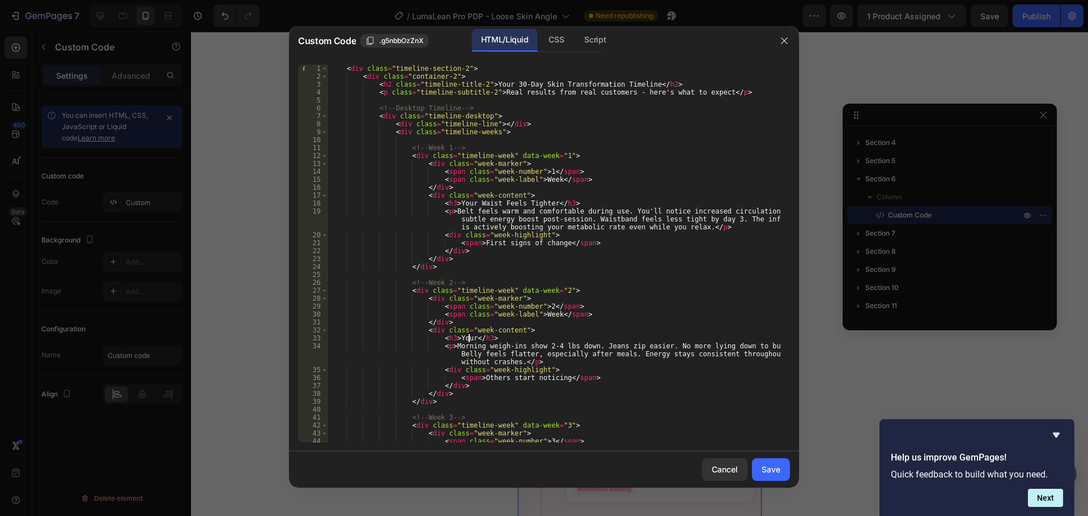
paste textarea "Jeans Are Looser!"
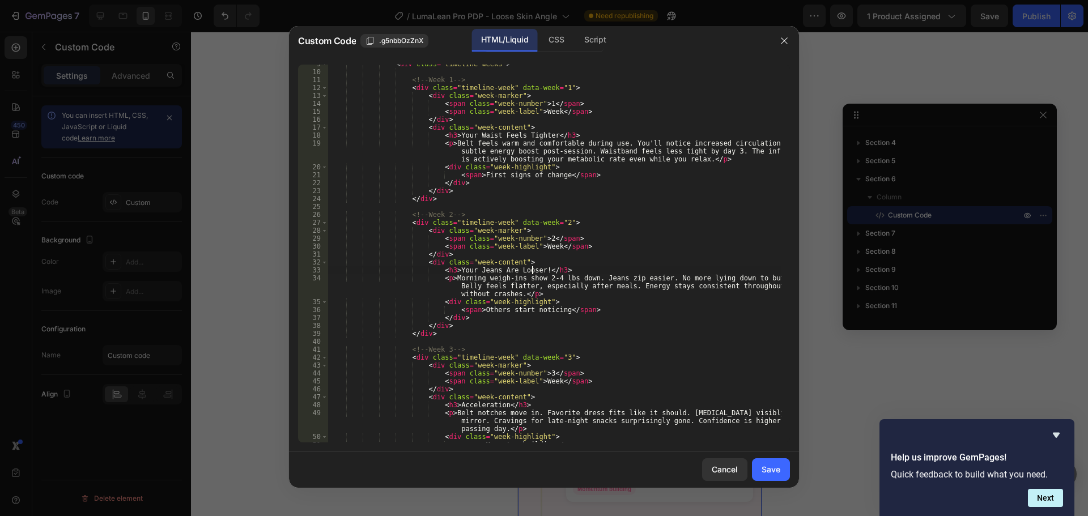
scroll to position [102, 0]
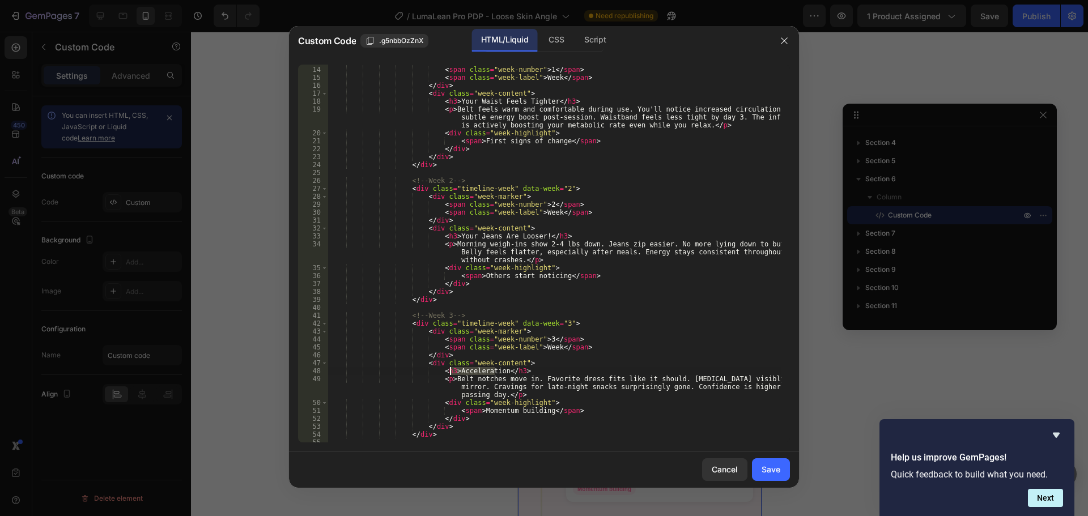
drag, startPoint x: 494, startPoint y: 371, endPoint x: 450, endPoint y: 372, distance: 43.7
click at [450, 372] on div "< div class = "week-marker" > < span class = "week-number" > 1 </ span > < span…" at bounding box center [554, 255] width 453 height 394
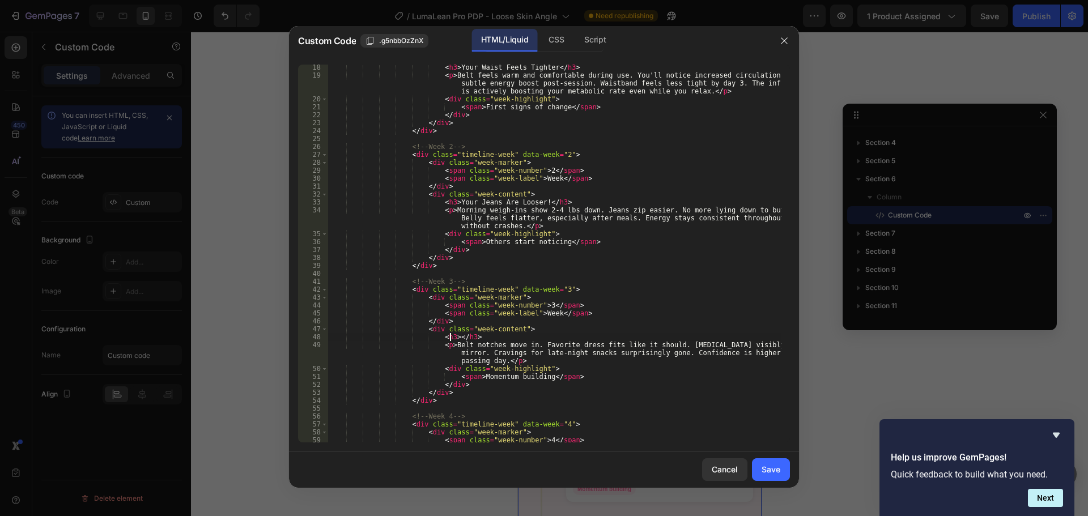
scroll to position [136, 0]
paste textarea "People Are Asking Questions"
click at [479, 337] on div "< h3 > Your Waist Feels Tighter </ h3 > < p > Belt feels warm and comfortable d…" at bounding box center [554, 260] width 453 height 394
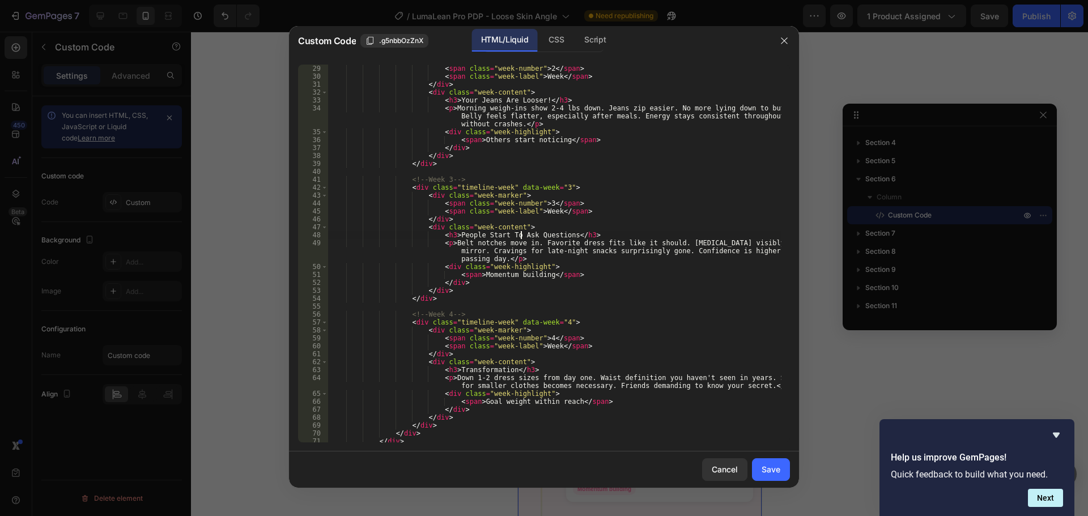
scroll to position [272, 0]
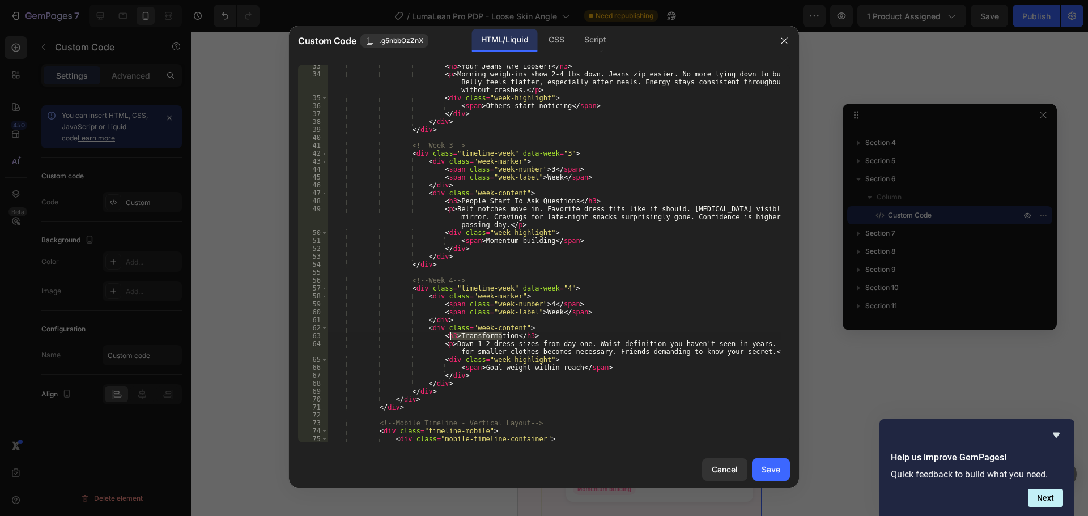
drag, startPoint x: 503, startPoint y: 337, endPoint x: 452, endPoint y: 338, distance: 51.0
click at [452, 338] on div "< h3 > Your Jeans Are Looser! </ h3 > < p > Morning weigh-ins show 2-4 lbs down…" at bounding box center [554, 259] width 453 height 394
paste textarea "otal T"
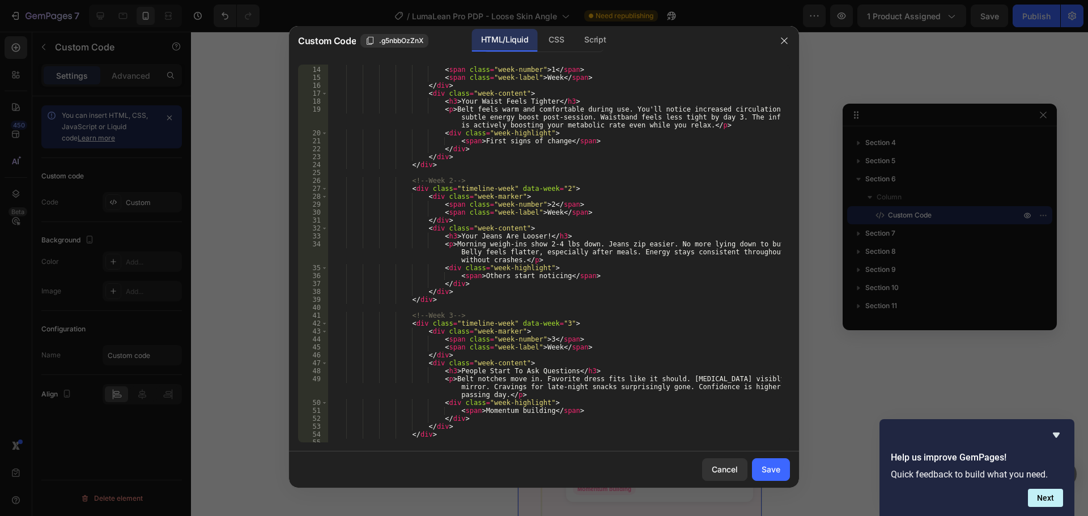
scroll to position [68, 0]
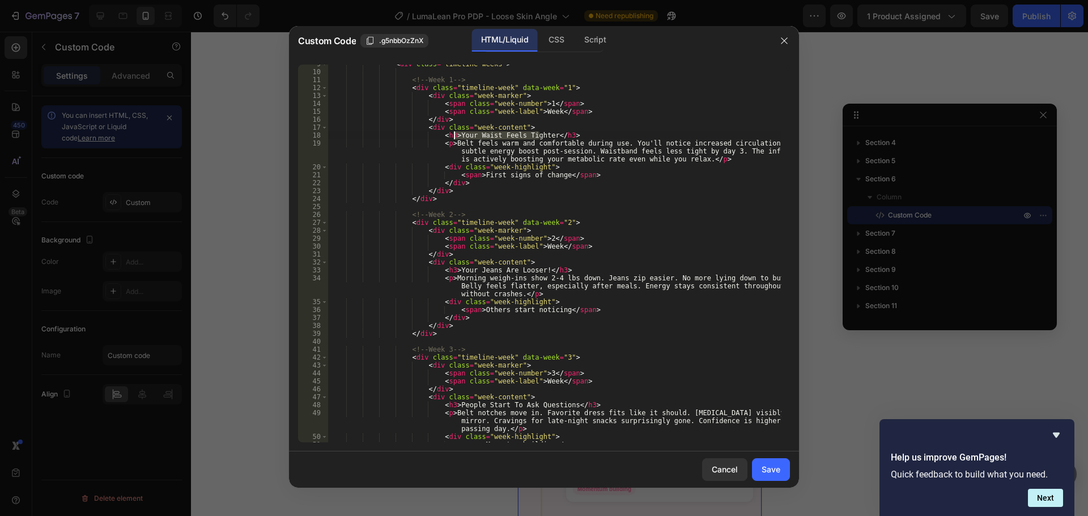
drag, startPoint x: 539, startPoint y: 138, endPoint x: 452, endPoint y: 135, distance: 87.3
click at [452, 135] on div "< div class = "timeline-weeks" > <!-- Week 1 --> < div class = "timeline-week" …" at bounding box center [554, 257] width 453 height 394
type textarea "<h3>Your Waist Feels Tighter</h3>"
click at [787, 470] on button "Save" at bounding box center [771, 469] width 38 height 23
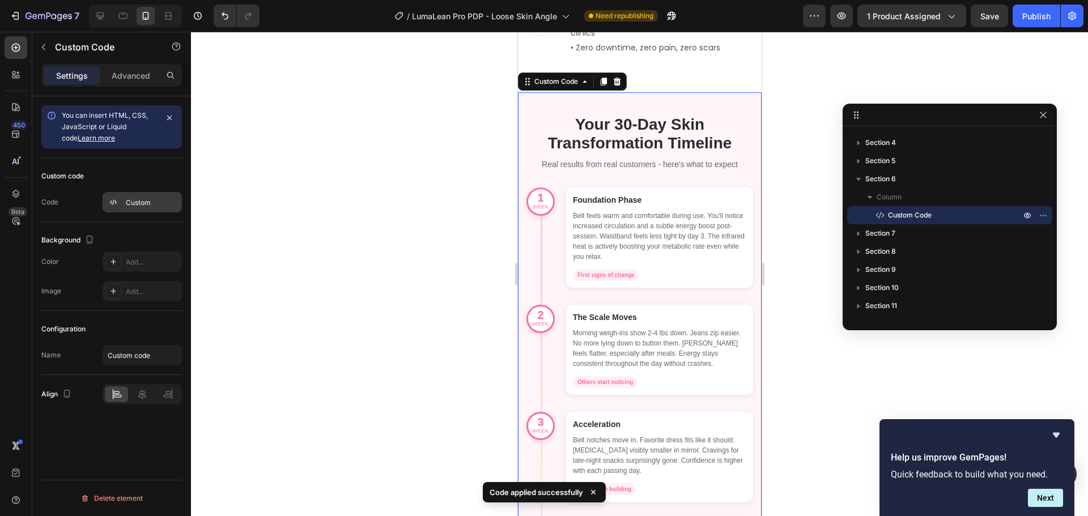
click at [156, 203] on div "Custom" at bounding box center [152, 203] width 53 height 10
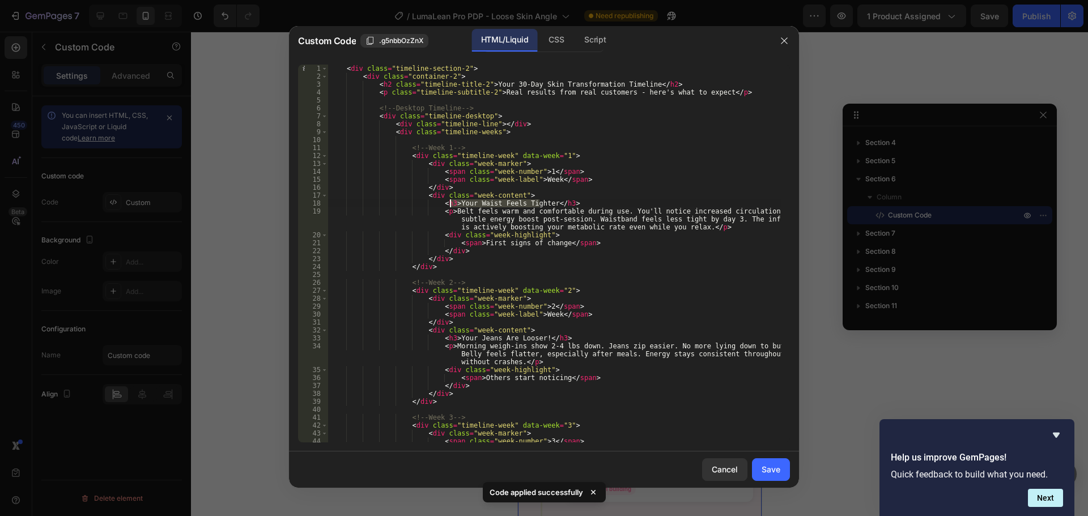
drag, startPoint x: 539, startPoint y: 204, endPoint x: 452, endPoint y: 202, distance: 87.8
click at [452, 202] on div "< div class = "timeline-section-2" > < div class = "container-2" > < h2 class =…" at bounding box center [554, 262] width 453 height 394
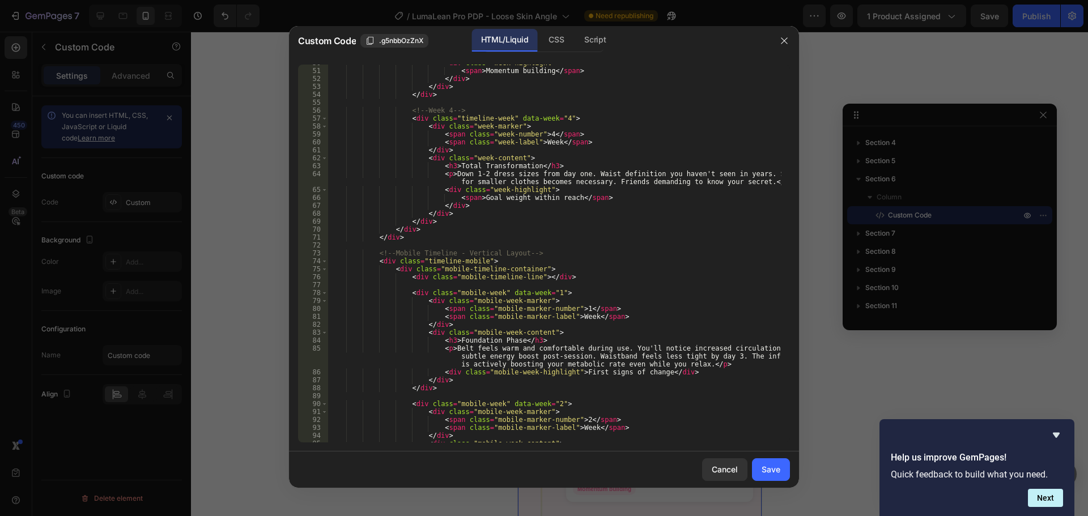
scroll to position [442, 0]
drag, startPoint x: 509, startPoint y: 339, endPoint x: 450, endPoint y: 342, distance: 58.4
click at [450, 342] on div "< div class = "week-highlight" > < span > Momentum building </ span > </ div > …" at bounding box center [554, 256] width 453 height 394
paste textarea "Your Waist Feels Tighter"
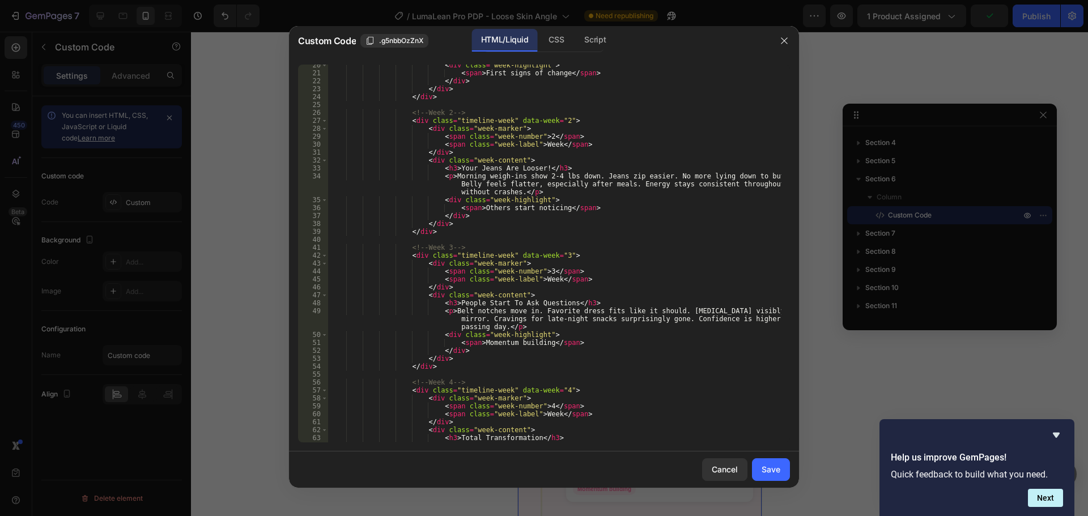
scroll to position [0, 0]
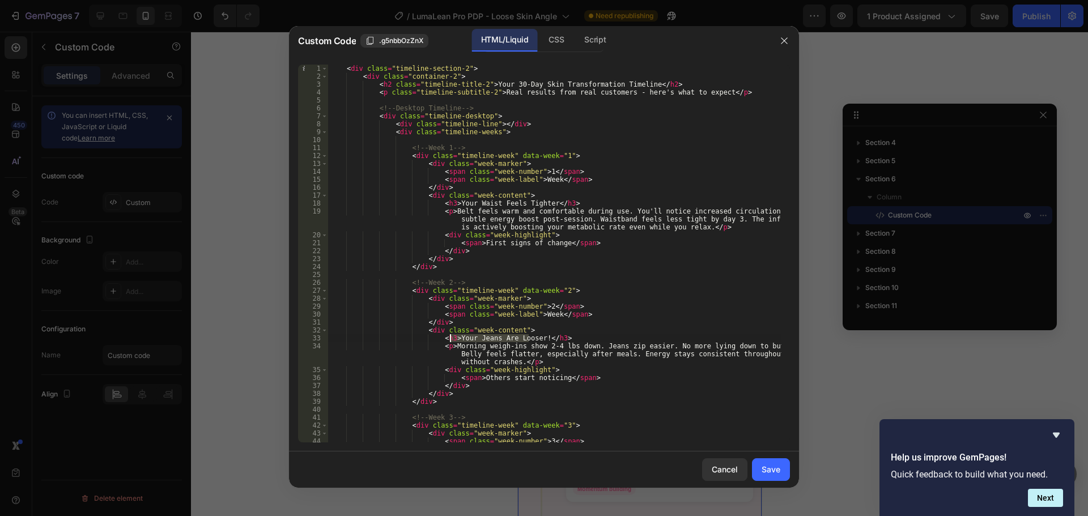
drag, startPoint x: 530, startPoint y: 339, endPoint x: 450, endPoint y: 337, distance: 79.3
click at [450, 337] on div "< div class = "timeline-section-2" > < div class = "container-2" > < h2 class =…" at bounding box center [554, 262] width 453 height 394
click at [535, 344] on div "< div class = "timeline-section-2" > < div class = "container-2" > < h2 class =…" at bounding box center [554, 262] width 453 height 394
click at [527, 341] on div "< div class = "timeline-section-2" > < div class = "container-2" > < h2 class =…" at bounding box center [554, 262] width 453 height 394
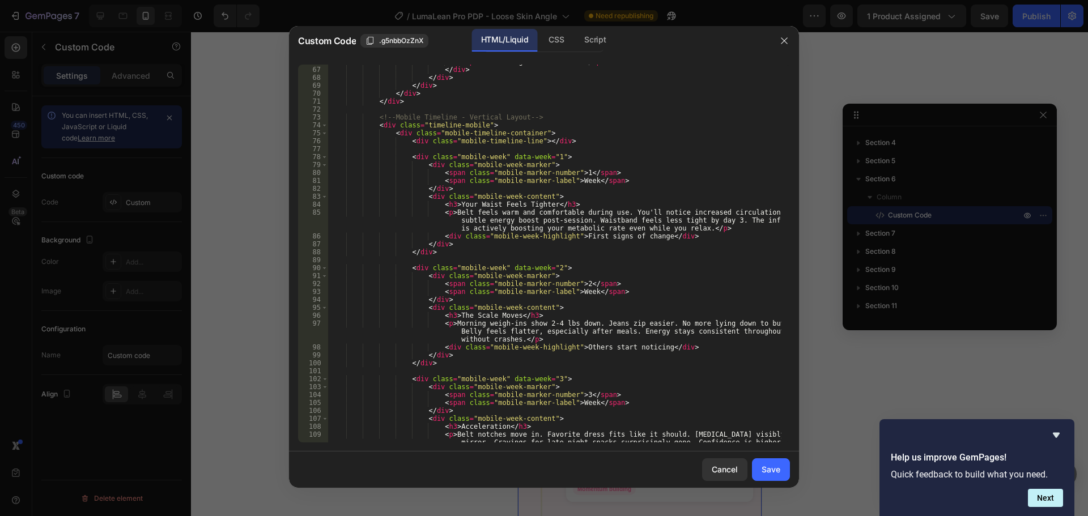
scroll to position [578, 0]
drag, startPoint x: 506, startPoint y: 316, endPoint x: 451, endPoint y: 317, distance: 55.0
click at [451, 317] on div "< span > Goal weight within reach </ span > </ div > </ div > </ div > </ div >…" at bounding box center [554, 263] width 453 height 410
paste textarea "Your Jeans Are Looser"
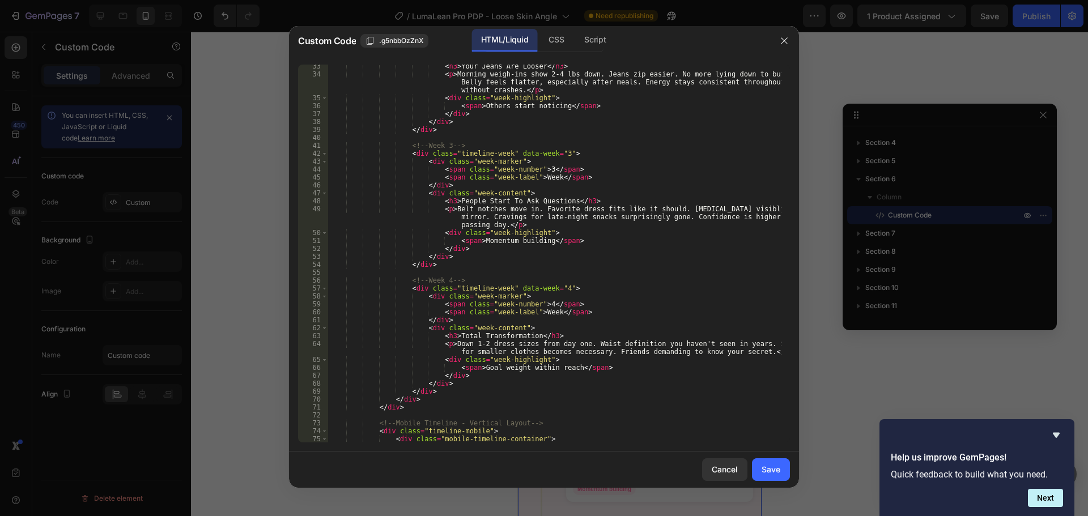
scroll to position [238, 0]
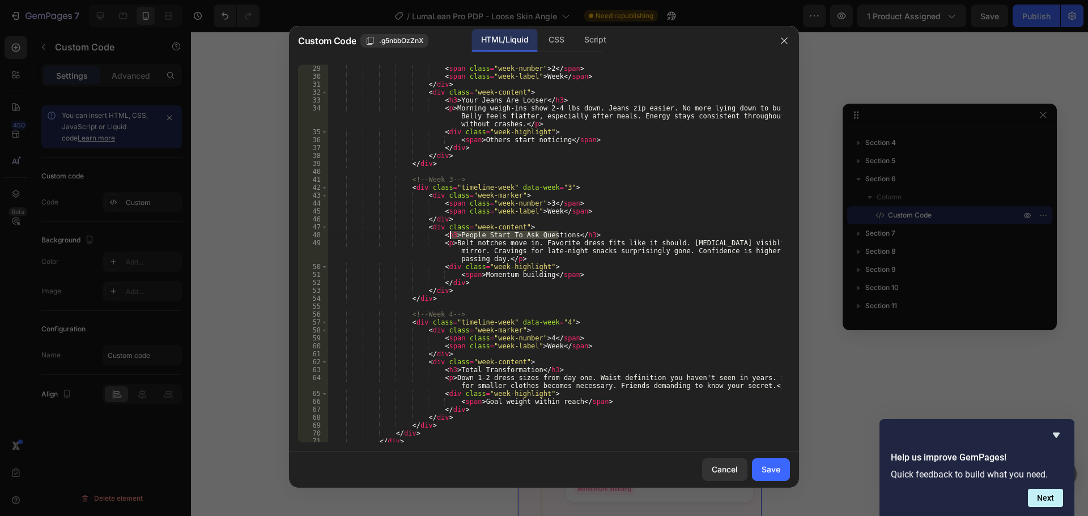
drag, startPoint x: 558, startPoint y: 233, endPoint x: 450, endPoint y: 238, distance: 107.7
click at [450, 238] on div "< span class = "week-number" > 2 </ span > < span class = "week-label" > Week <…" at bounding box center [554, 262] width 453 height 394
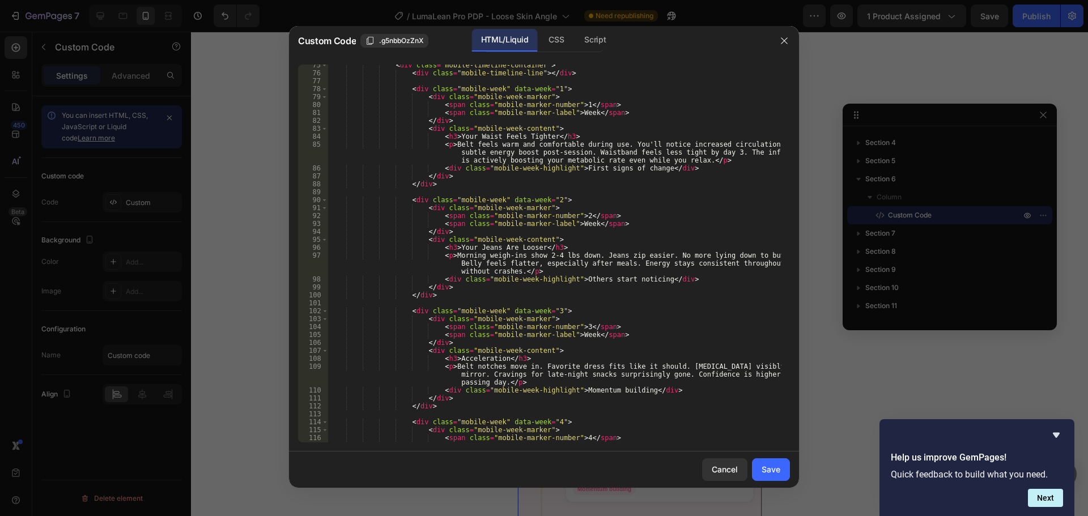
scroll to position [714, 0]
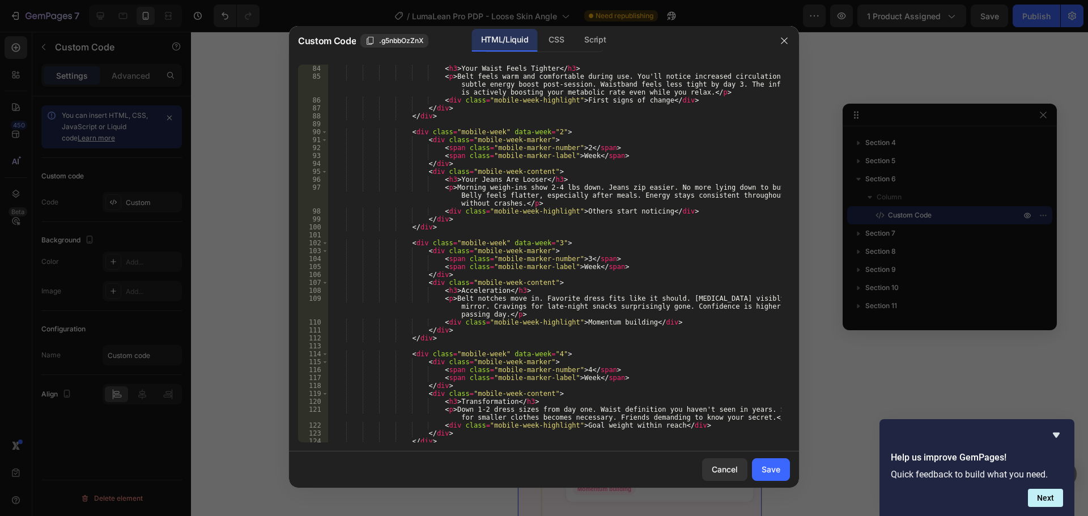
click at [468, 403] on div "< h3 > Your Waist Feels Tighter </ h3 > < p > Belt feels warm and comfortable d…" at bounding box center [554, 262] width 453 height 394
click at [469, 287] on div "< h3 > Your Waist Feels Tighter </ h3 > < p > Belt feels warm and comfortable d…" at bounding box center [554, 262] width 453 height 394
paste textarea "People Start To Ask Questions"
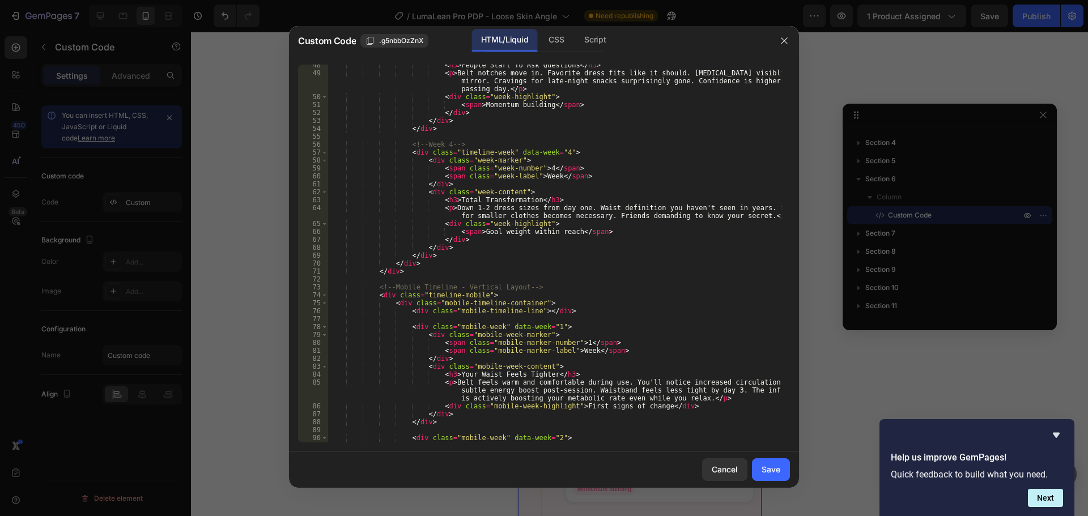
scroll to position [408, 0]
drag, startPoint x: 524, startPoint y: 199, endPoint x: 450, endPoint y: 198, distance: 74.2
click at [450, 198] on div "< h3 > People Start To Ask Questions </ h3 > < p > Belt notches move in. Favori…" at bounding box center [554, 258] width 453 height 394
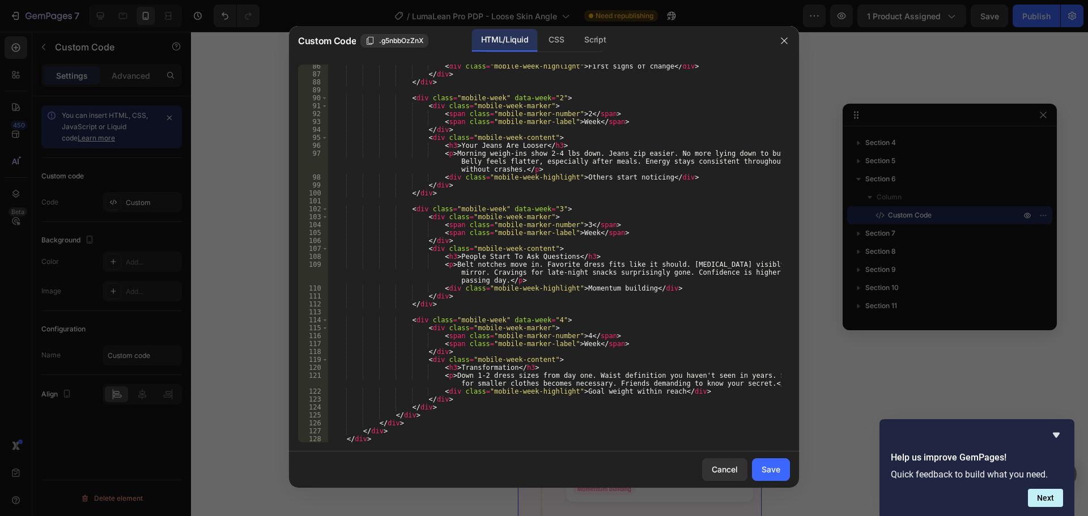
scroll to position [782, 0]
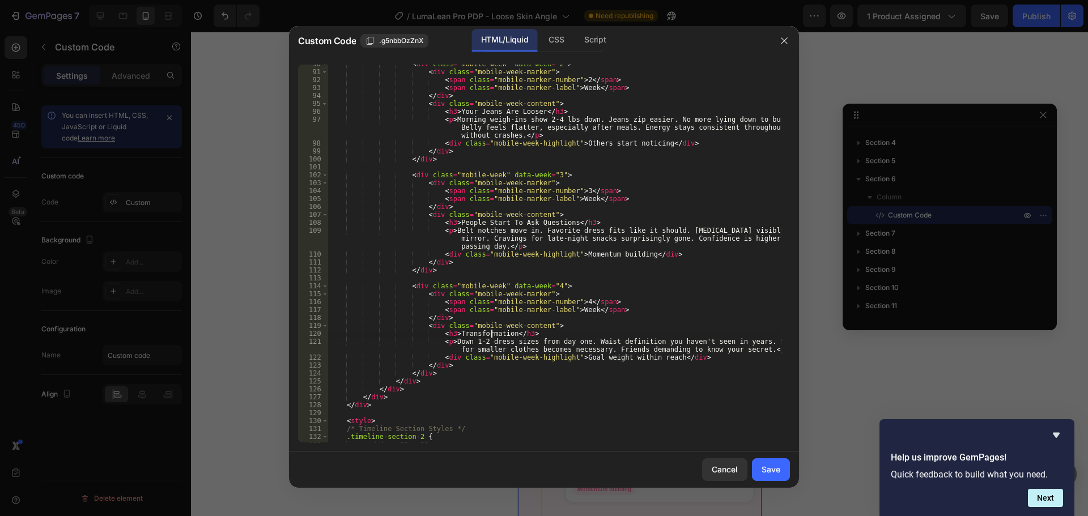
click at [492, 336] on div "< div class = "mobile-week" data-week = "2" > < div class = "mobile-week-marker…" at bounding box center [554, 257] width 453 height 394
paste textarea "otal T"
type textarea "<h3>Total Transformation</h3>"
click at [777, 463] on div "Save" at bounding box center [770, 469] width 19 height 12
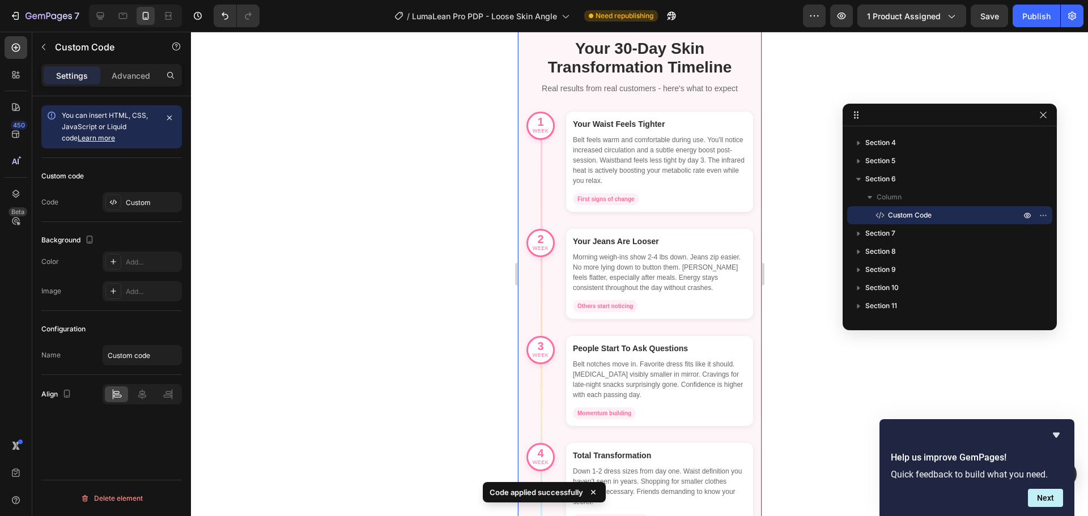
scroll to position [2375, 0]
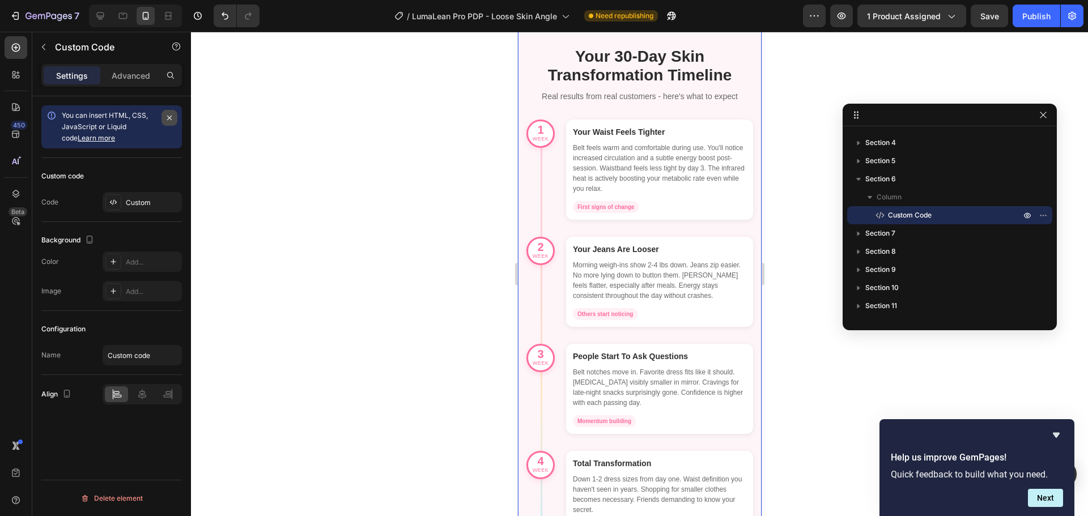
click at [169, 110] on button "button" at bounding box center [169, 118] width 16 height 16
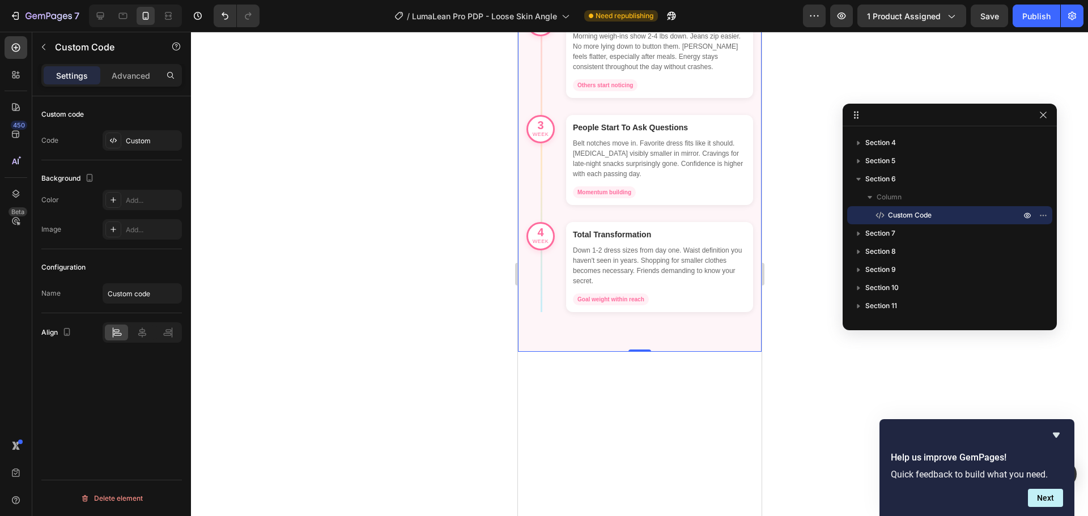
scroll to position [2658, 0]
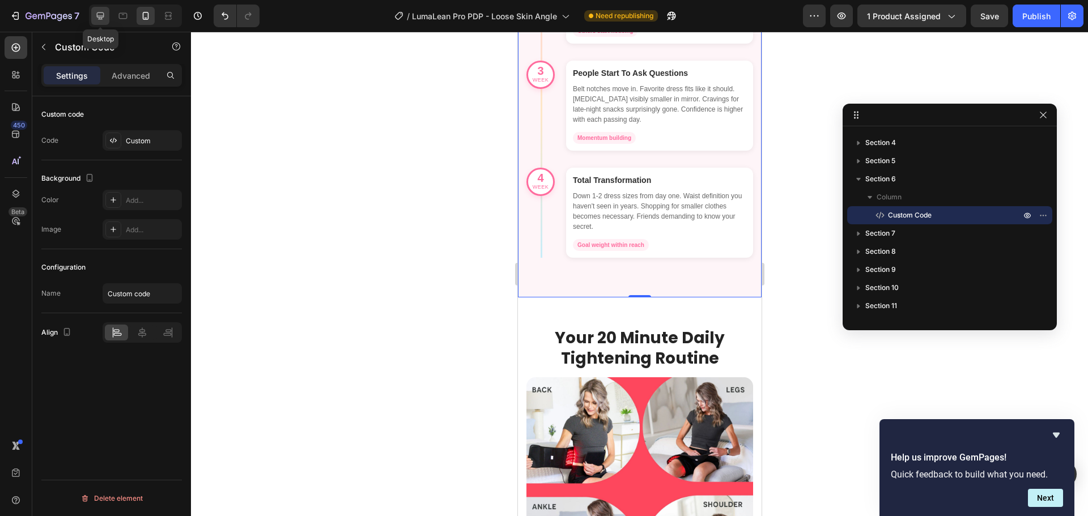
click at [99, 17] on icon at bounding box center [100, 15] width 7 height 7
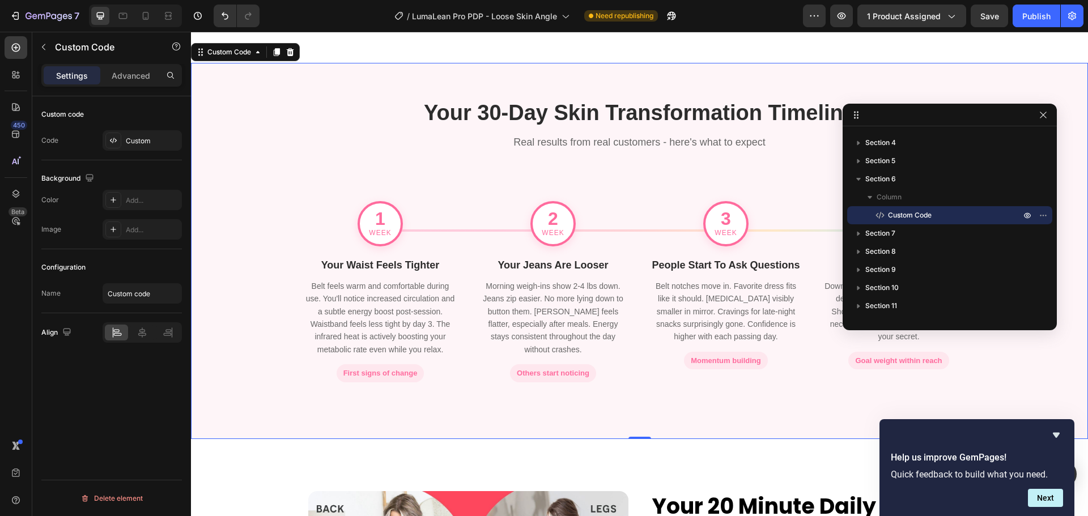
scroll to position [2295, 0]
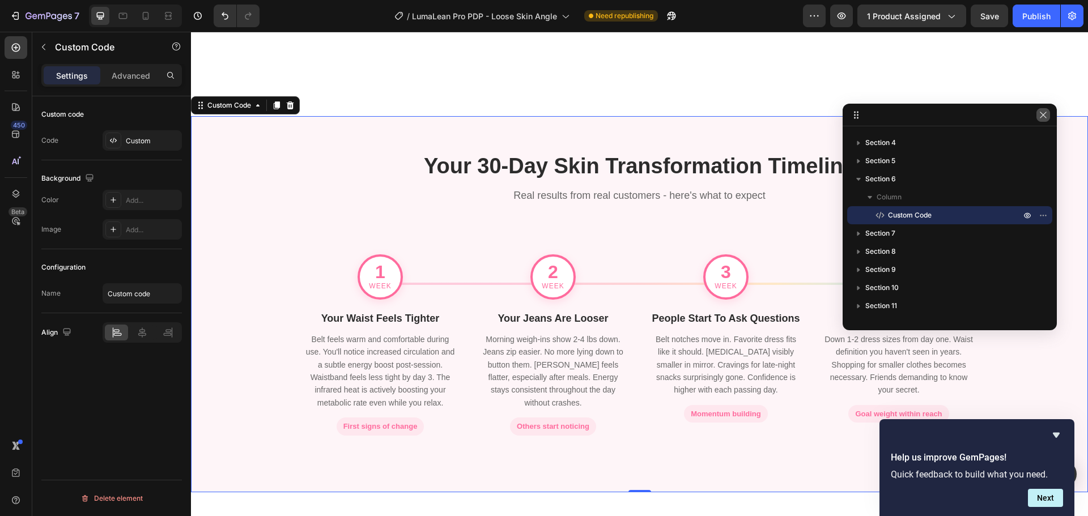
click at [1039, 114] on icon "button" at bounding box center [1043, 114] width 9 height 9
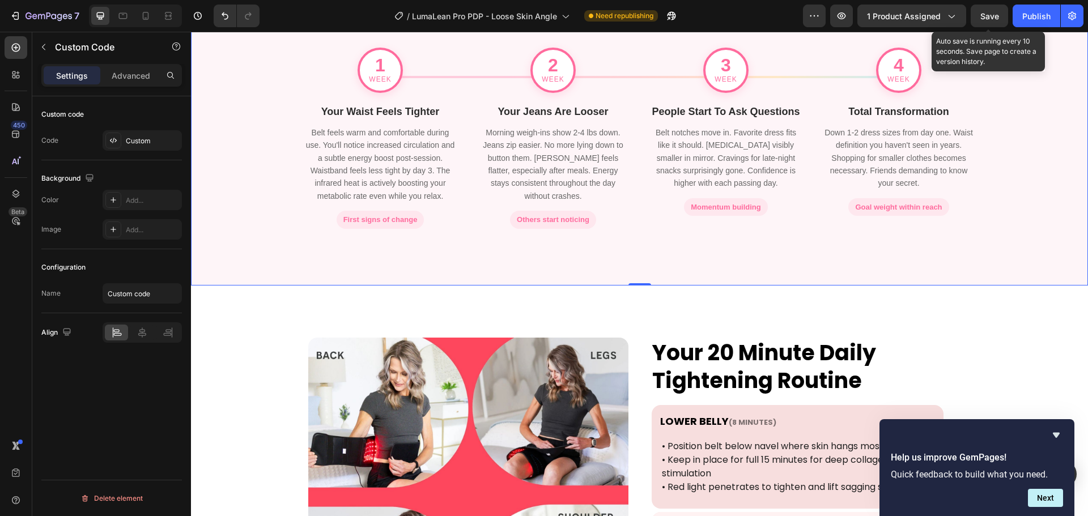
click at [991, 11] on span "Save" at bounding box center [989, 16] width 19 height 10
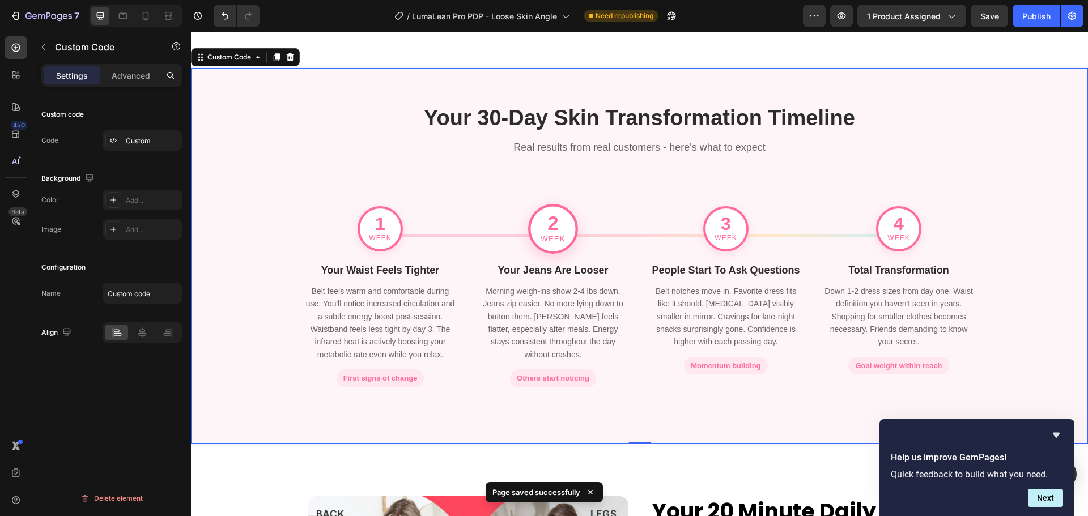
scroll to position [2125, 0]
